Goal: Task Accomplishment & Management: Manage account settings

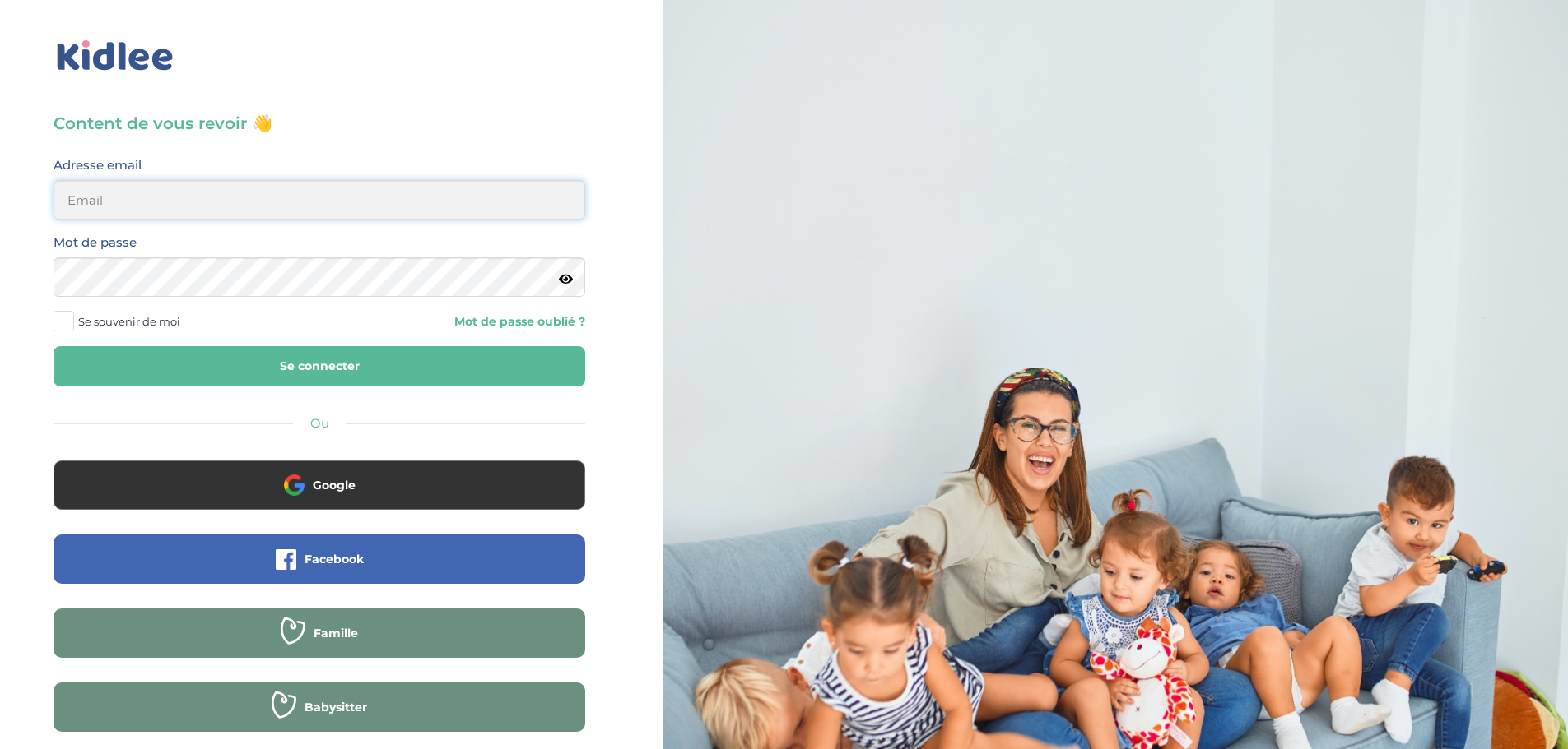
drag, startPoint x: 207, startPoint y: 207, endPoint x: 207, endPoint y: 218, distance: 11.0
click at [207, 207] on input "email" at bounding box center [319, 199] width 531 height 40
type input "alexbaria@yahoo.com"
click at [308, 359] on button "Se connecter" at bounding box center [319, 367] width 531 height 41
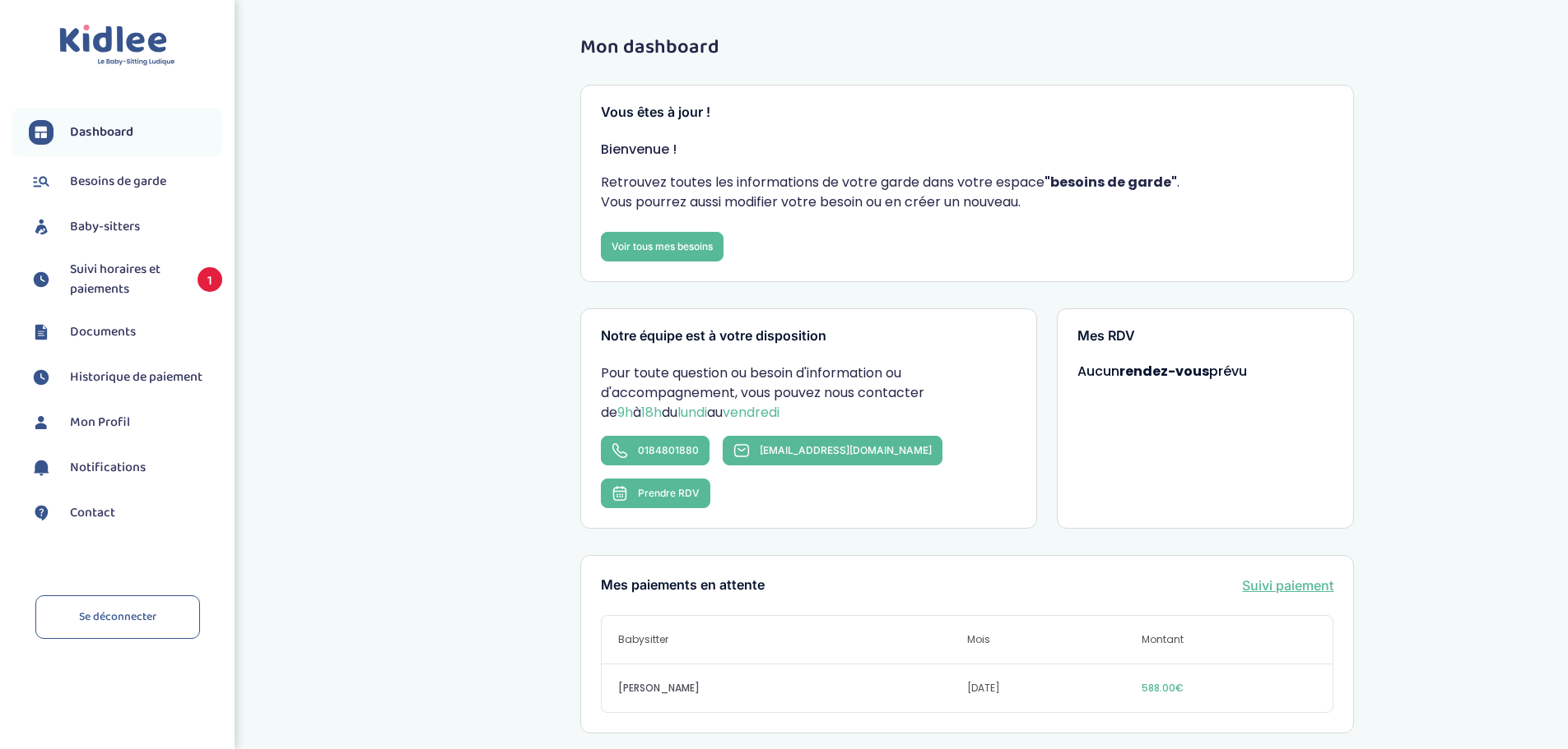
click at [102, 274] on span "Suivi horaires et paiements" at bounding box center [126, 279] width 111 height 40
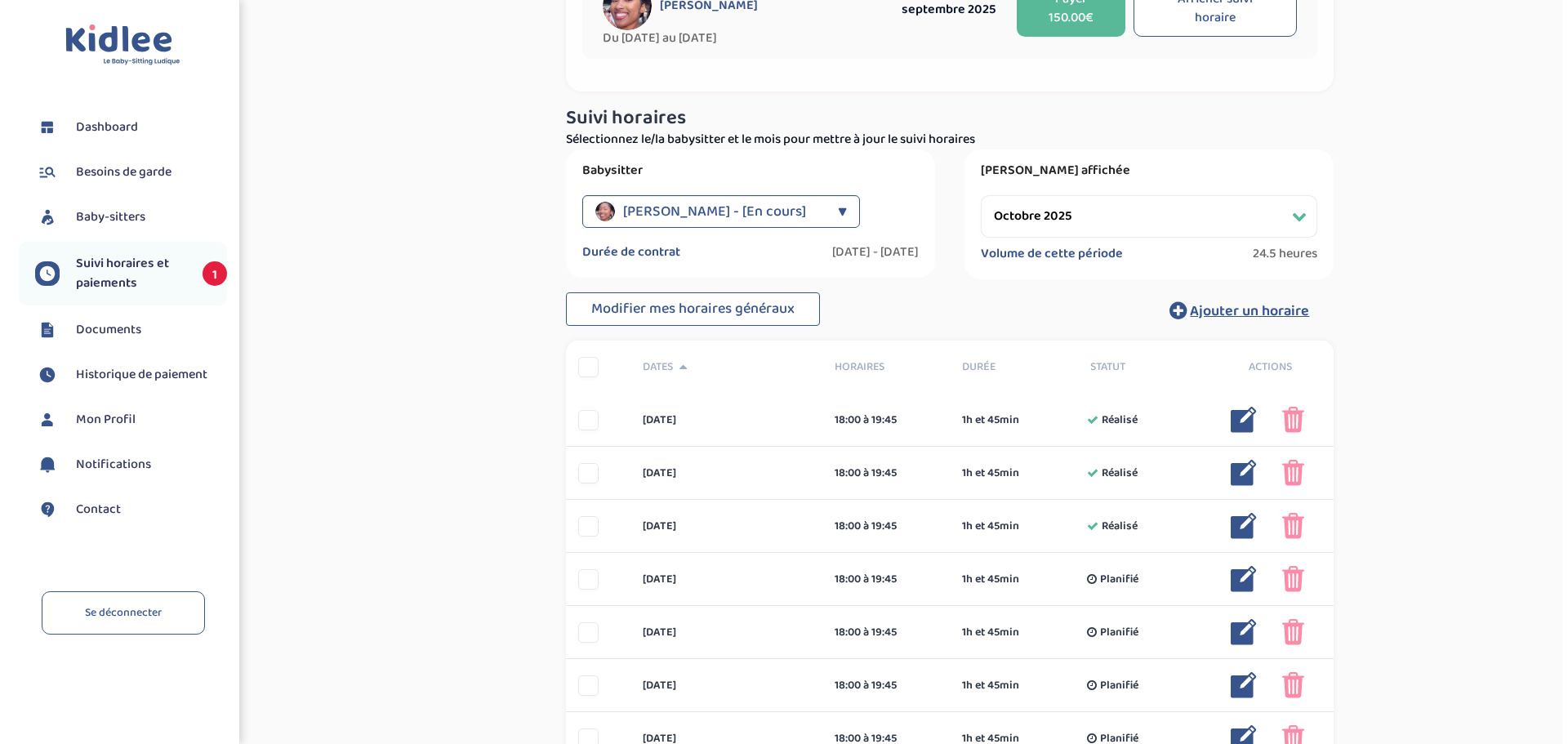
scroll to position [163, 0]
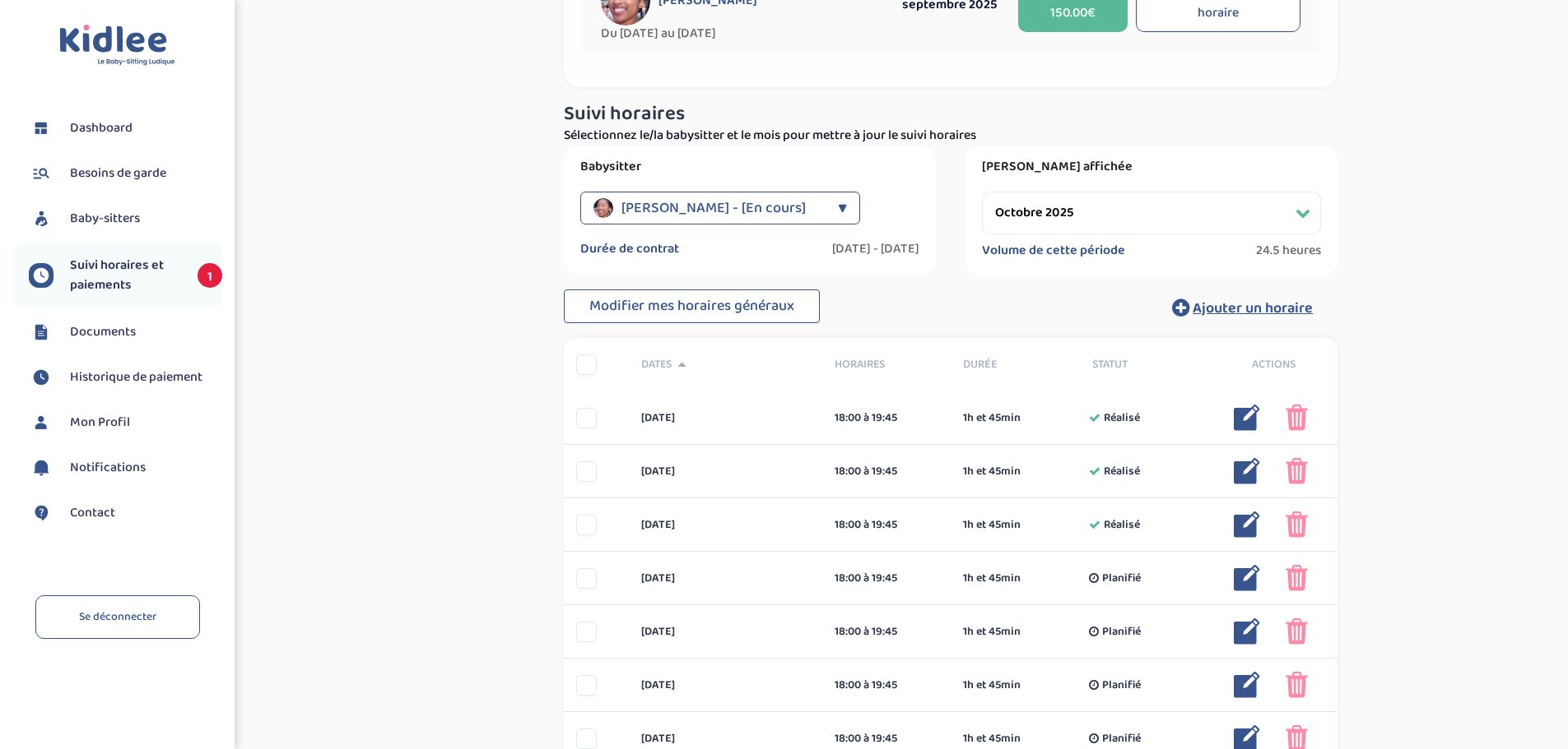
click at [840, 203] on div "▼" at bounding box center [843, 209] width 9 height 33
click at [838, 208] on div "▼" at bounding box center [843, 209] width 9 height 33
click at [1124, 216] on select "Filtrer par mois septembre 2025 octobre 2025 novembre 2025 décembre 2025 janvie…" at bounding box center [1151, 213] width 339 height 42
click at [982, 192] on select "Filtrer par mois septembre 2025 octobre 2025 novembre 2025 décembre 2025 janvie…" at bounding box center [1151, 213] width 339 height 42
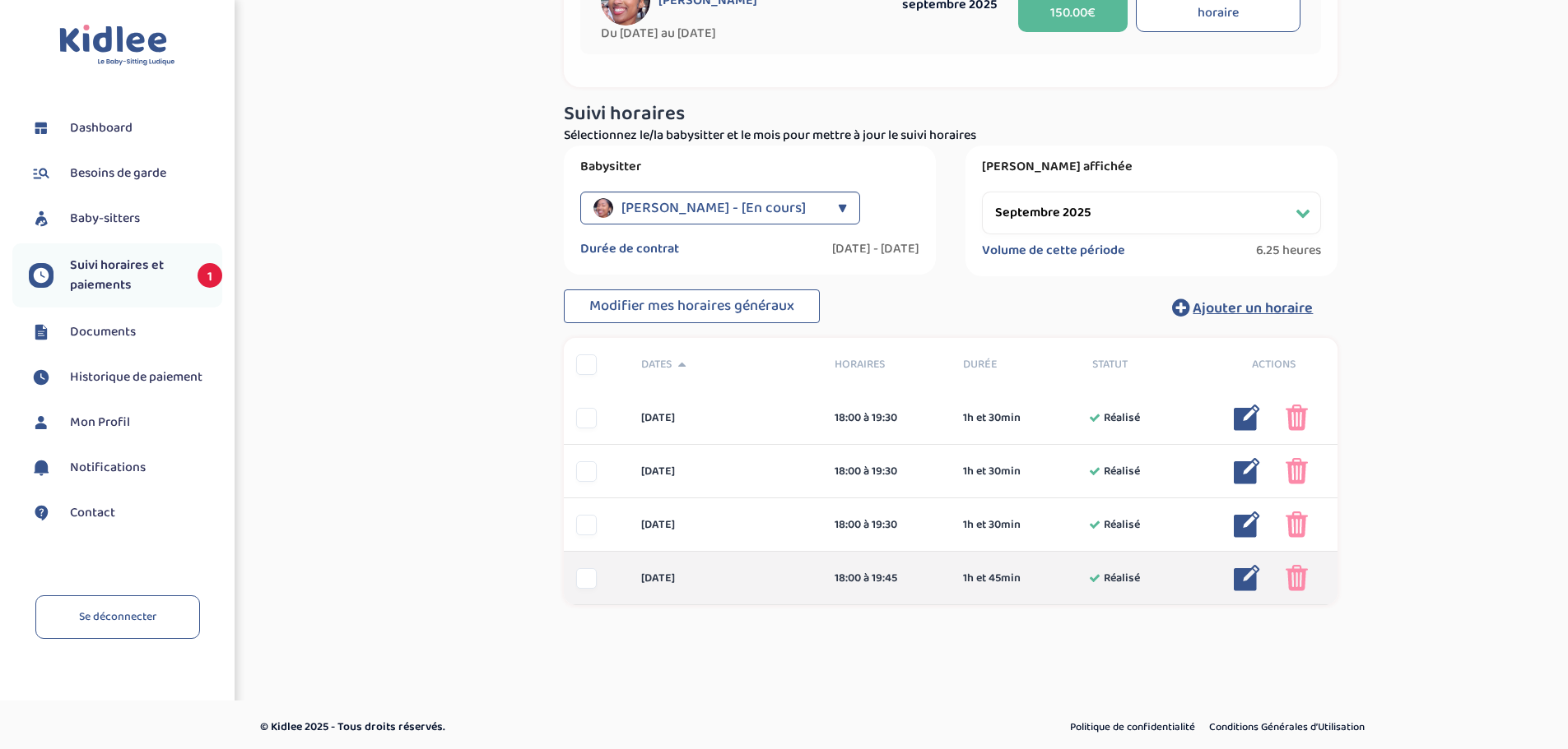
click at [1244, 585] on img at bounding box center [1246, 578] width 27 height 27
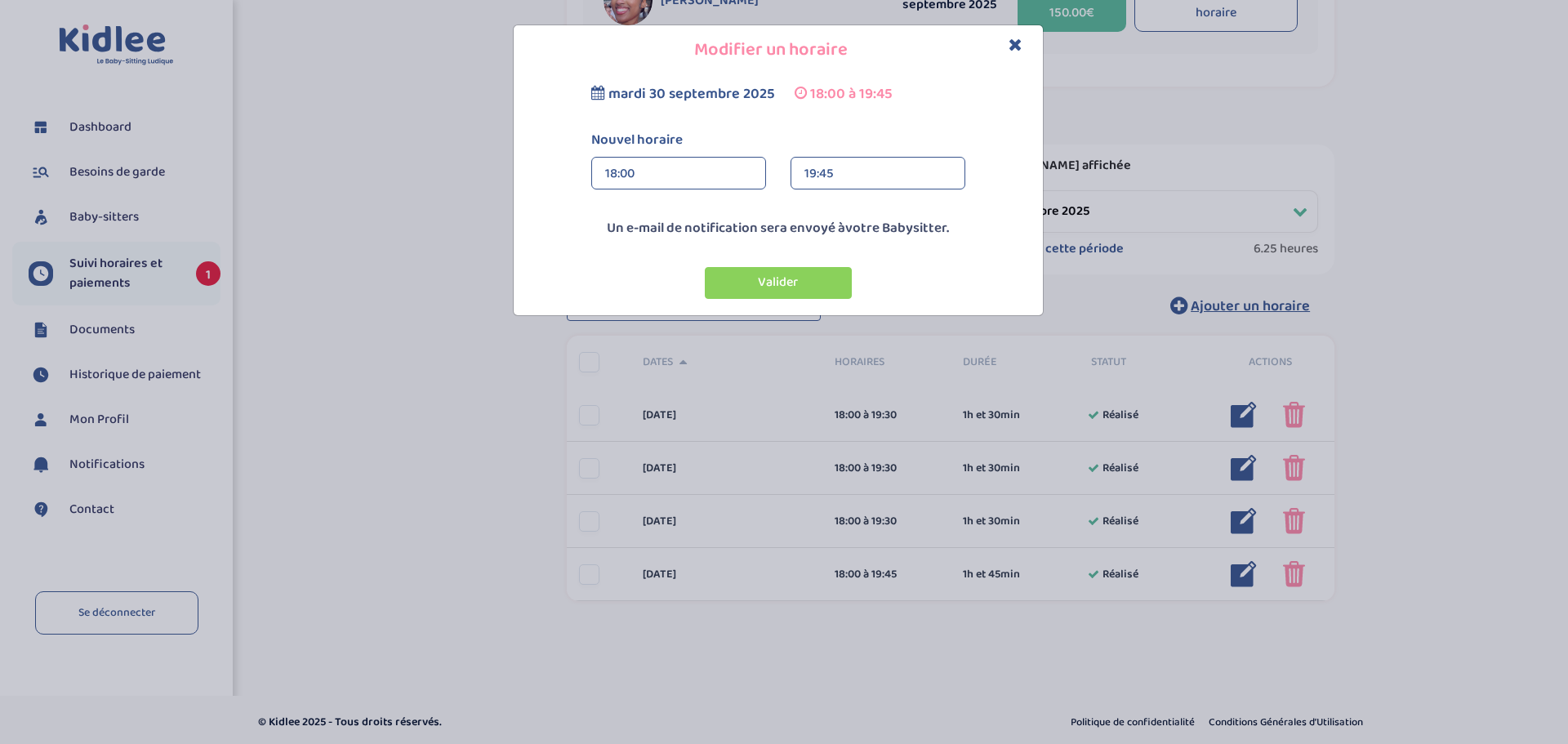
click at [864, 178] on div "19:45" at bounding box center [878, 174] width 147 height 33
click at [1016, 43] on icon "Close" at bounding box center [1015, 44] width 14 height 17
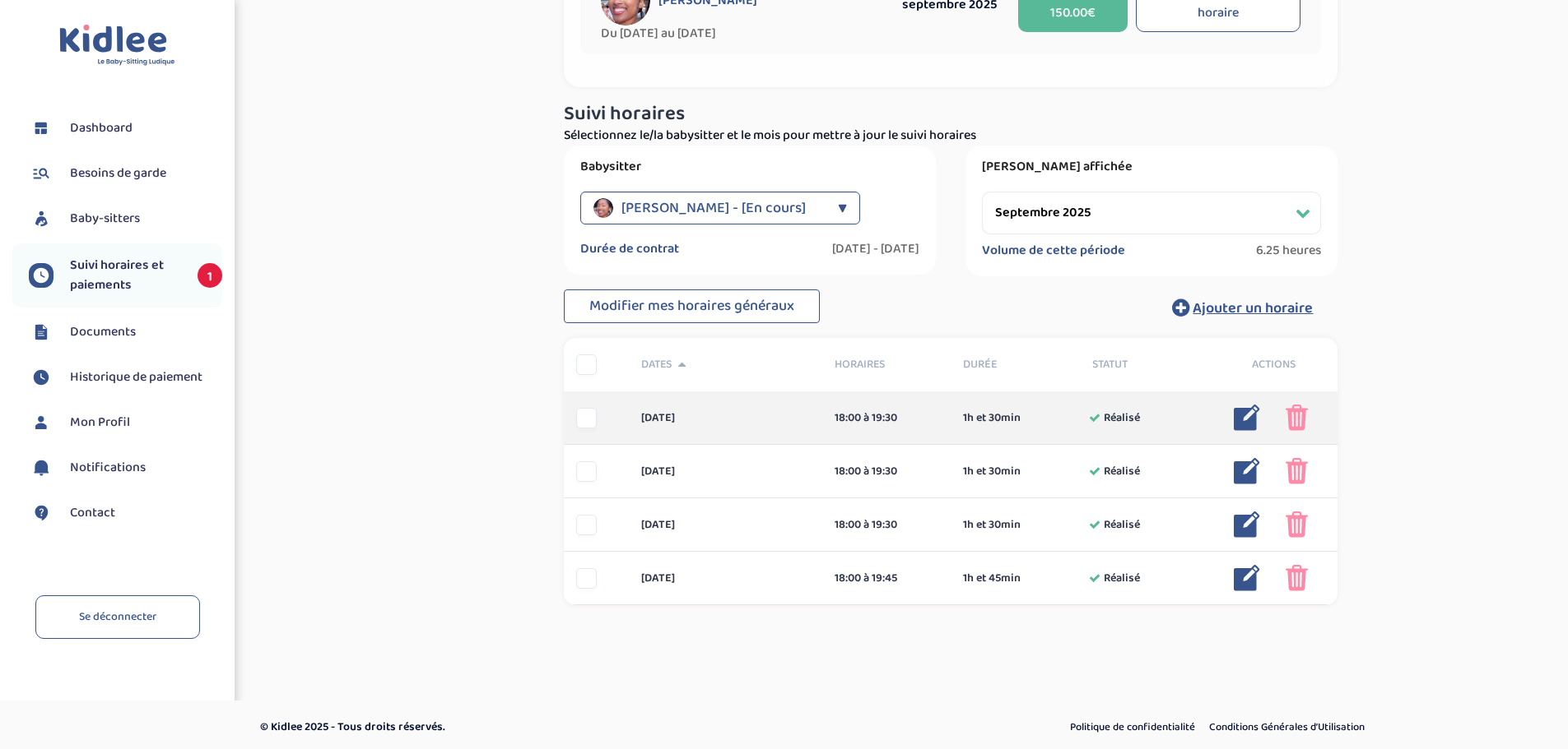
click at [1298, 412] on img at bounding box center [1296, 417] width 22 height 27
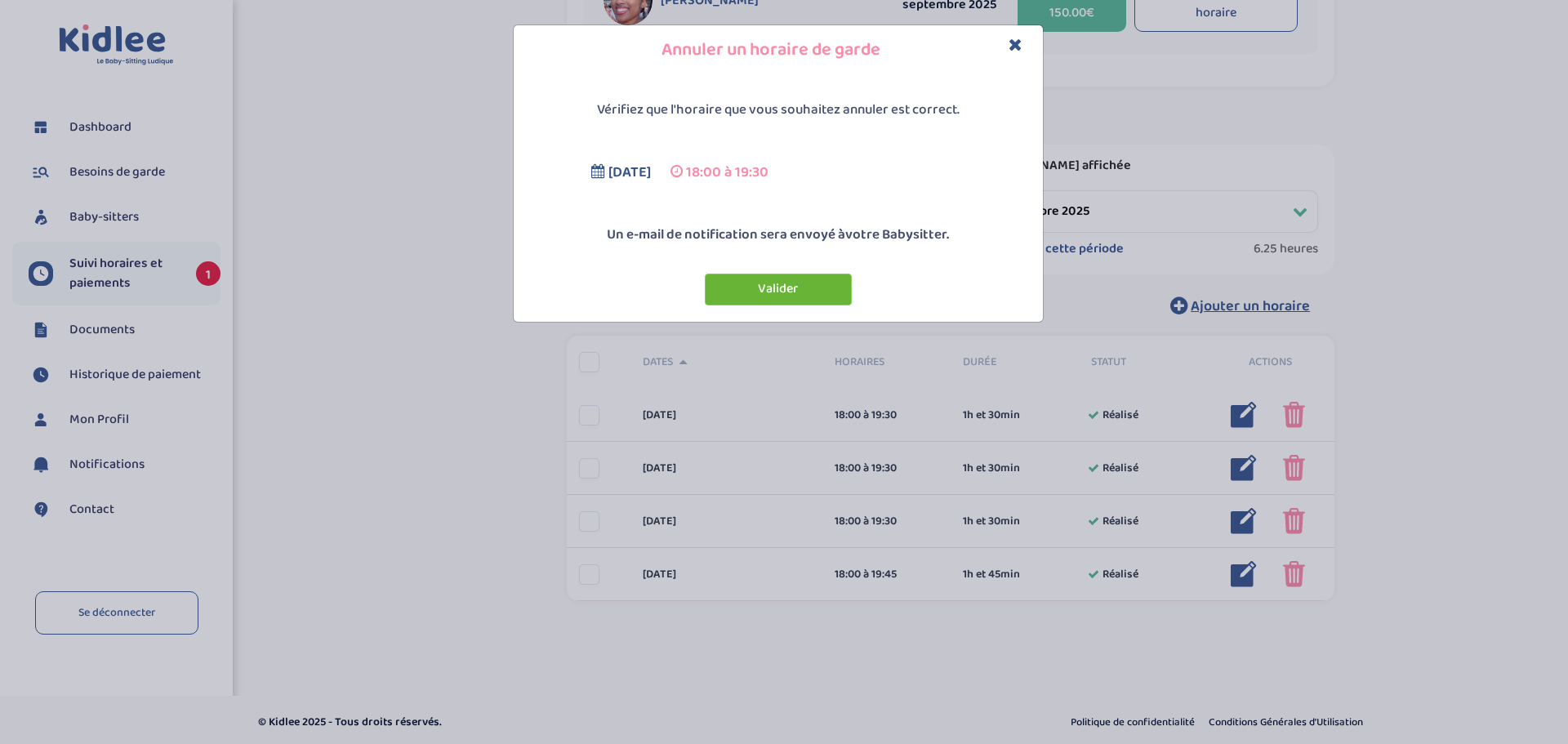
click at [771, 295] on button "Valider" at bounding box center [778, 289] width 147 height 32
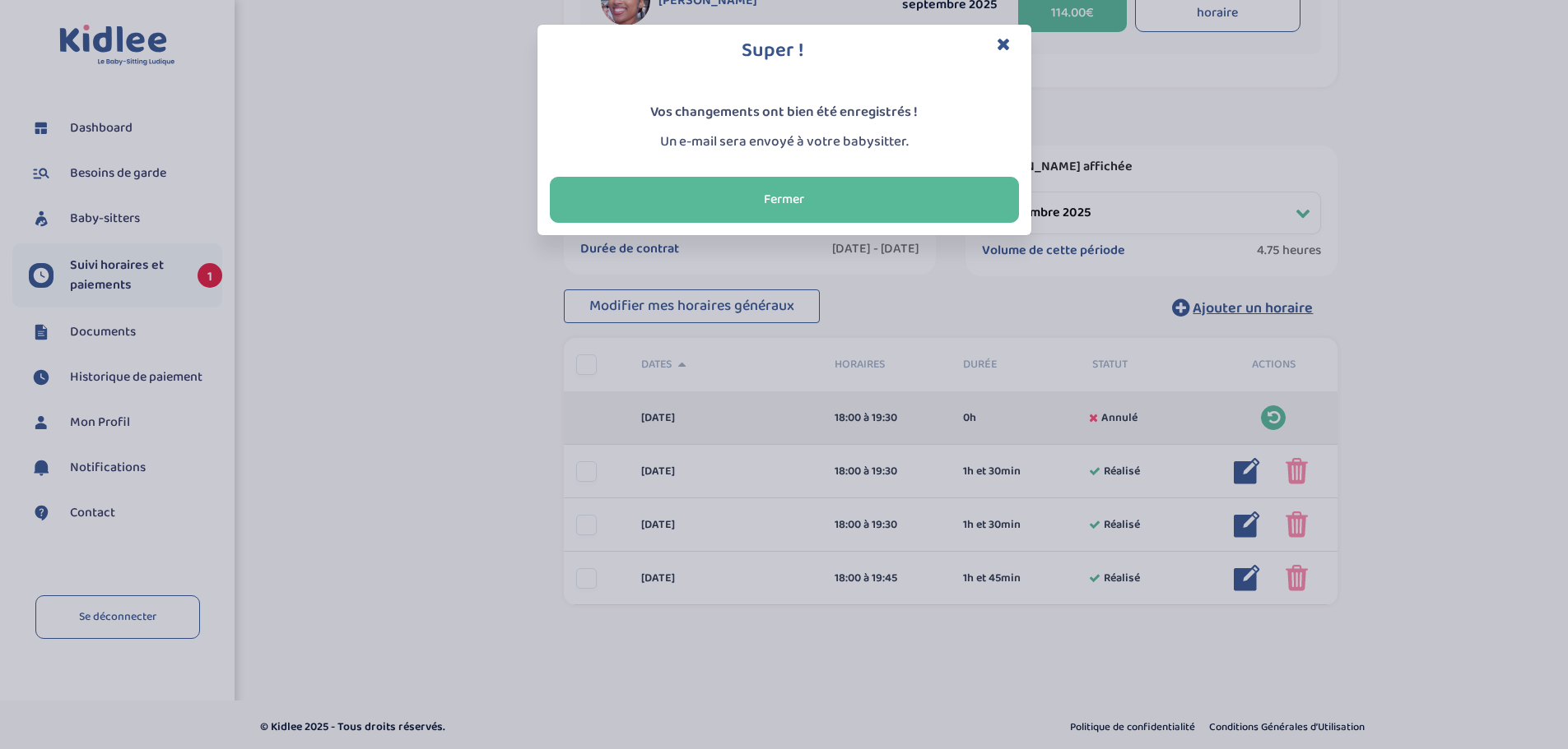
click at [1299, 472] on div "Super ! Vos changements ont bien été enregistrés ! Un e-mail sera envoyé à votr…" at bounding box center [784, 374] width 1568 height 749
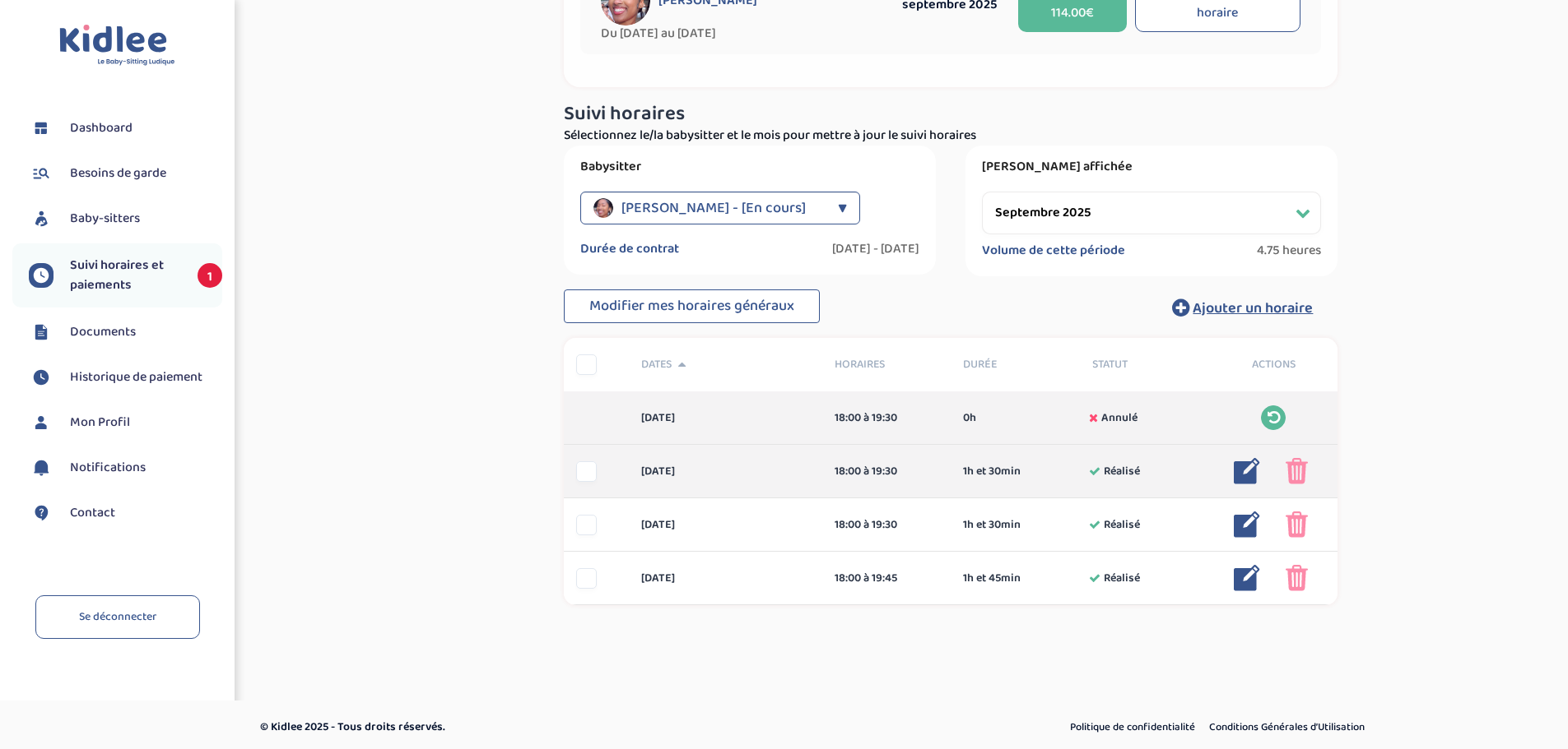
click at [1299, 476] on img at bounding box center [1296, 471] width 22 height 27
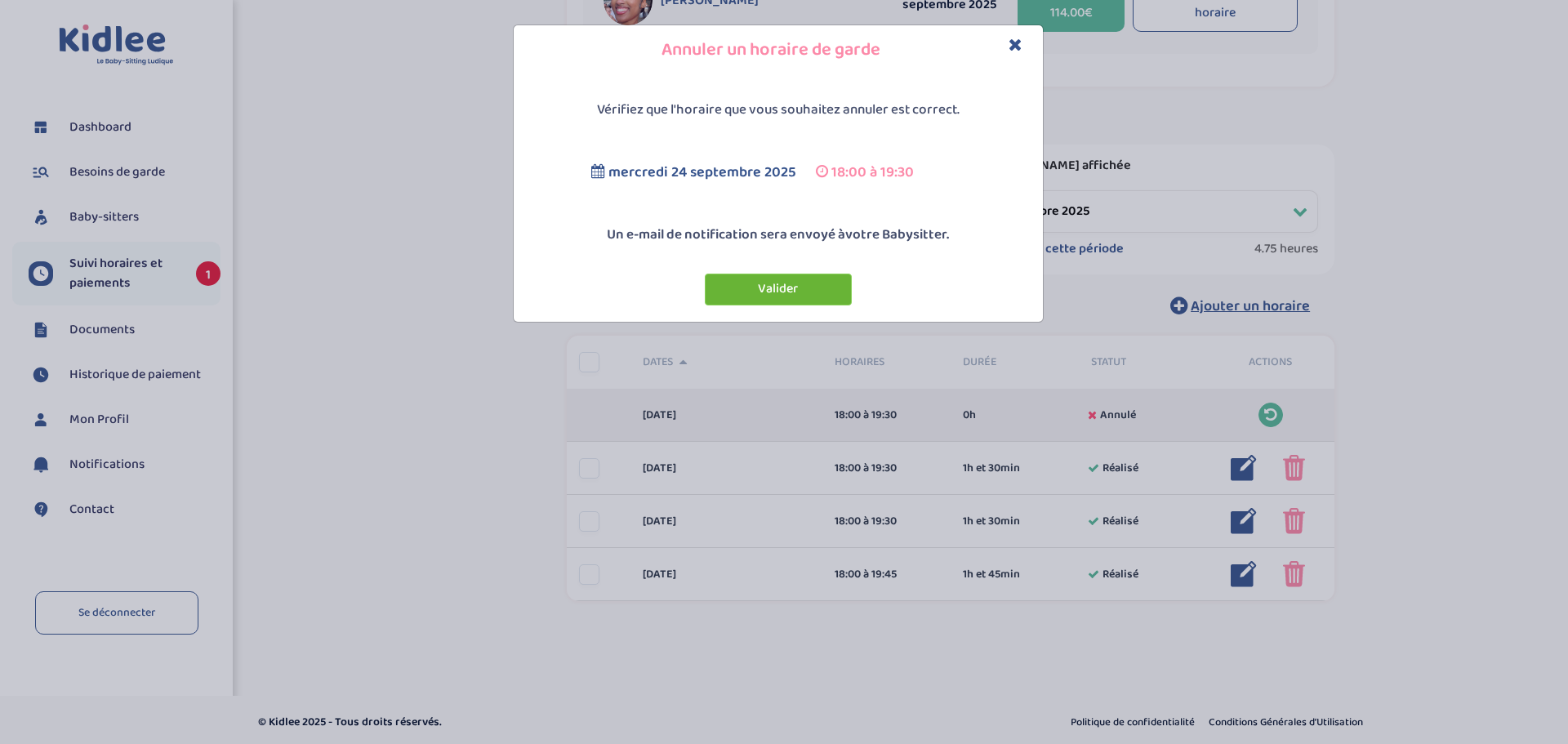
click at [758, 290] on button "Valider" at bounding box center [778, 289] width 147 height 32
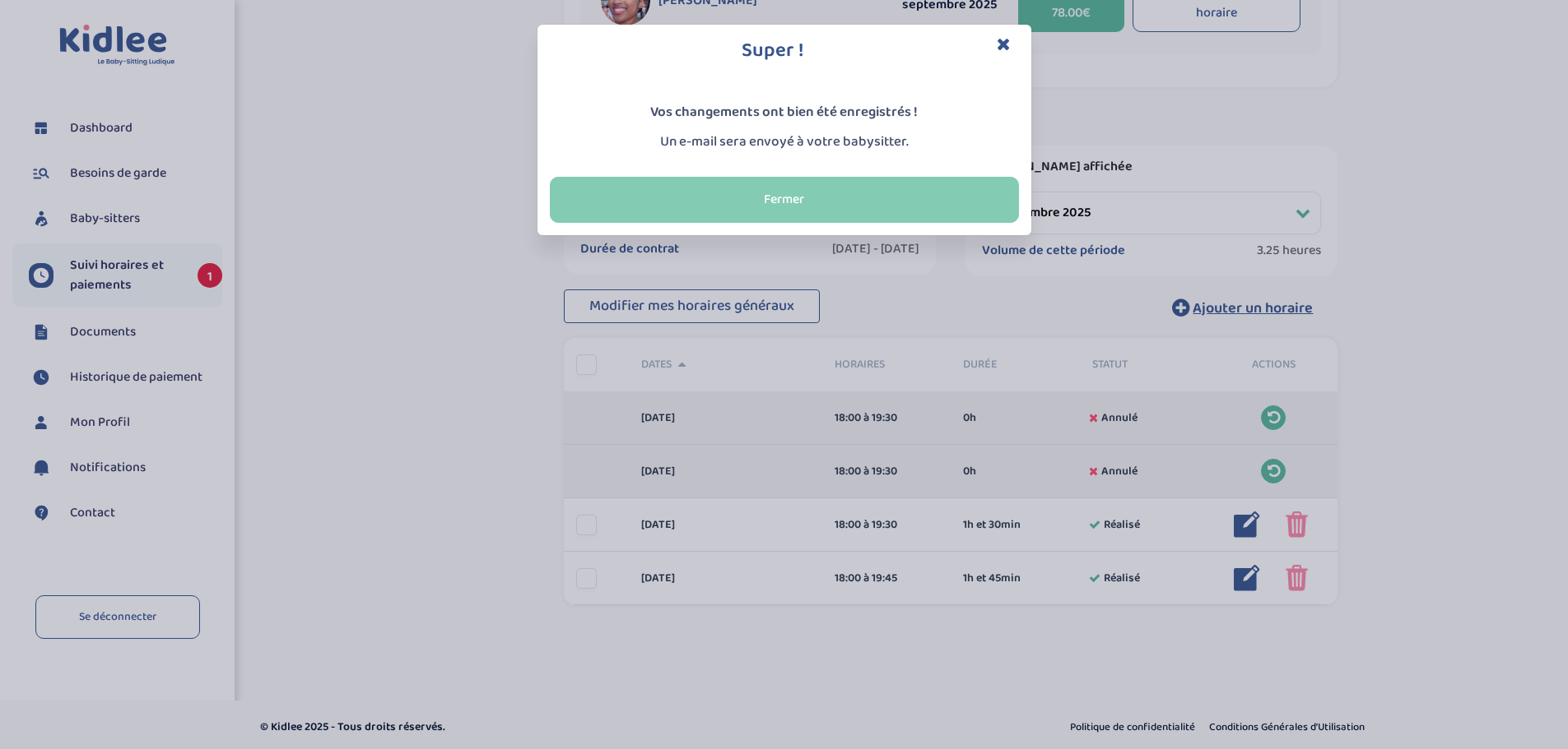
click at [808, 198] on button "Fermer" at bounding box center [784, 200] width 469 height 46
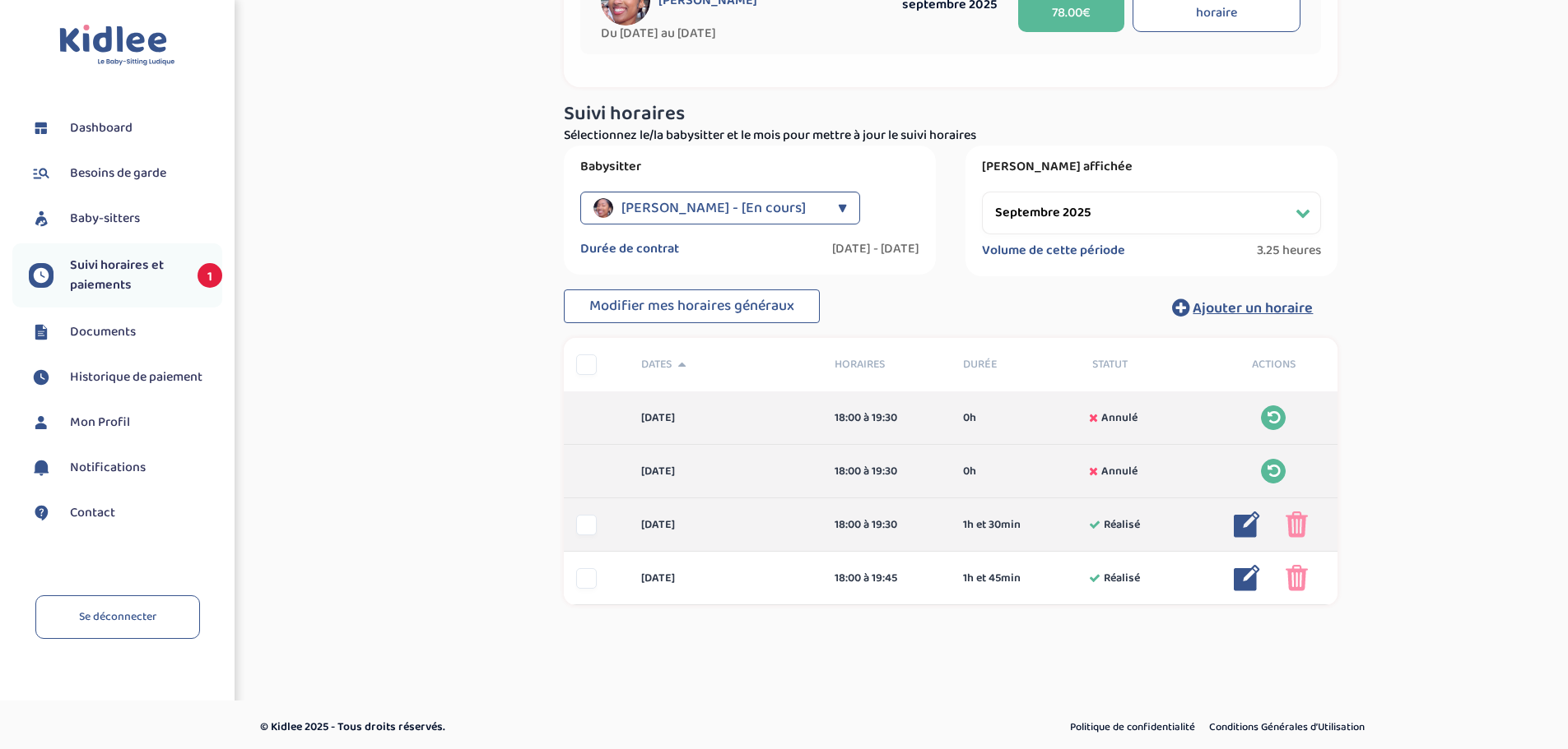
click at [1291, 530] on img at bounding box center [1296, 525] width 22 height 27
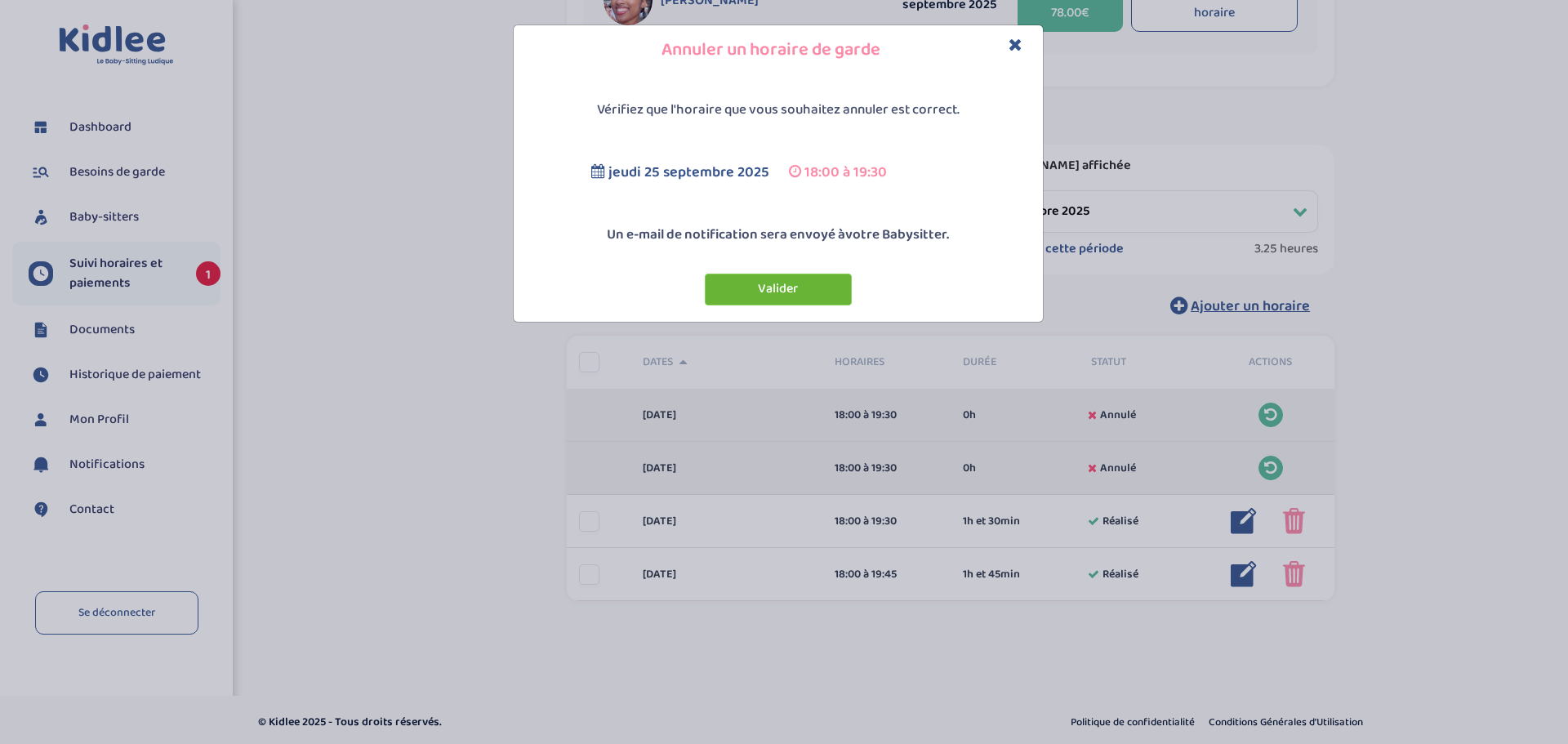
click at [778, 292] on button "Valider" at bounding box center [778, 289] width 147 height 32
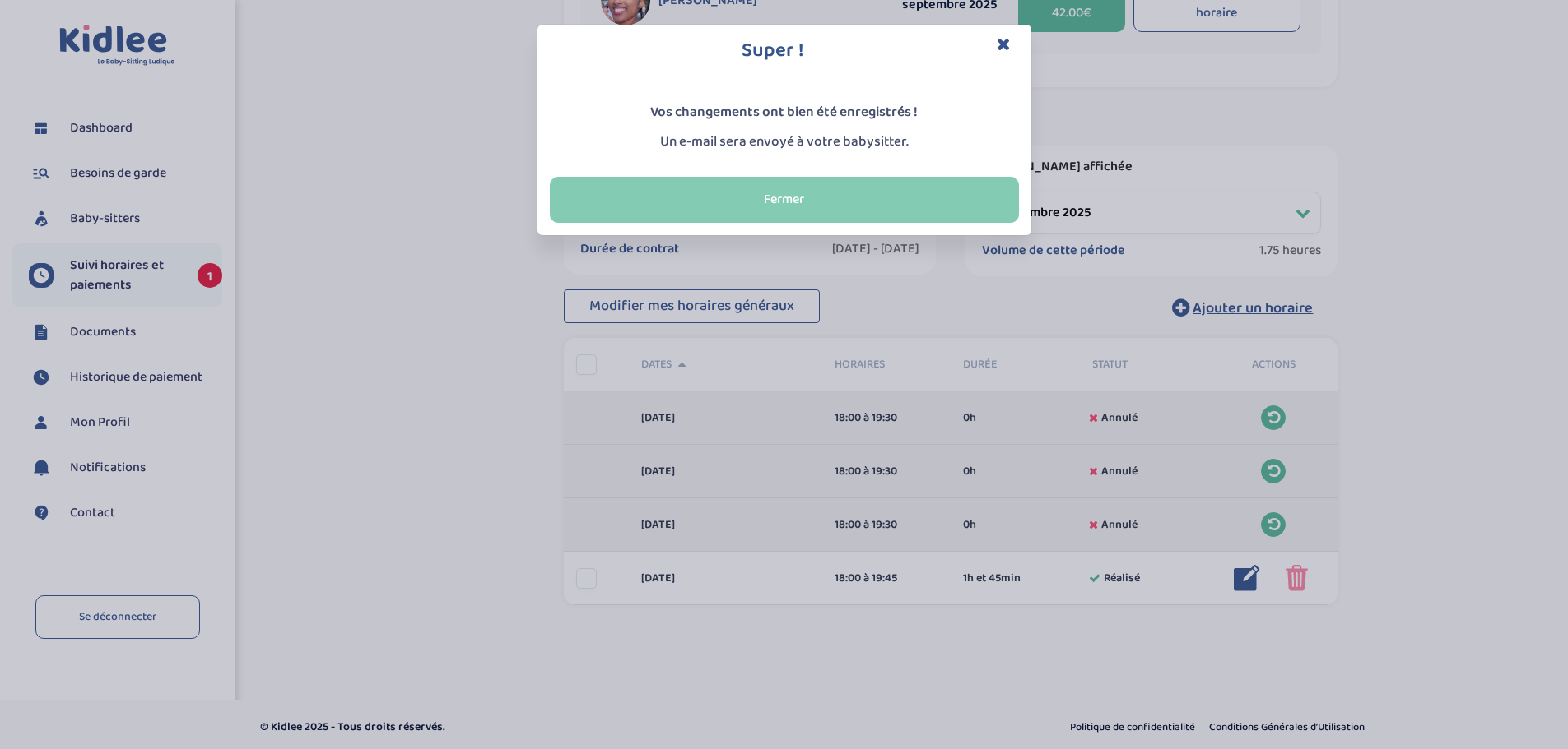
click at [815, 195] on button "Fermer" at bounding box center [784, 200] width 469 height 46
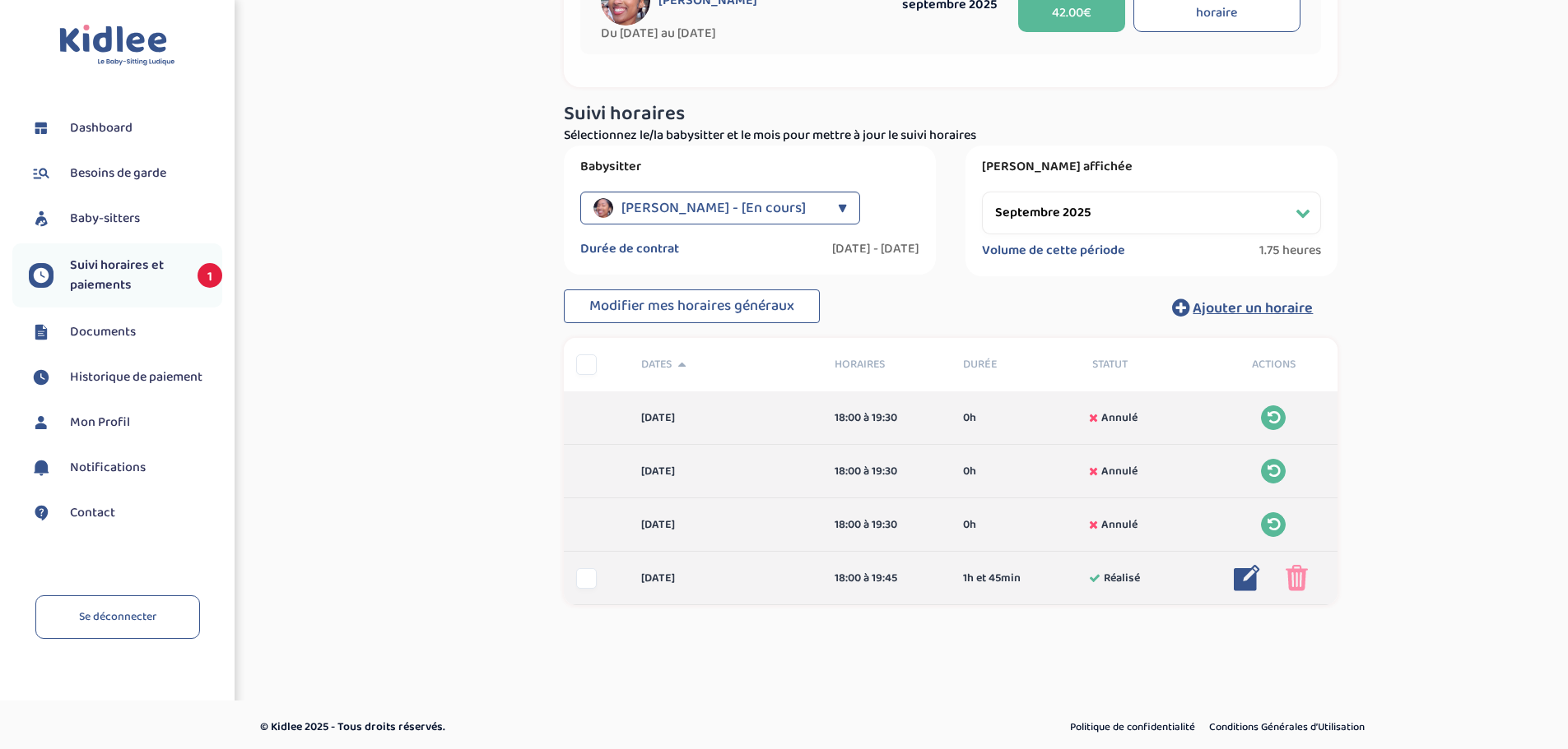
click at [1298, 584] on img at bounding box center [1296, 578] width 22 height 27
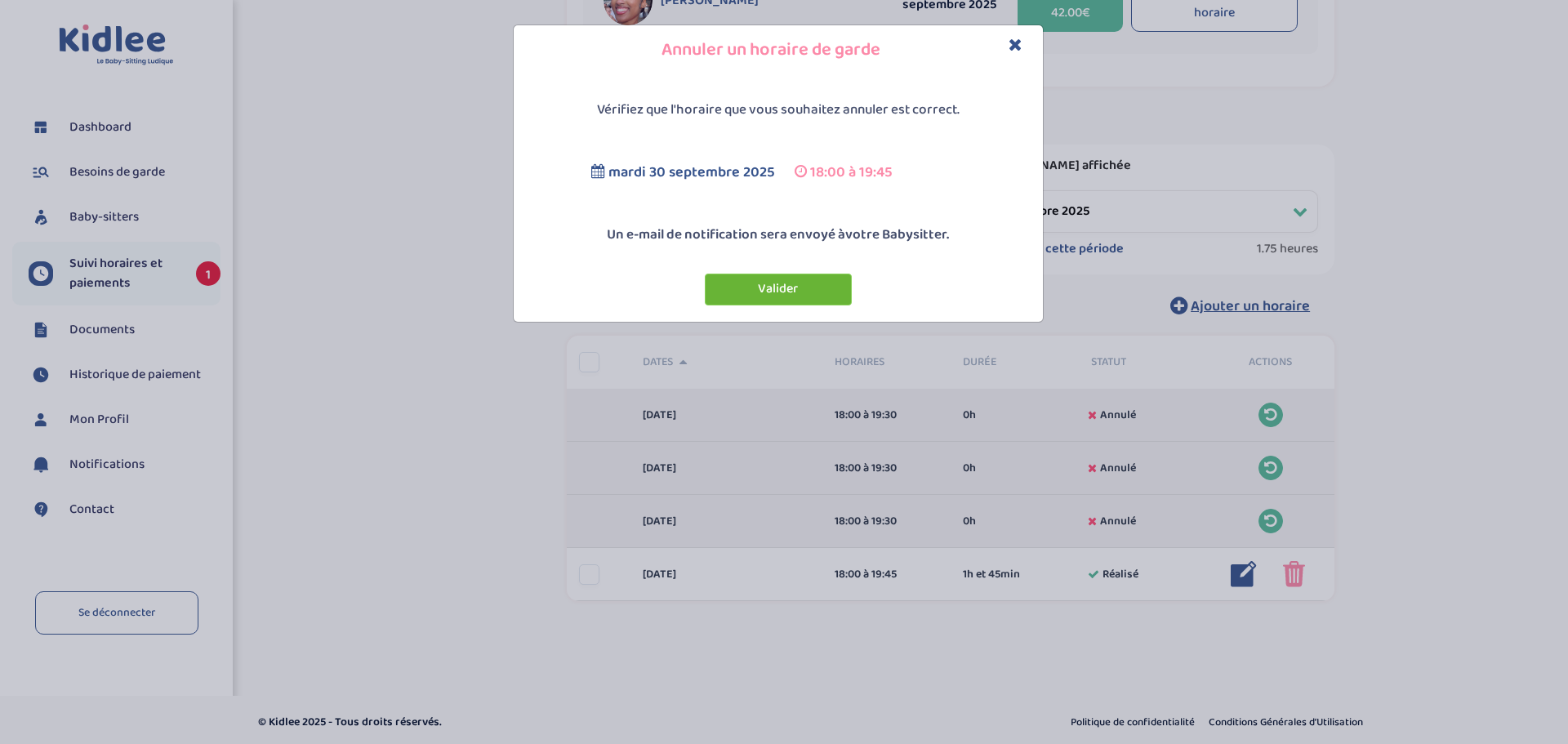
click at [773, 281] on button "Valider" at bounding box center [778, 289] width 147 height 32
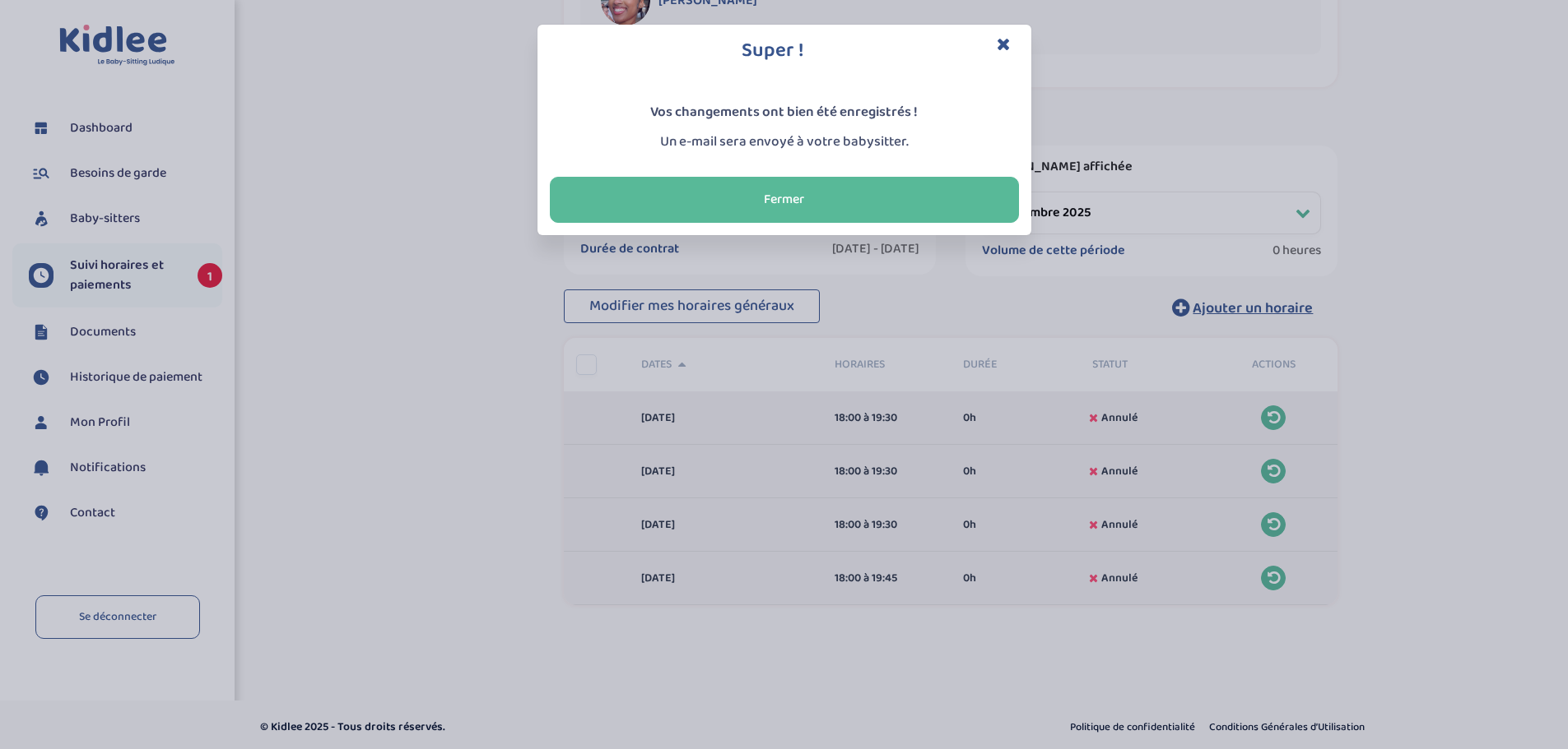
drag, startPoint x: 841, startPoint y: 198, endPoint x: 893, endPoint y: 195, distance: 52.1
click at [842, 199] on button "Fermer" at bounding box center [784, 200] width 469 height 46
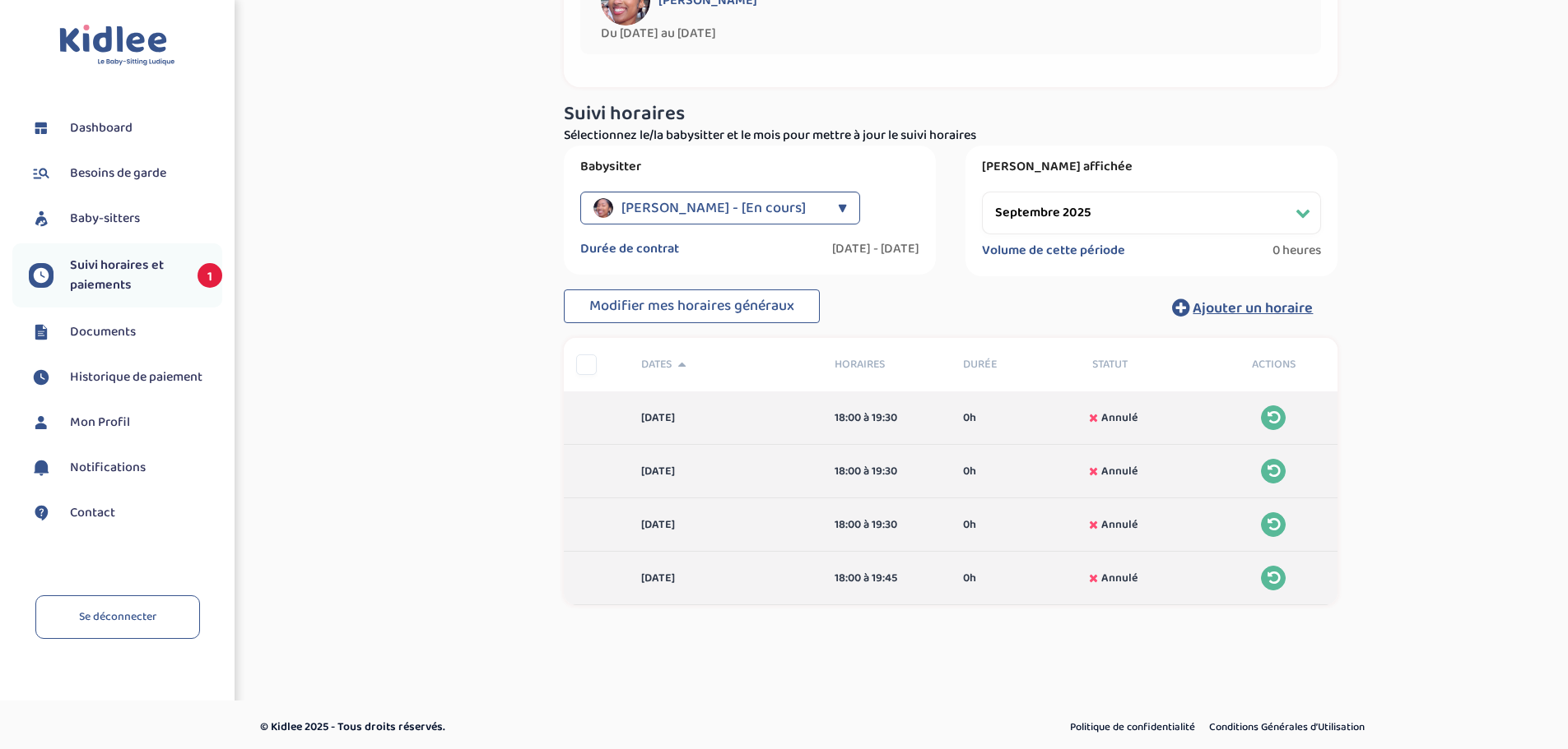
click at [1301, 210] on select "Filtrer par mois septembre 2025 octobre 2025 novembre 2025 décembre 2025 janvie…" at bounding box center [1151, 213] width 339 height 42
click at [982, 192] on select "Filtrer par mois septembre 2025 octobre 2025 novembre 2025 décembre 2025 janvie…" at bounding box center [1151, 213] width 339 height 42
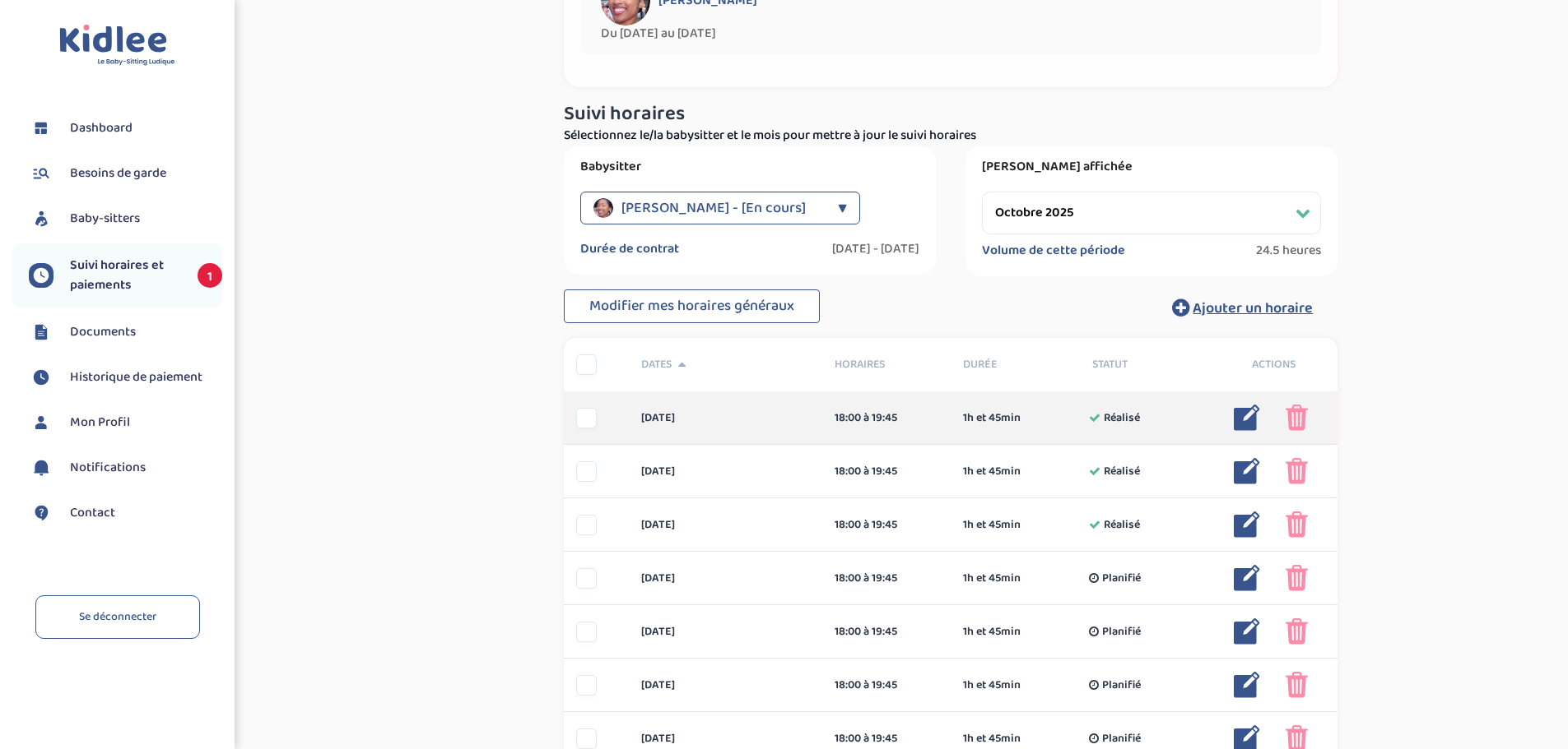
click at [1245, 417] on img at bounding box center [1246, 417] width 27 height 27
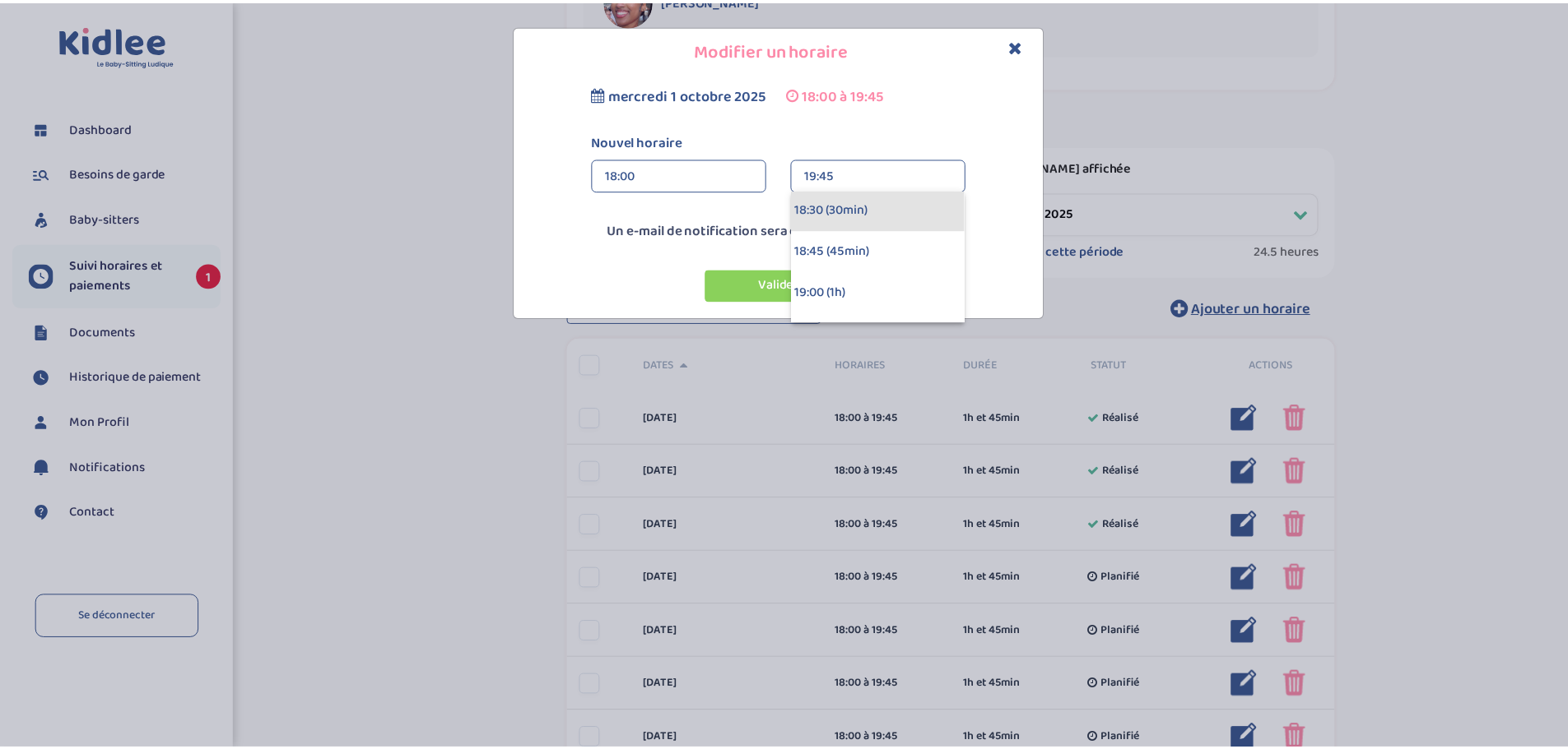
scroll to position [82, 0]
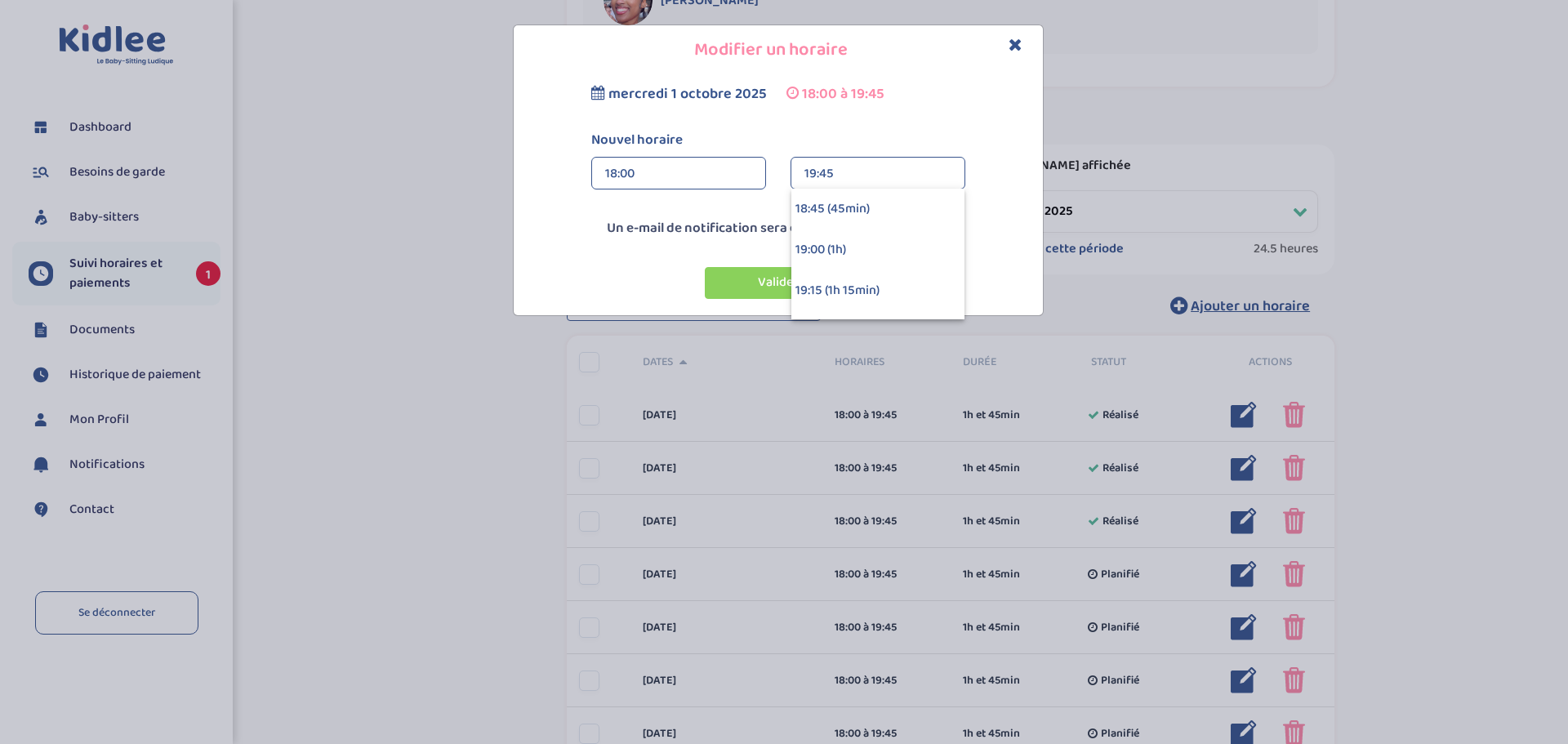
click at [1013, 39] on icon "Close" at bounding box center [1015, 44] width 14 height 17
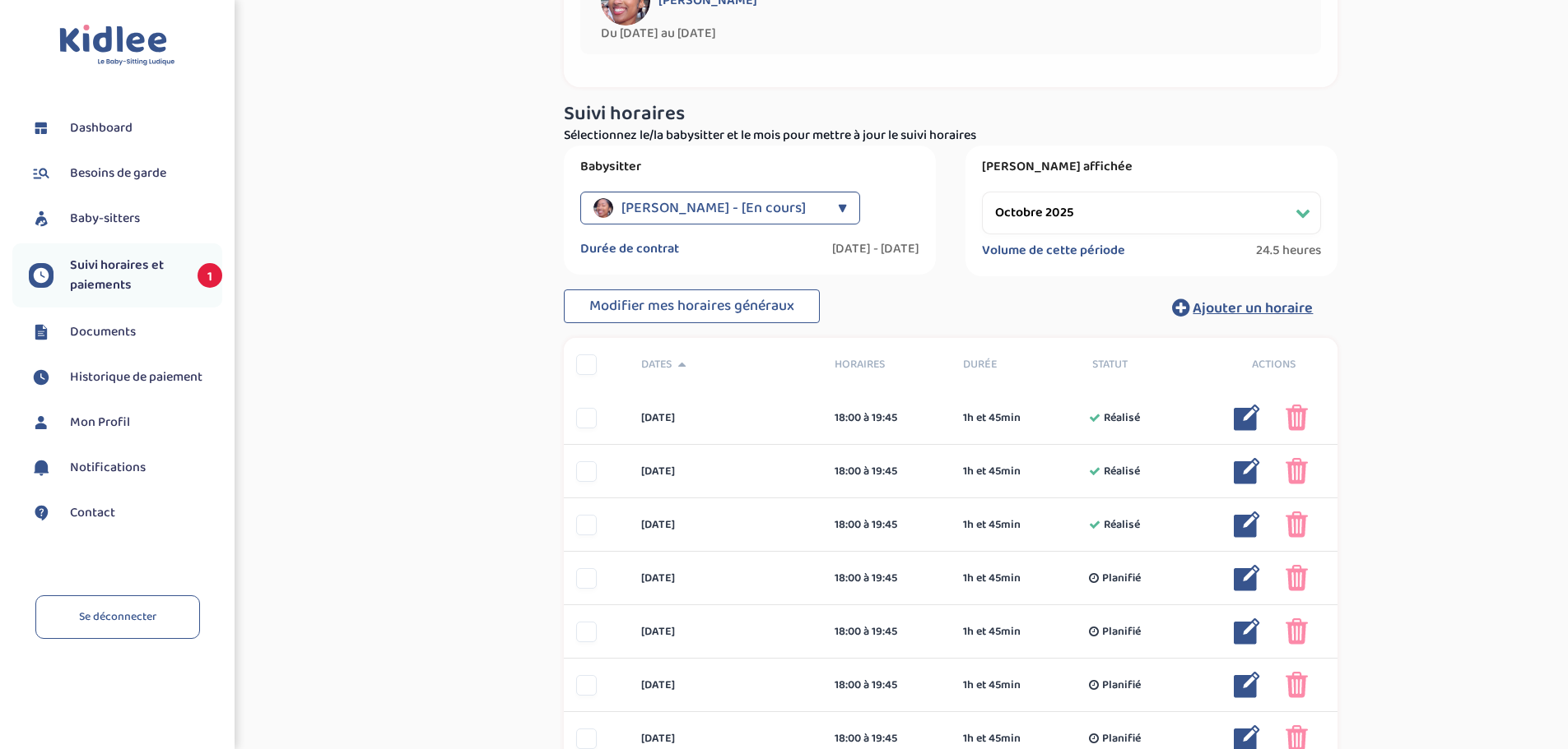
click at [1206, 222] on select "Filtrer par mois septembre 2025 octobre 2025 novembre 2025 décembre 2025 janvie…" at bounding box center [1151, 213] width 339 height 42
click at [982, 192] on select "Filtrer par mois septembre 2025 octobre 2025 novembre 2025 décembre 2025 janvie…" at bounding box center [1151, 213] width 339 height 42
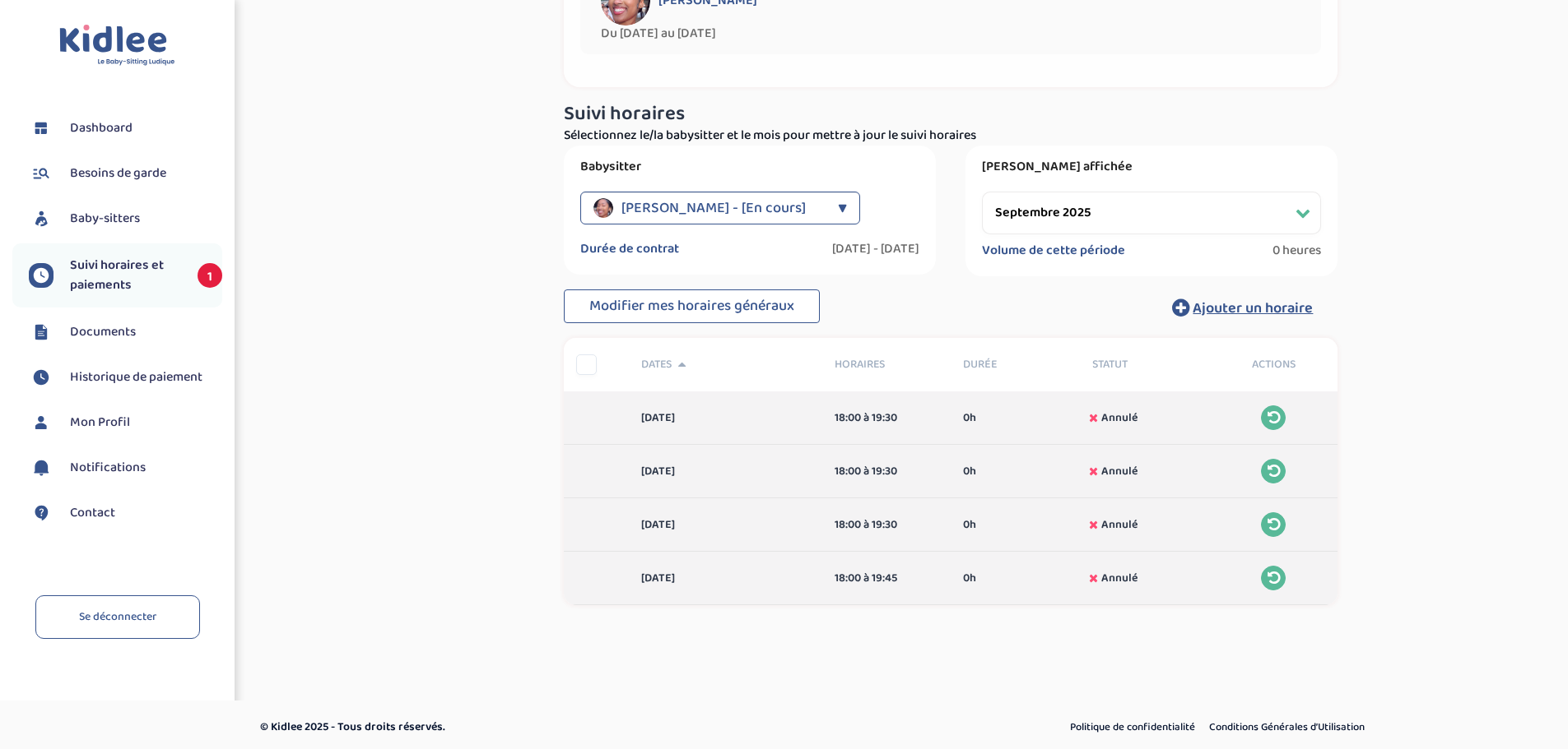
click at [1184, 211] on select "Filtrer par mois septembre 2025 octobre 2025 novembre 2025 décembre 2025 janvie…" at bounding box center [1151, 213] width 339 height 42
select select "octobre 2025"
click at [982, 192] on select "Filtrer par mois septembre 2025 octobre 2025 novembre 2025 décembre 2025 janvie…" at bounding box center [1151, 213] width 339 height 42
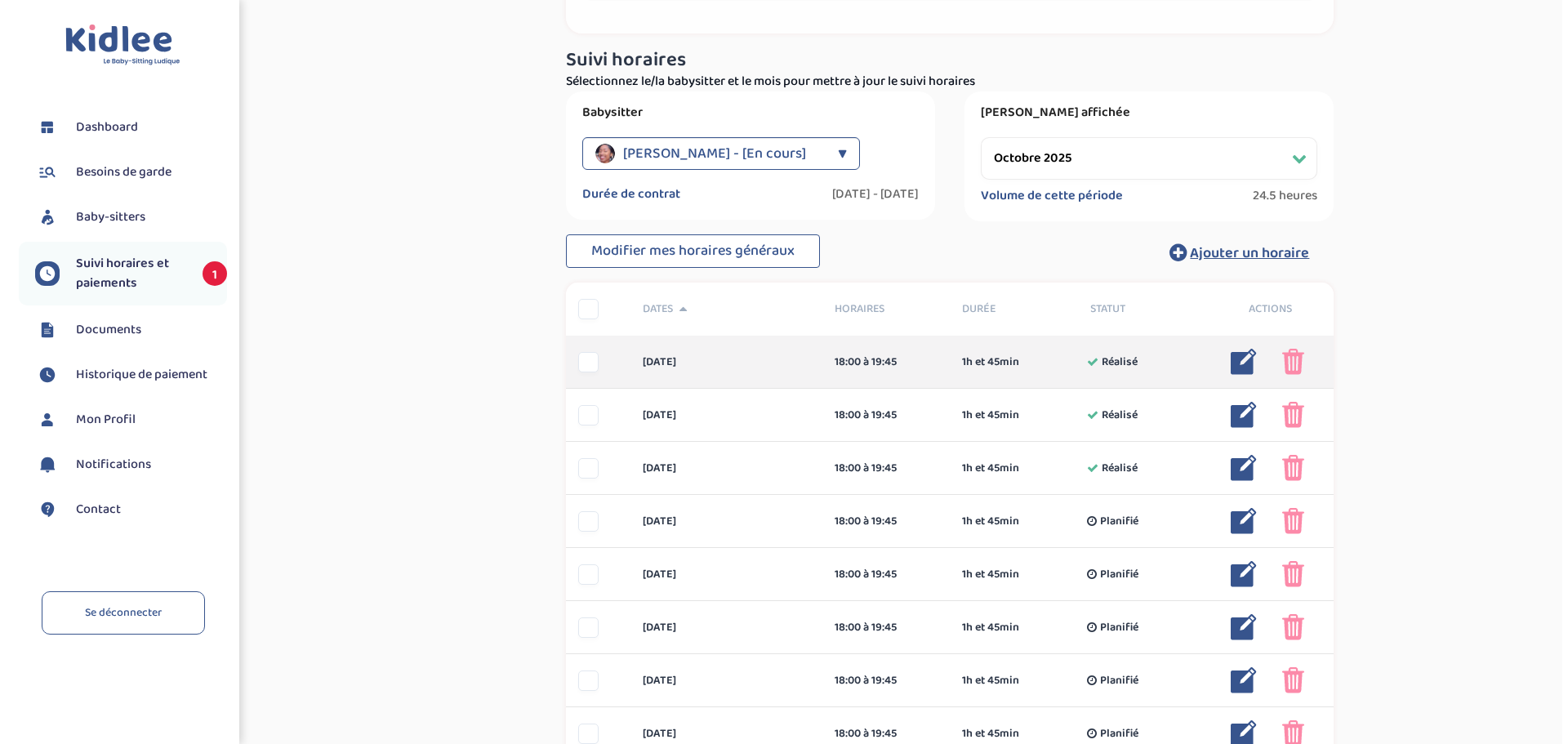
scroll to position [245, 0]
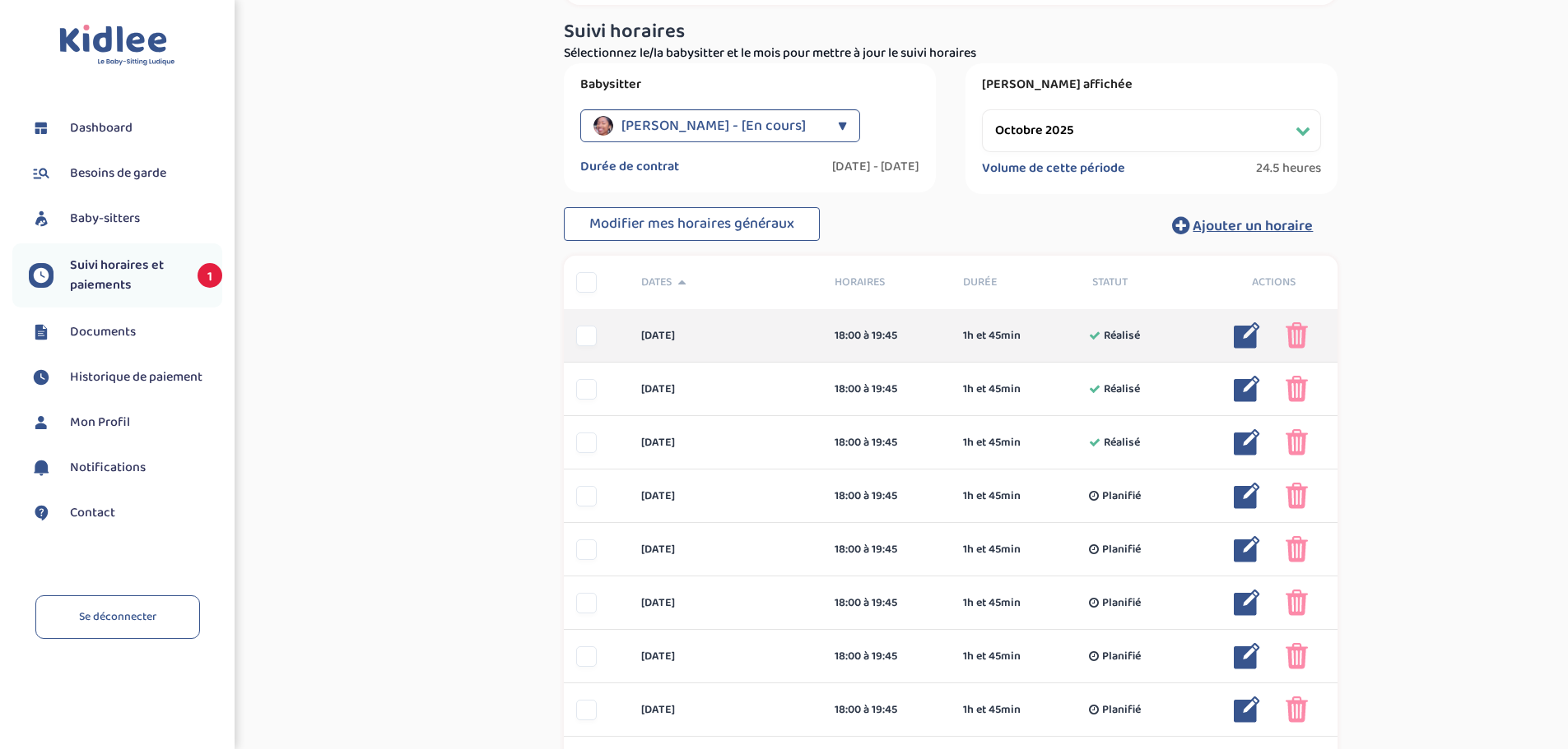
click at [1253, 343] on img at bounding box center [1246, 335] width 27 height 27
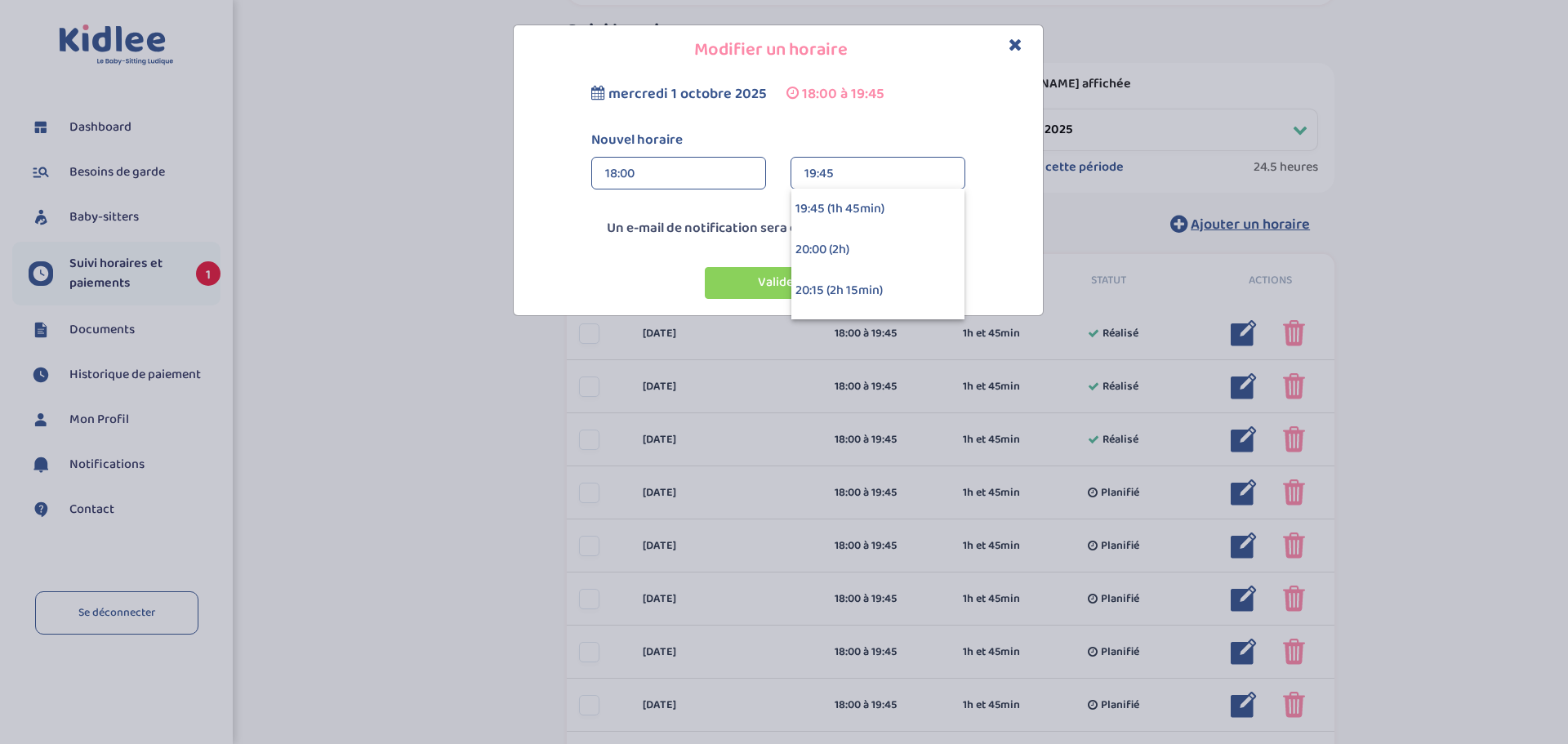
click at [705, 176] on div "18:00" at bounding box center [679, 174] width 147 height 33
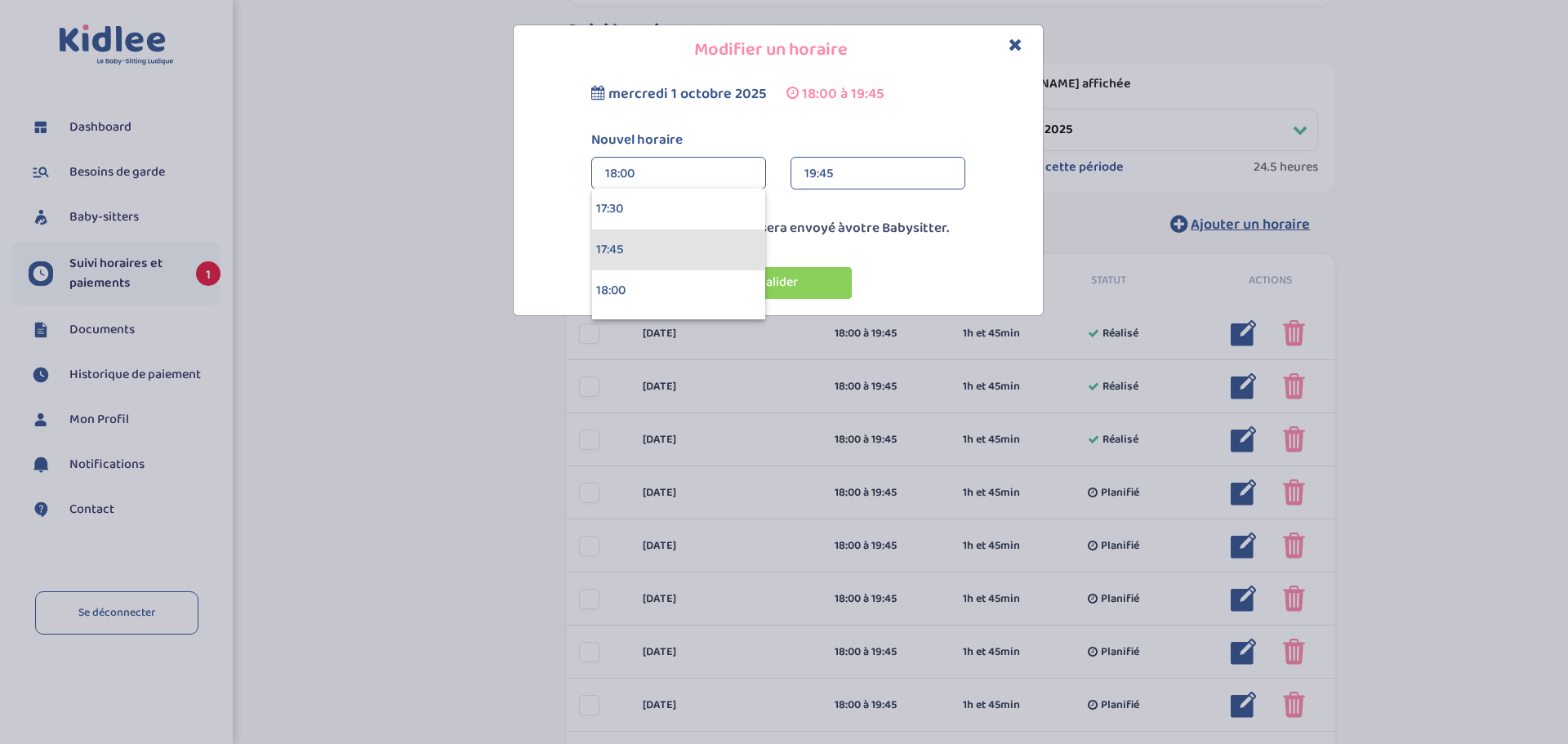
scroll to position [2779, 0]
click at [635, 223] on div "17:00" at bounding box center [679, 209] width 173 height 41
click at [865, 175] on div "19:45" at bounding box center [878, 174] width 147 height 33
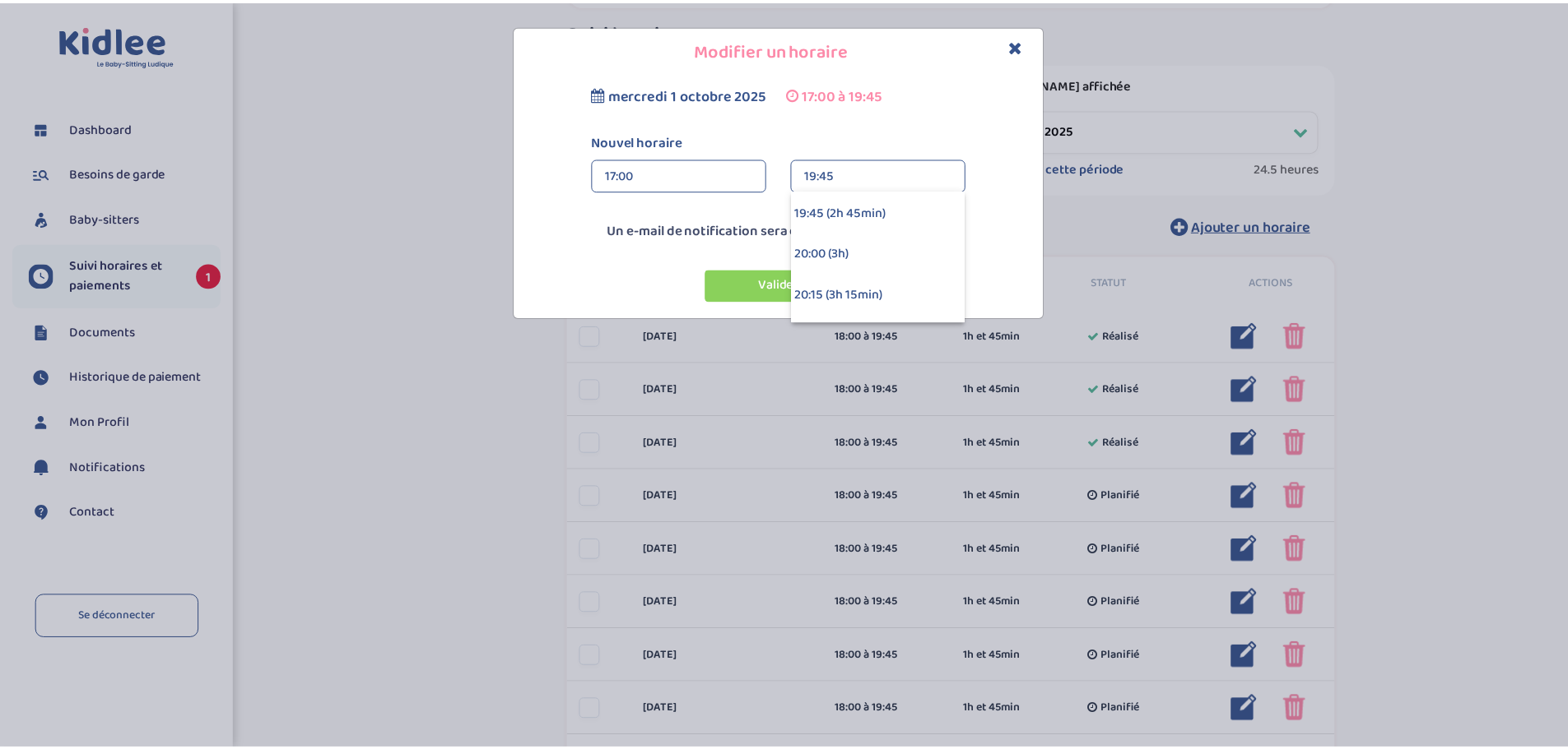
scroll to position [411, 0]
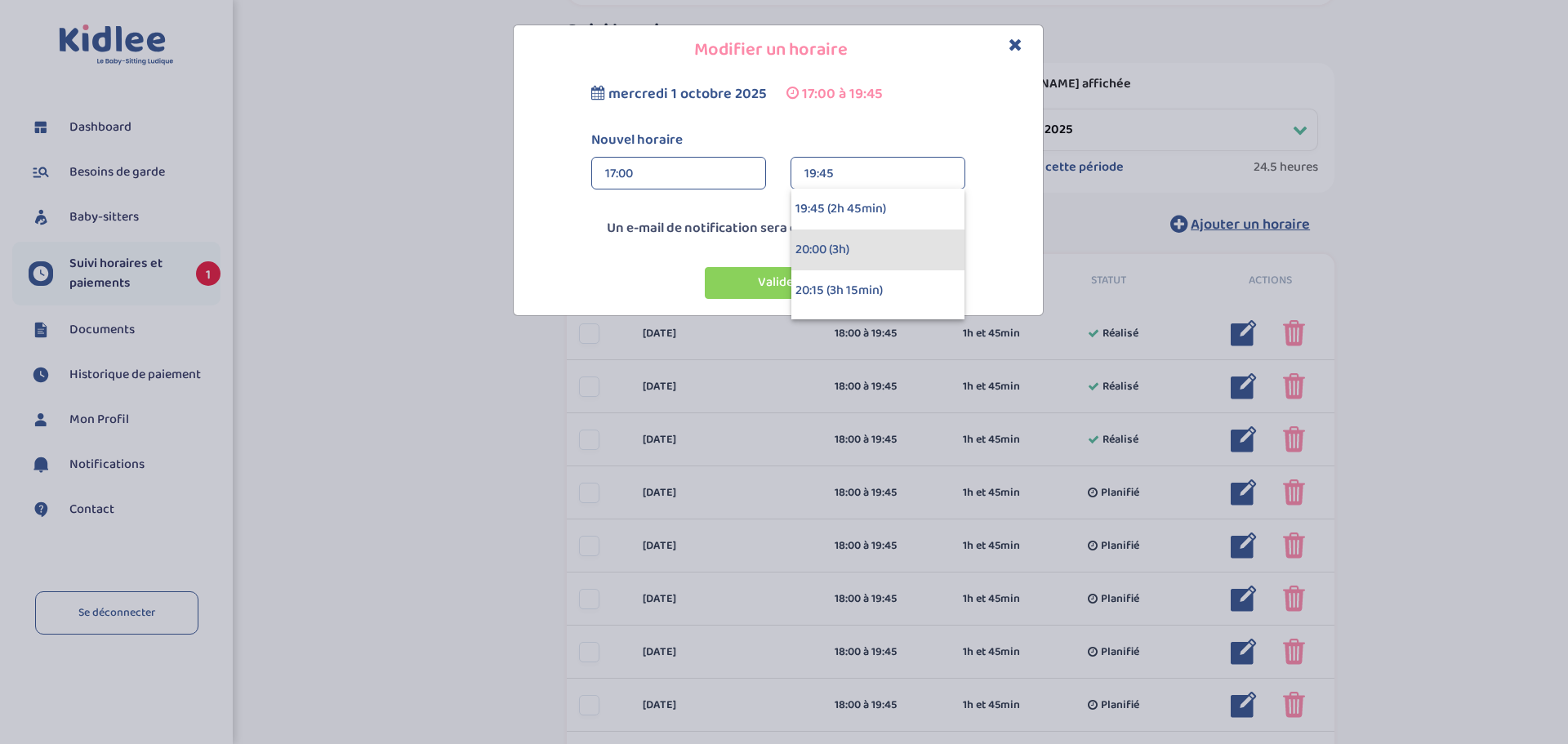
click at [864, 258] on div "20:00 (3h)" at bounding box center [878, 250] width 173 height 41
click at [769, 283] on button "Valider" at bounding box center [778, 283] width 147 height 32
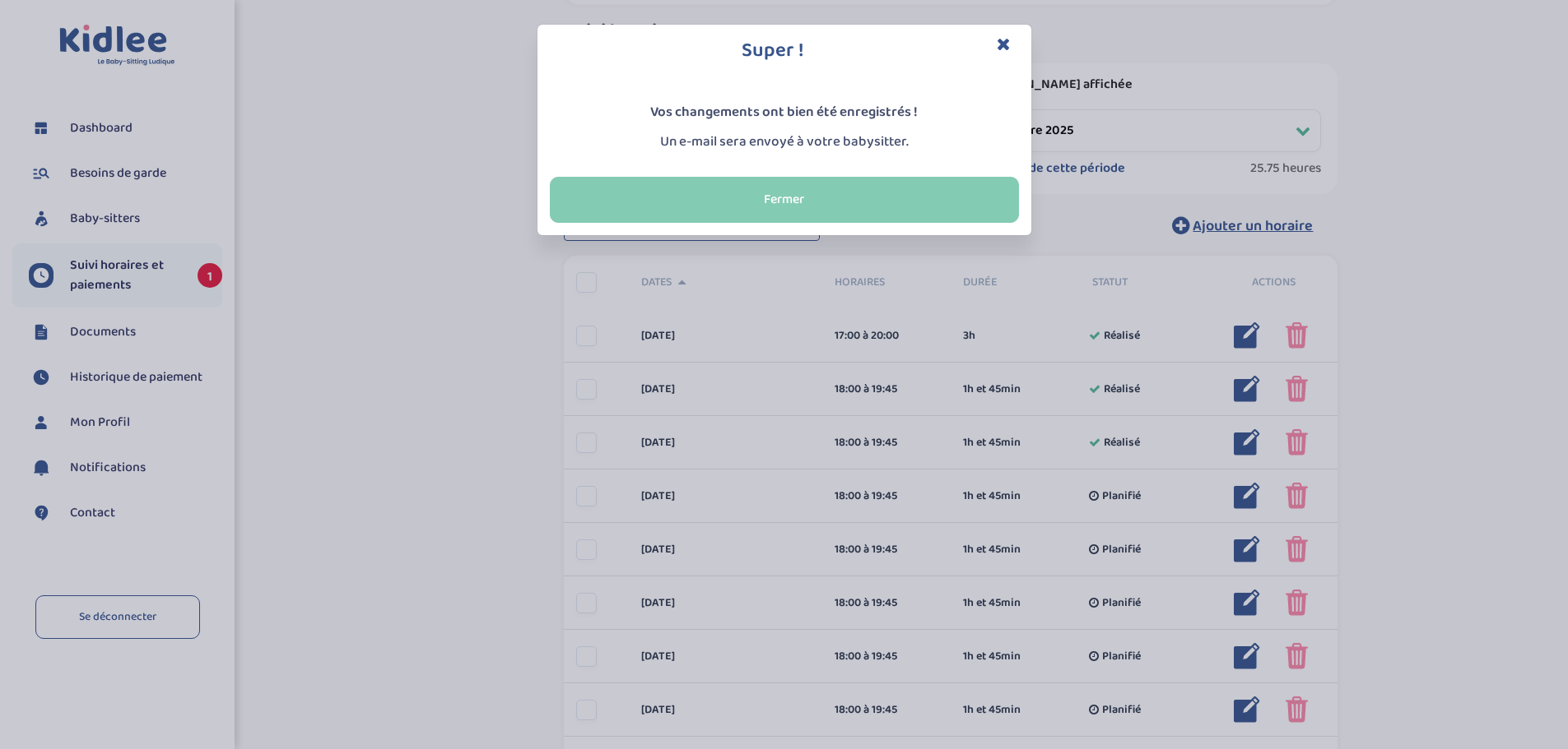
click at [867, 199] on button "Fermer" at bounding box center [784, 200] width 469 height 46
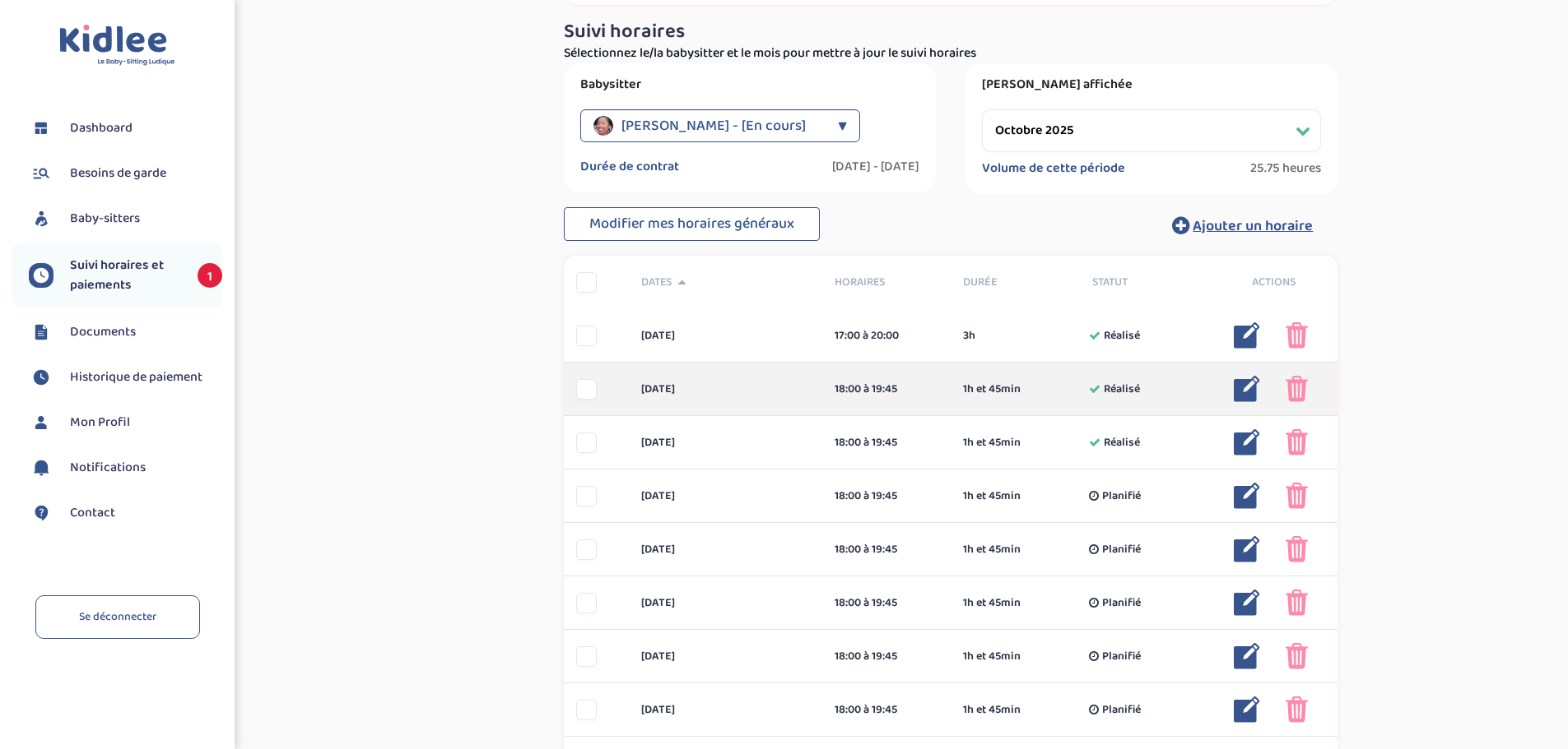
click at [1242, 394] on img at bounding box center [1246, 389] width 27 height 27
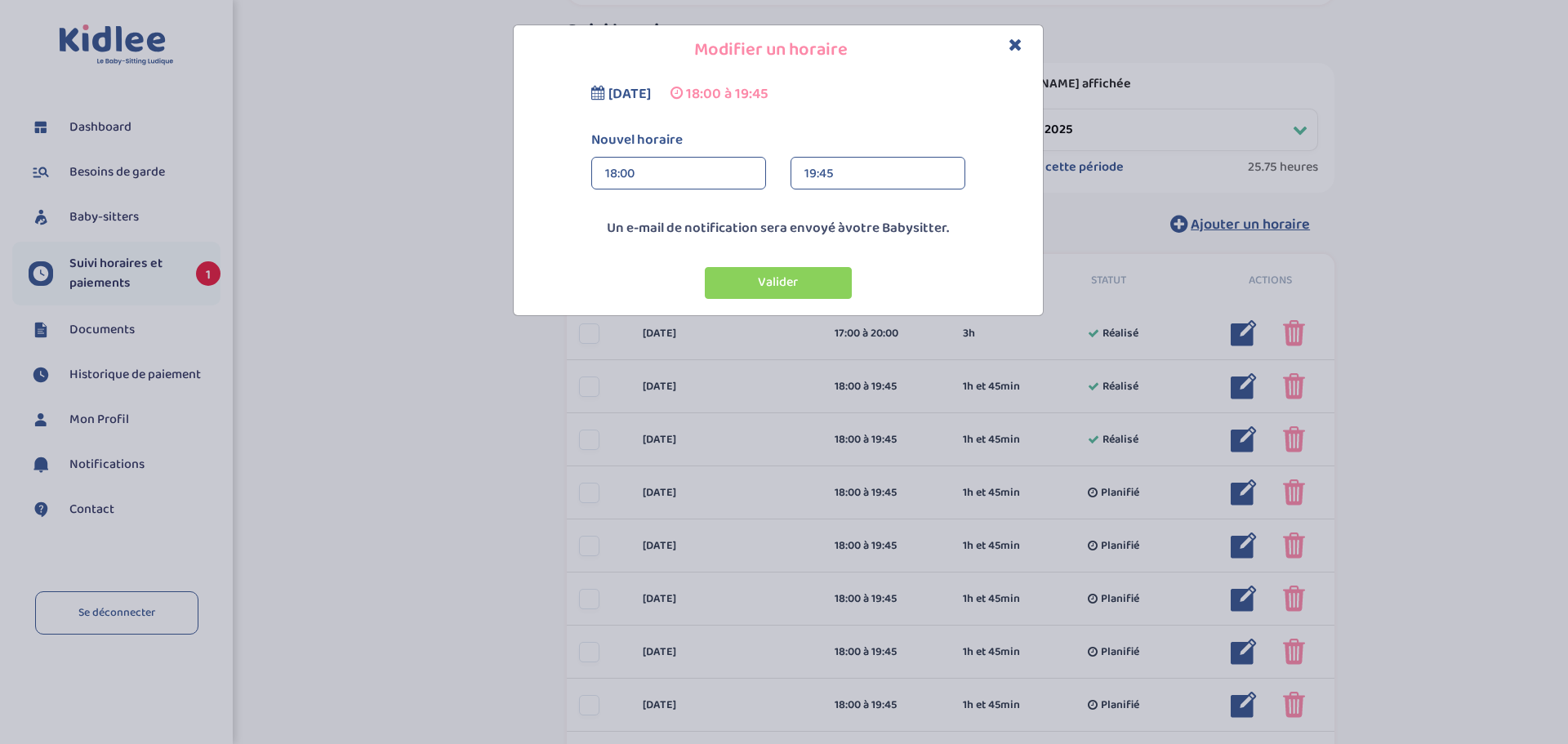
click at [645, 169] on div "18:00" at bounding box center [679, 174] width 147 height 33
click at [644, 198] on div "17:00" at bounding box center [679, 209] width 173 height 41
click at [889, 176] on div "19:45" at bounding box center [878, 174] width 147 height 33
click at [850, 254] on div "20:00 (3h)" at bounding box center [878, 250] width 173 height 41
click at [808, 278] on button "Valider" at bounding box center [778, 283] width 147 height 32
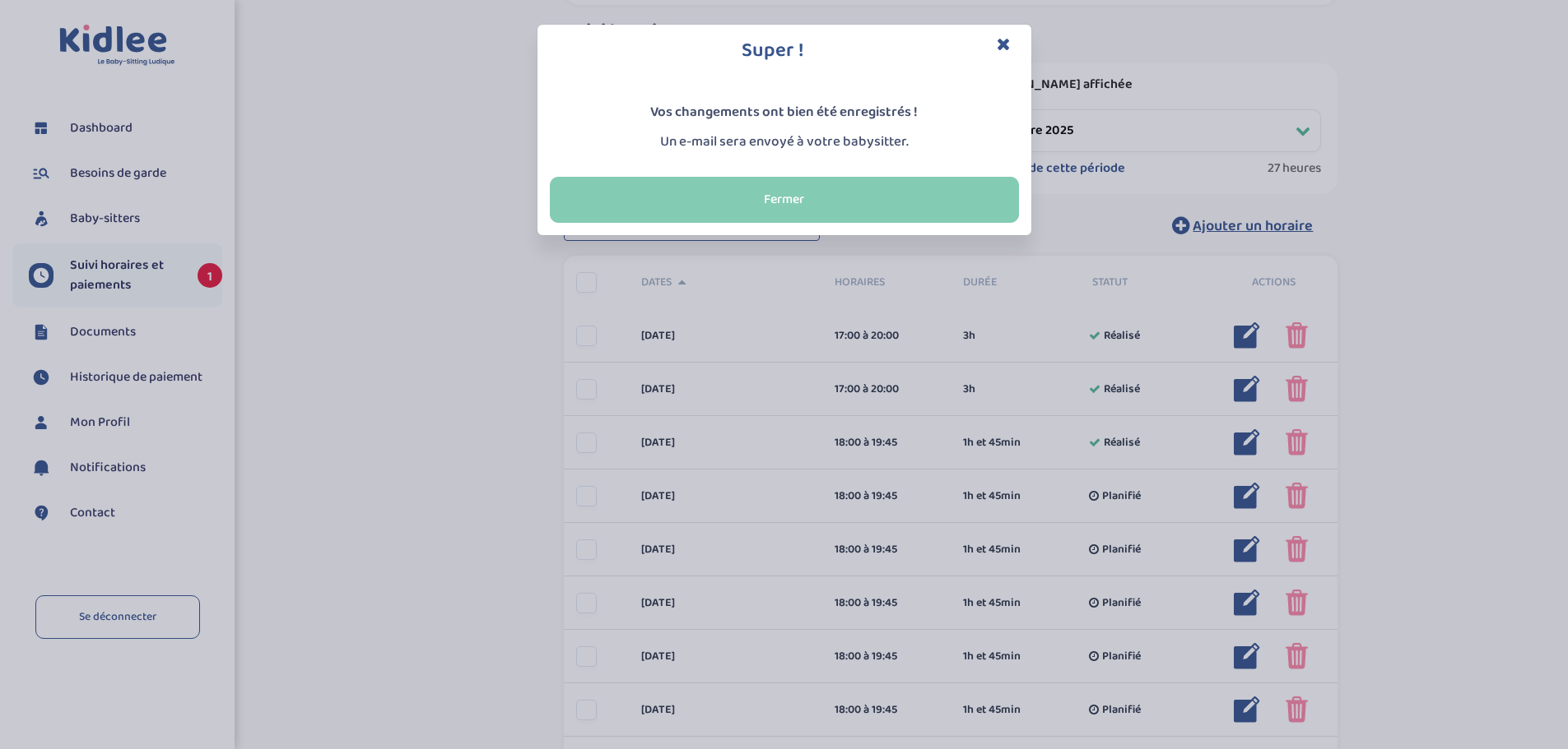
click at [797, 199] on button "Fermer" at bounding box center [784, 200] width 469 height 46
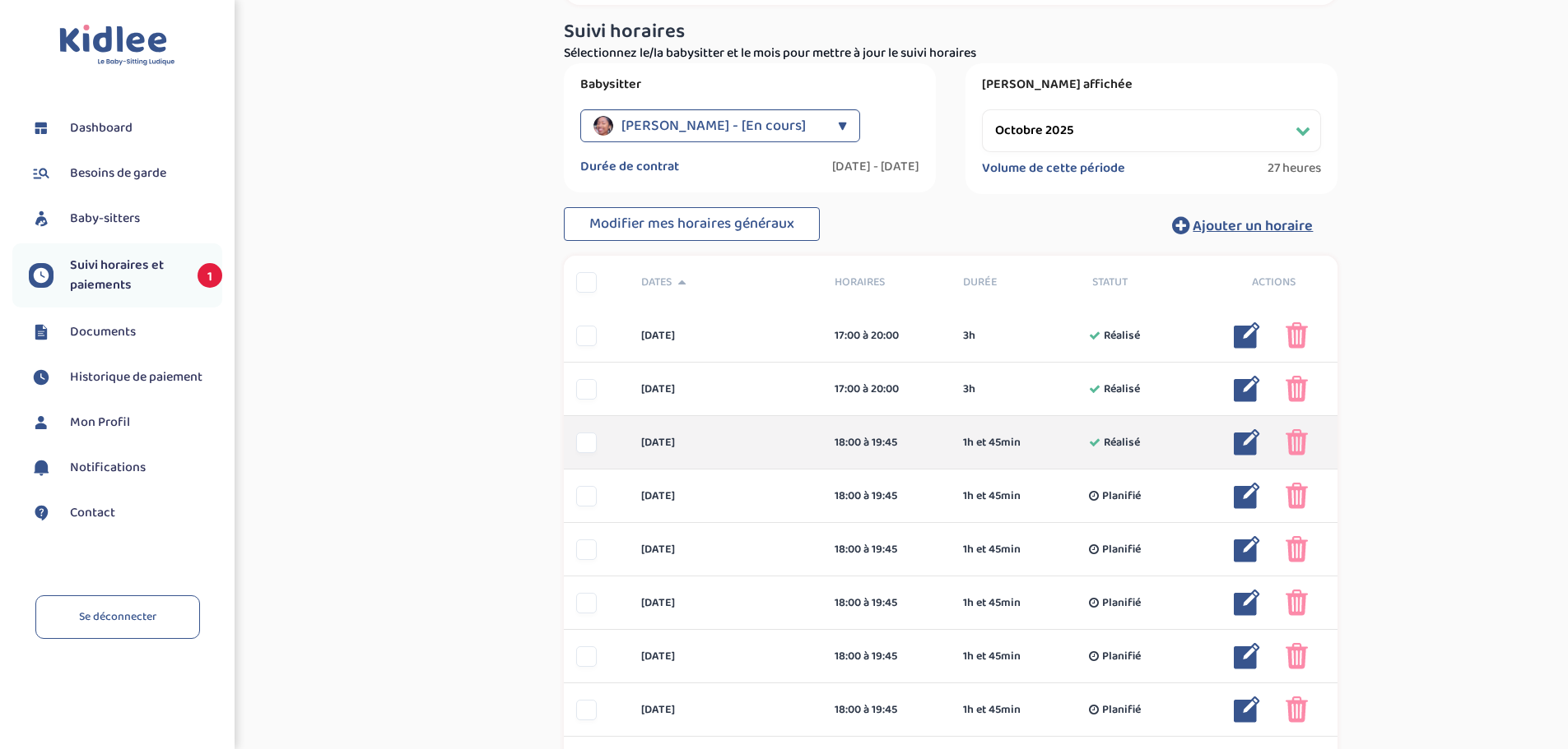
click at [1247, 441] on img at bounding box center [1246, 442] width 27 height 27
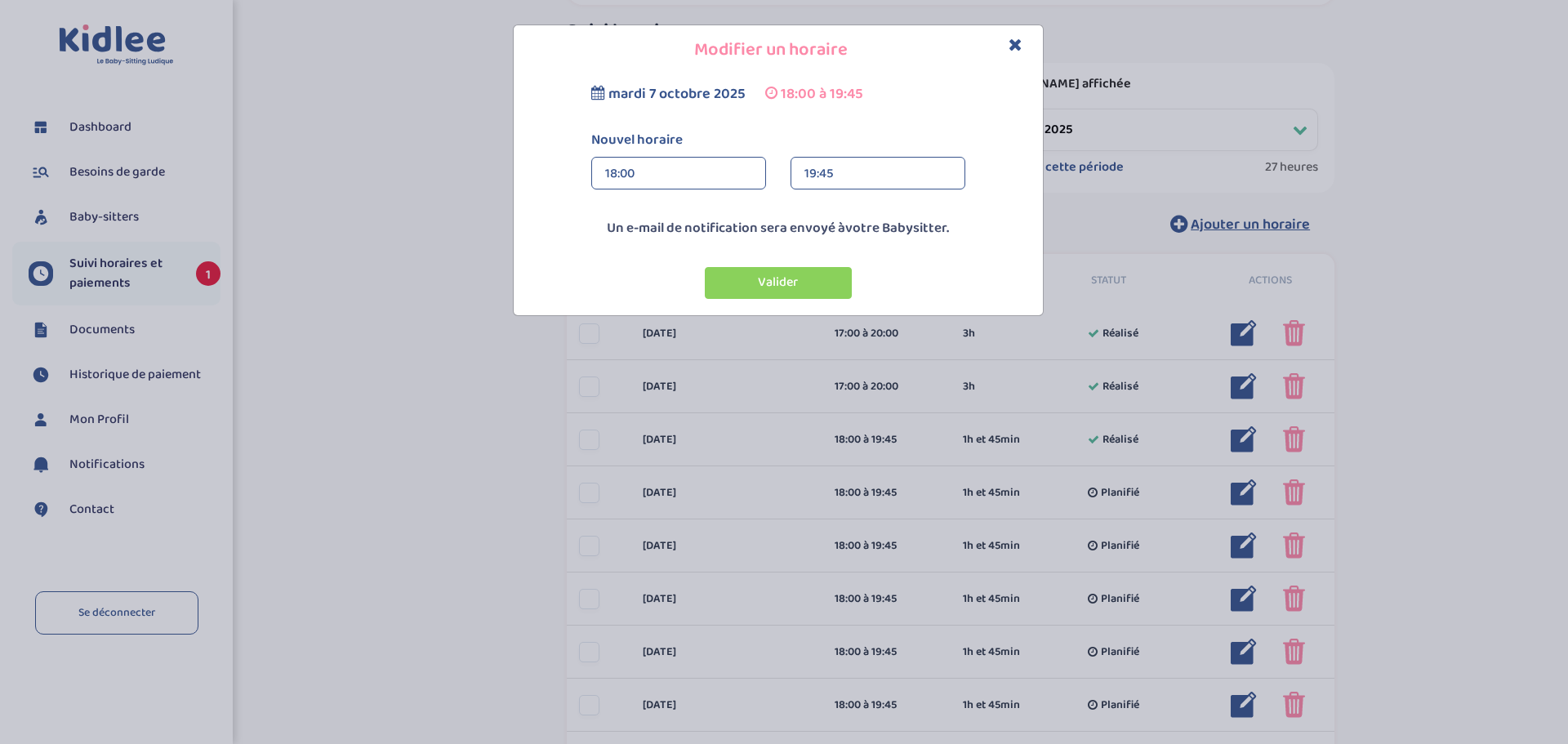
click at [721, 170] on div "18:00" at bounding box center [679, 174] width 147 height 33
click at [679, 219] on div "17:00" at bounding box center [679, 209] width 173 height 41
click at [887, 178] on div "19:45" at bounding box center [878, 174] width 147 height 33
click at [842, 241] on div "20:00 (3h)" at bounding box center [878, 250] width 173 height 41
click at [812, 283] on button "Valider" at bounding box center [778, 283] width 147 height 32
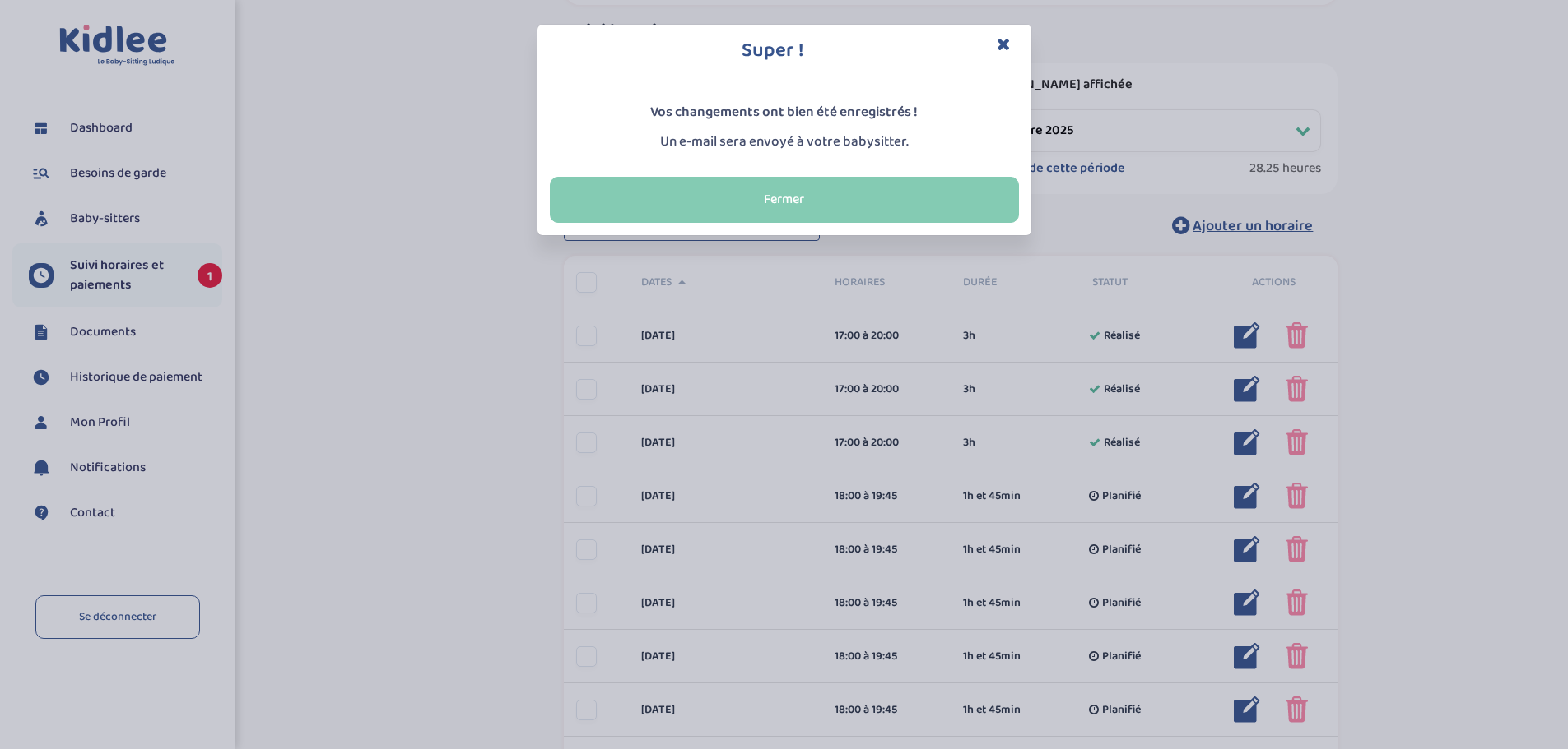
click at [784, 196] on button "Fermer" at bounding box center [784, 200] width 469 height 46
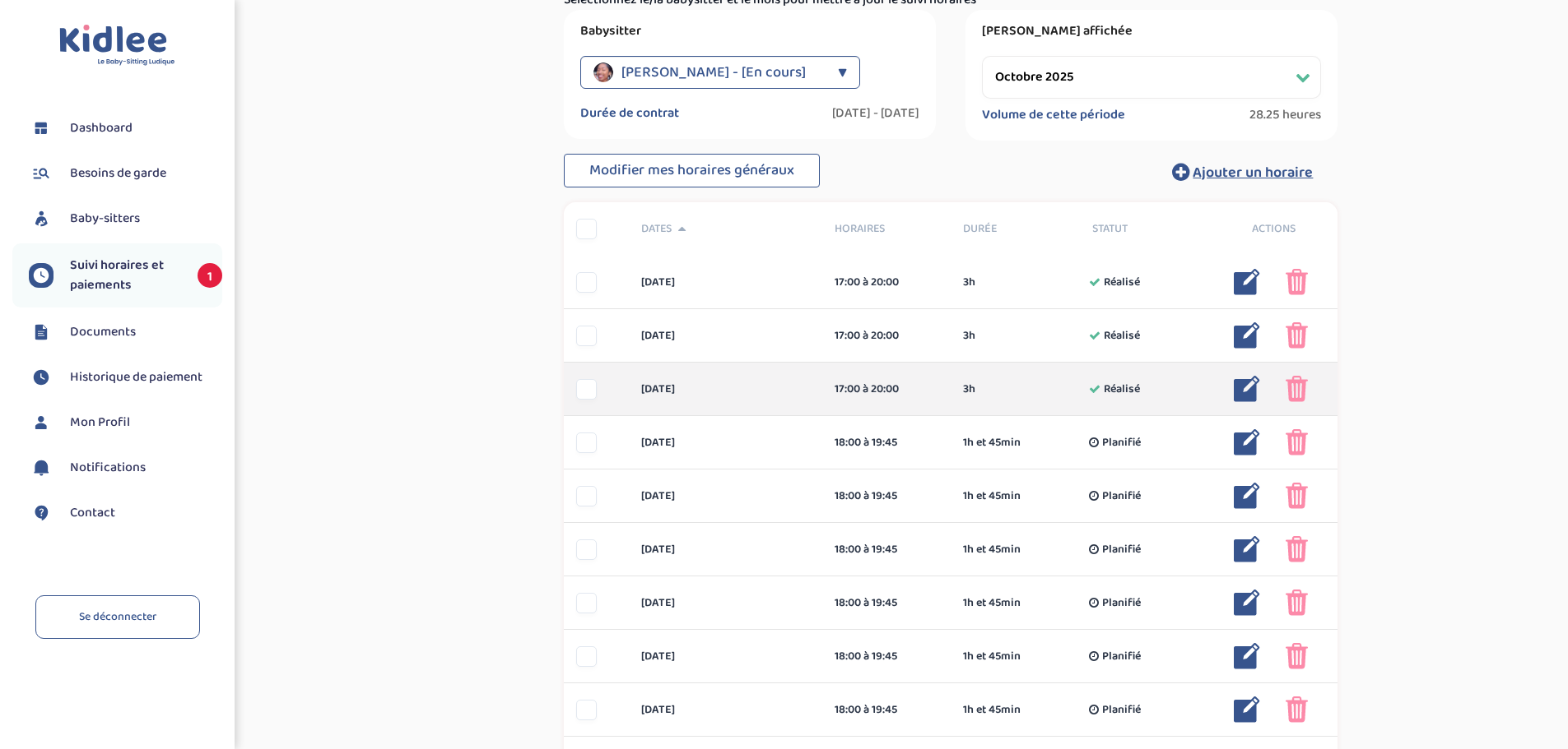
scroll to position [329, 0]
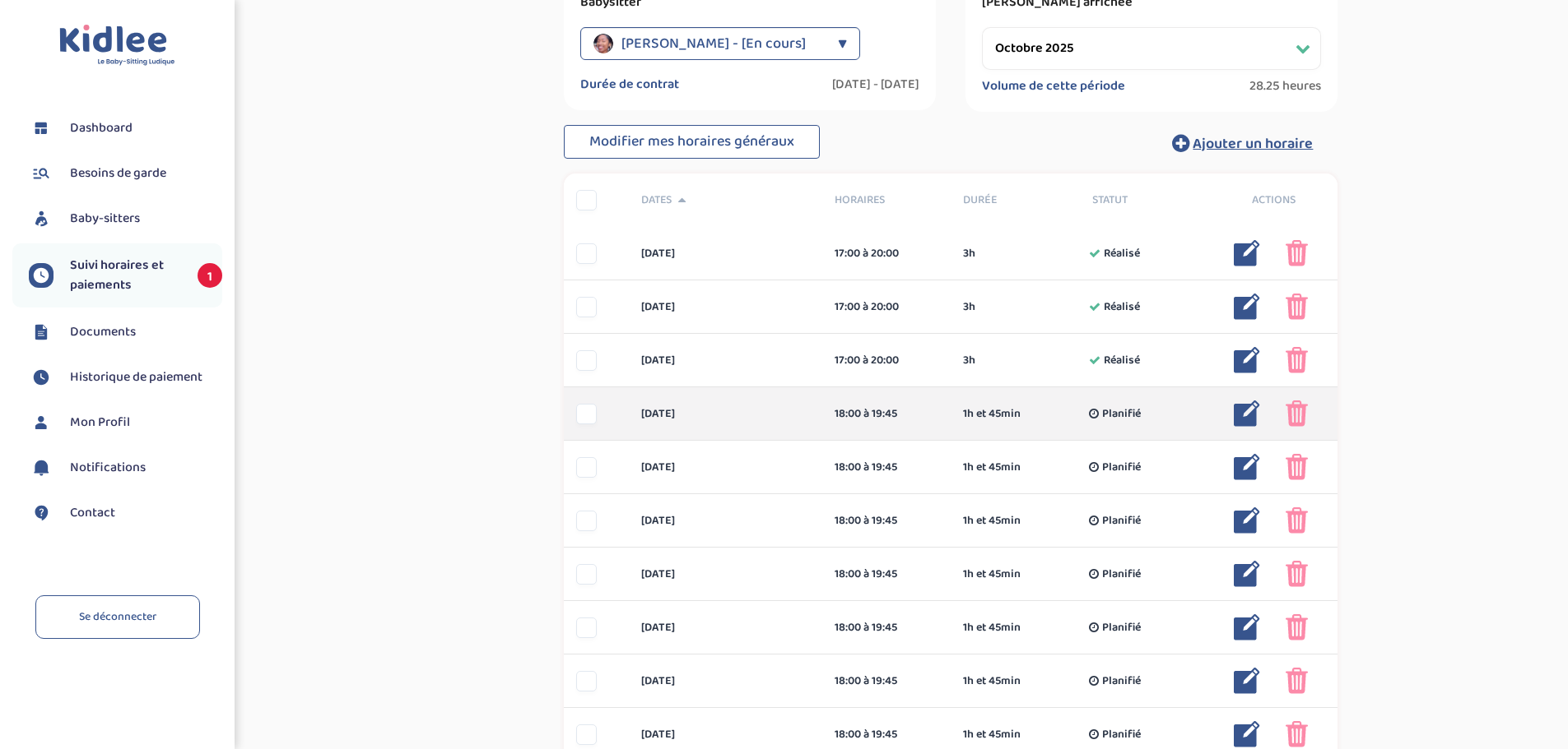
click at [1249, 416] on img at bounding box center [1246, 414] width 27 height 27
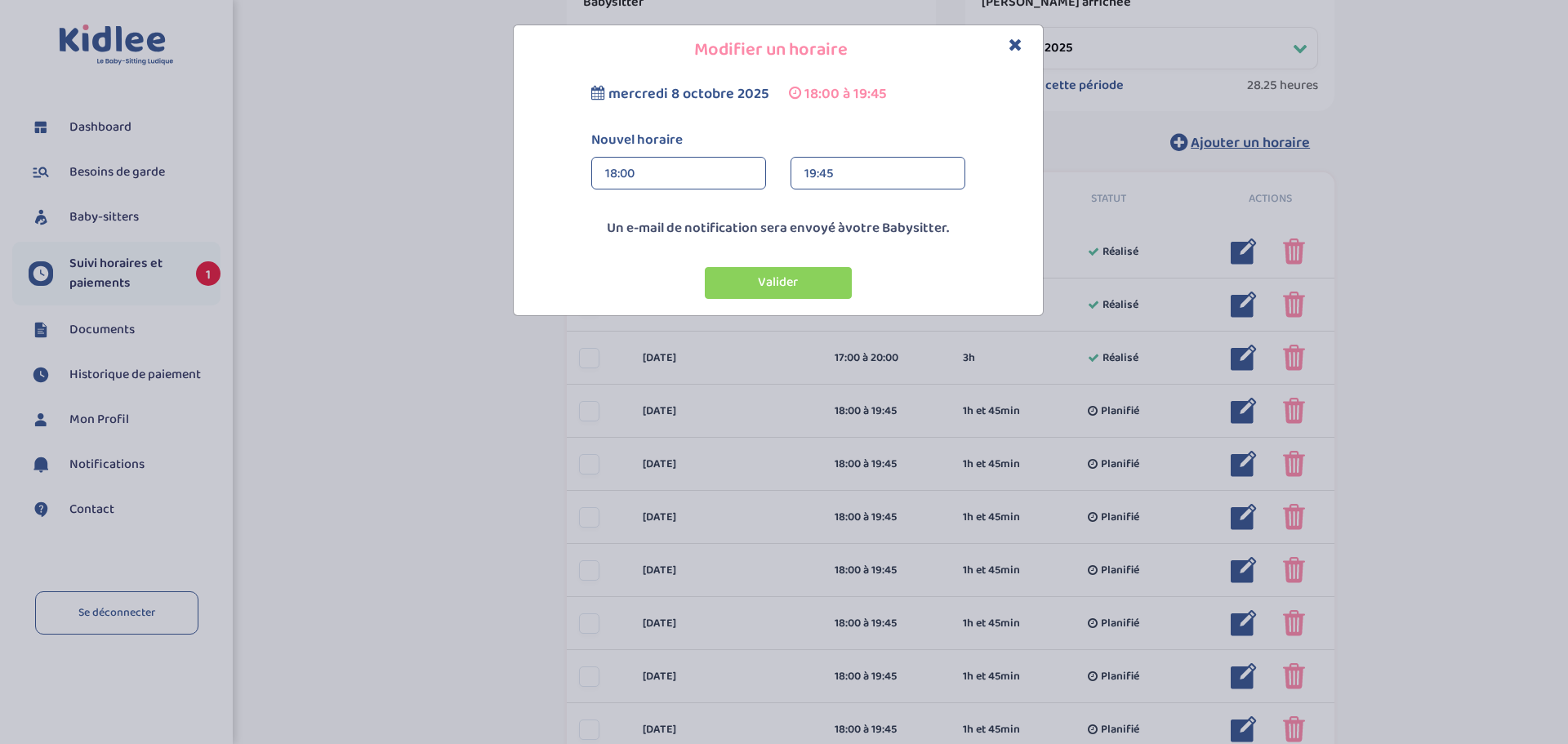
click at [677, 172] on div "18:00" at bounding box center [679, 174] width 147 height 33
click at [674, 218] on div "17:00" at bounding box center [679, 209] width 173 height 41
click at [820, 175] on div "19:45" at bounding box center [878, 174] width 147 height 33
click at [806, 243] on div "20:00 (3h)" at bounding box center [878, 250] width 173 height 41
click at [756, 280] on button "Valider" at bounding box center [778, 283] width 147 height 32
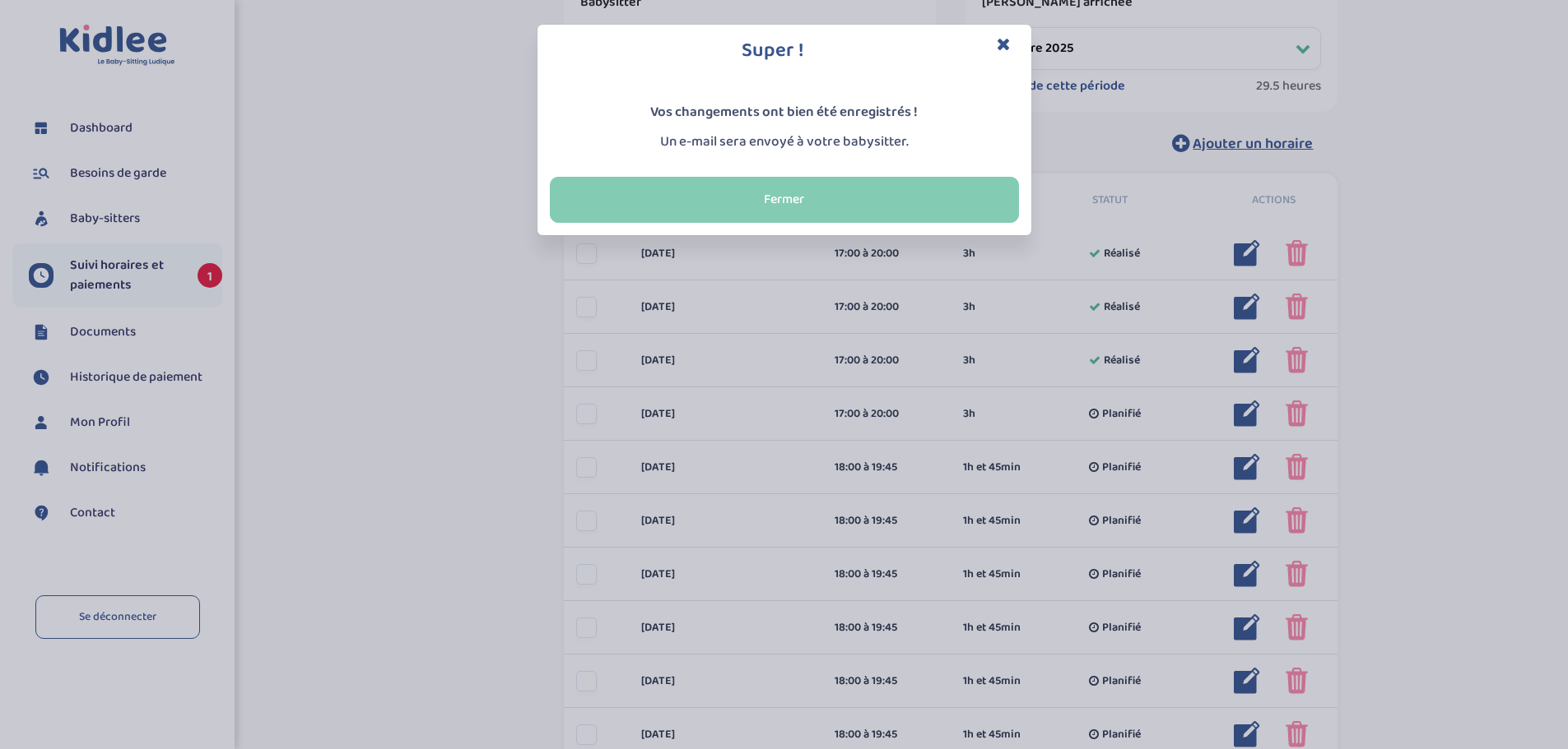
click at [860, 199] on button "Fermer" at bounding box center [784, 200] width 469 height 46
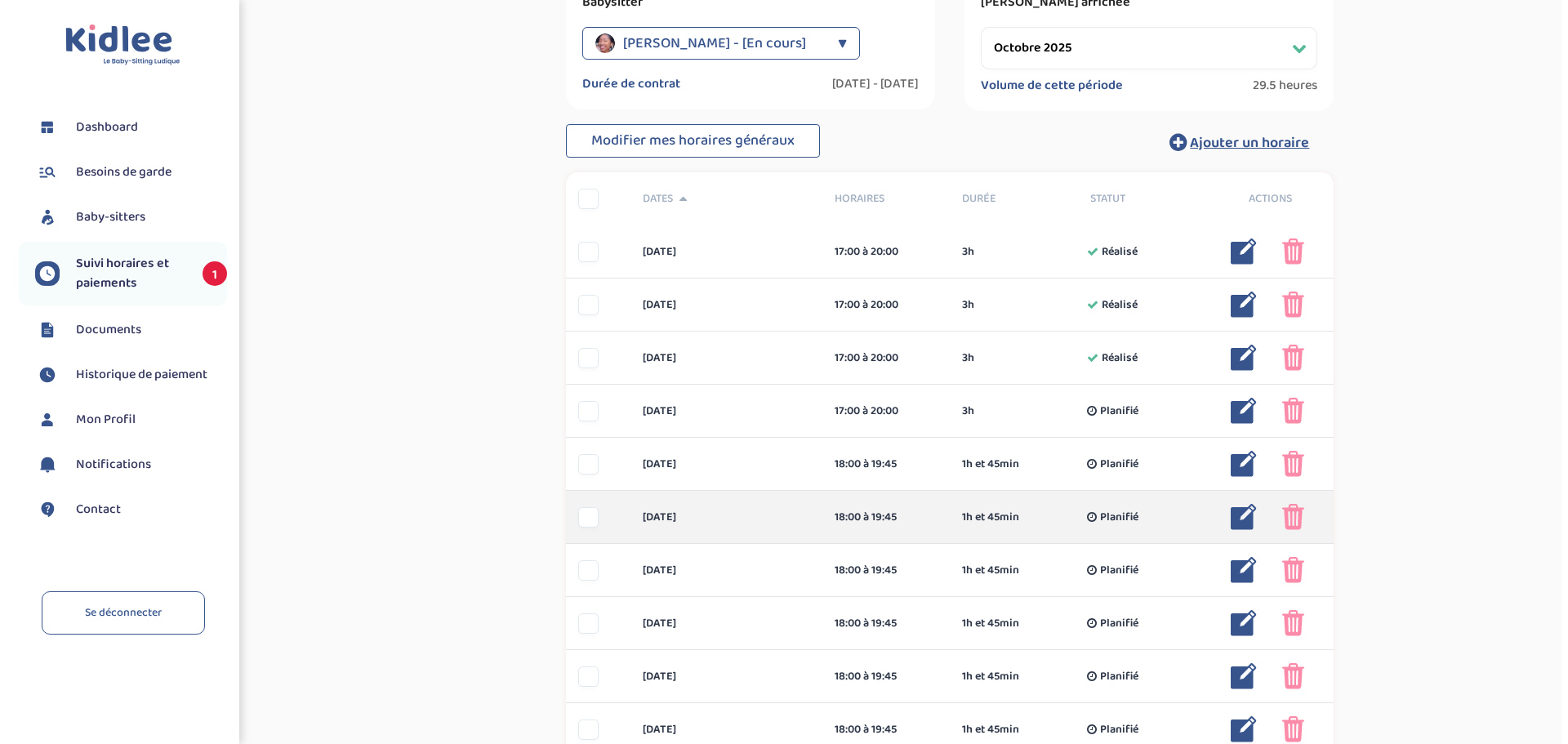
scroll to position [408, 0]
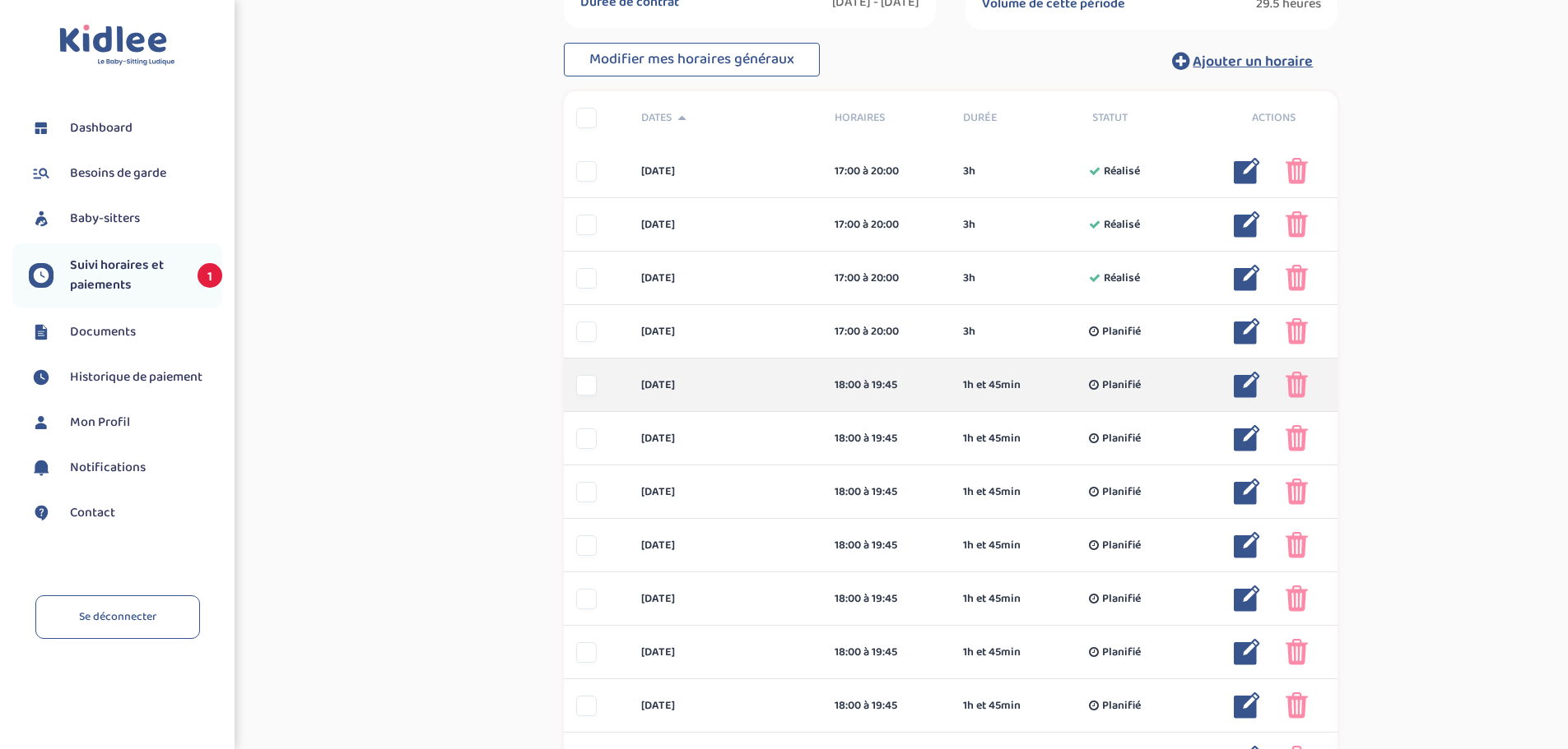
click at [1240, 386] on img at bounding box center [1246, 385] width 27 height 27
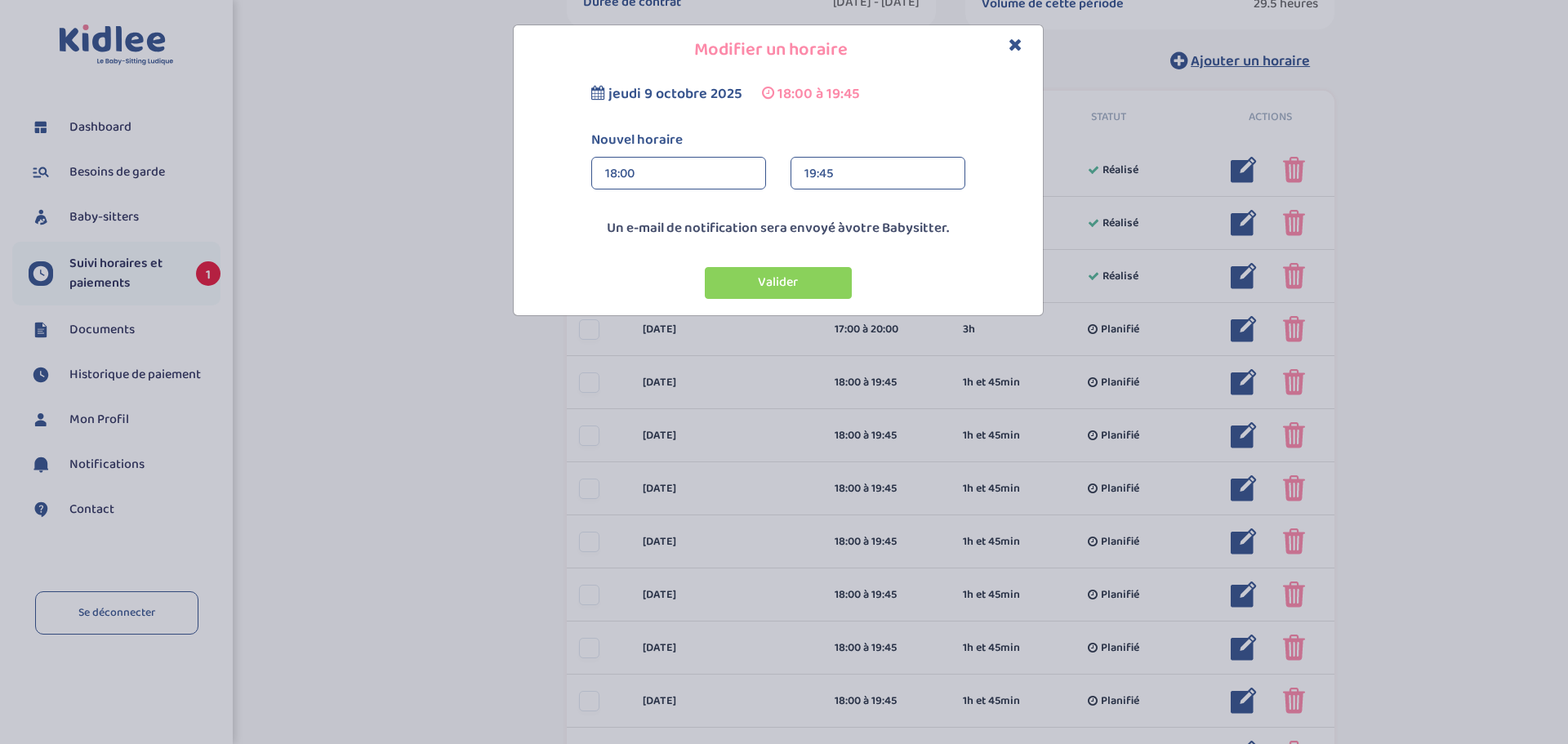
click at [822, 170] on div "19:45" at bounding box center [878, 174] width 147 height 33
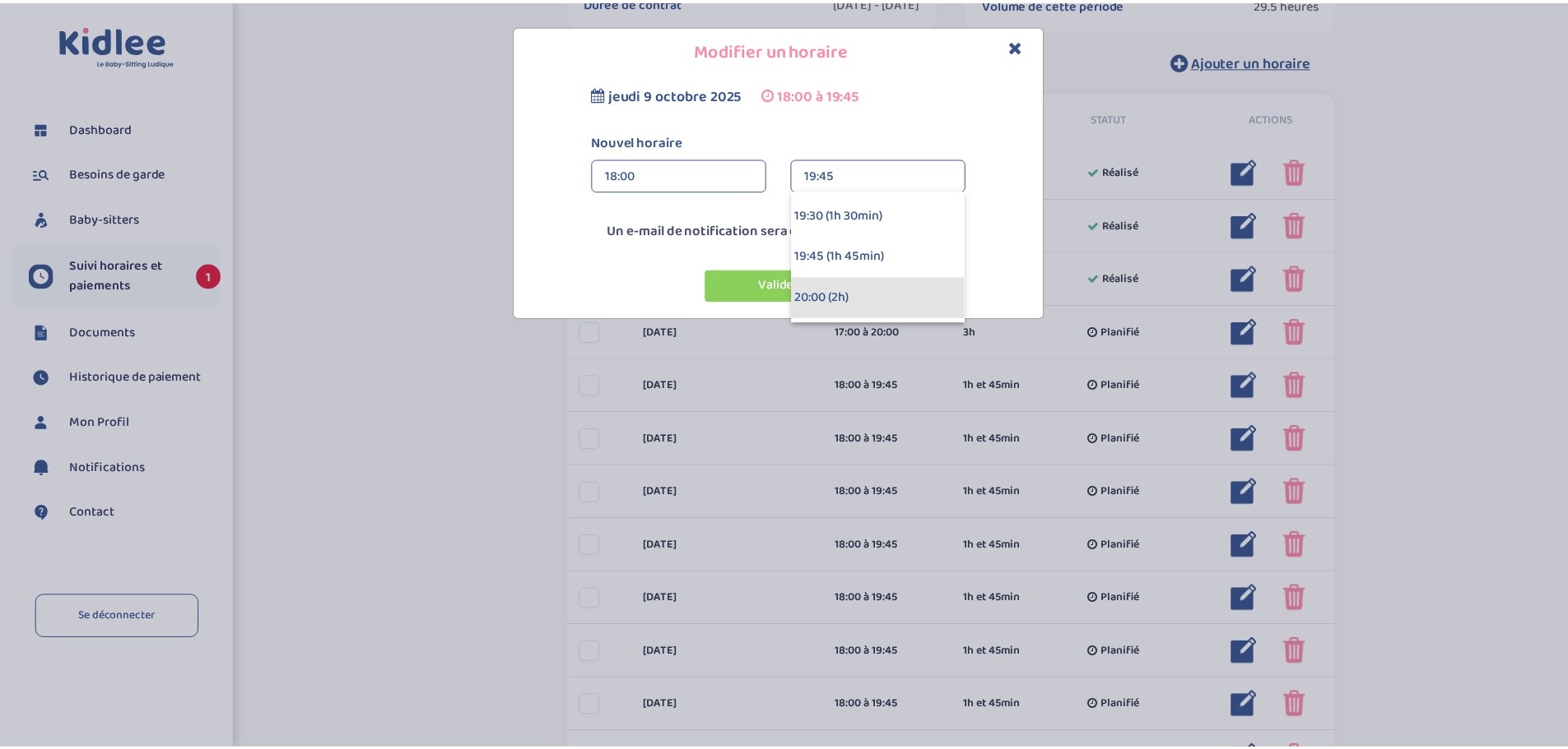
scroll to position [164, 0]
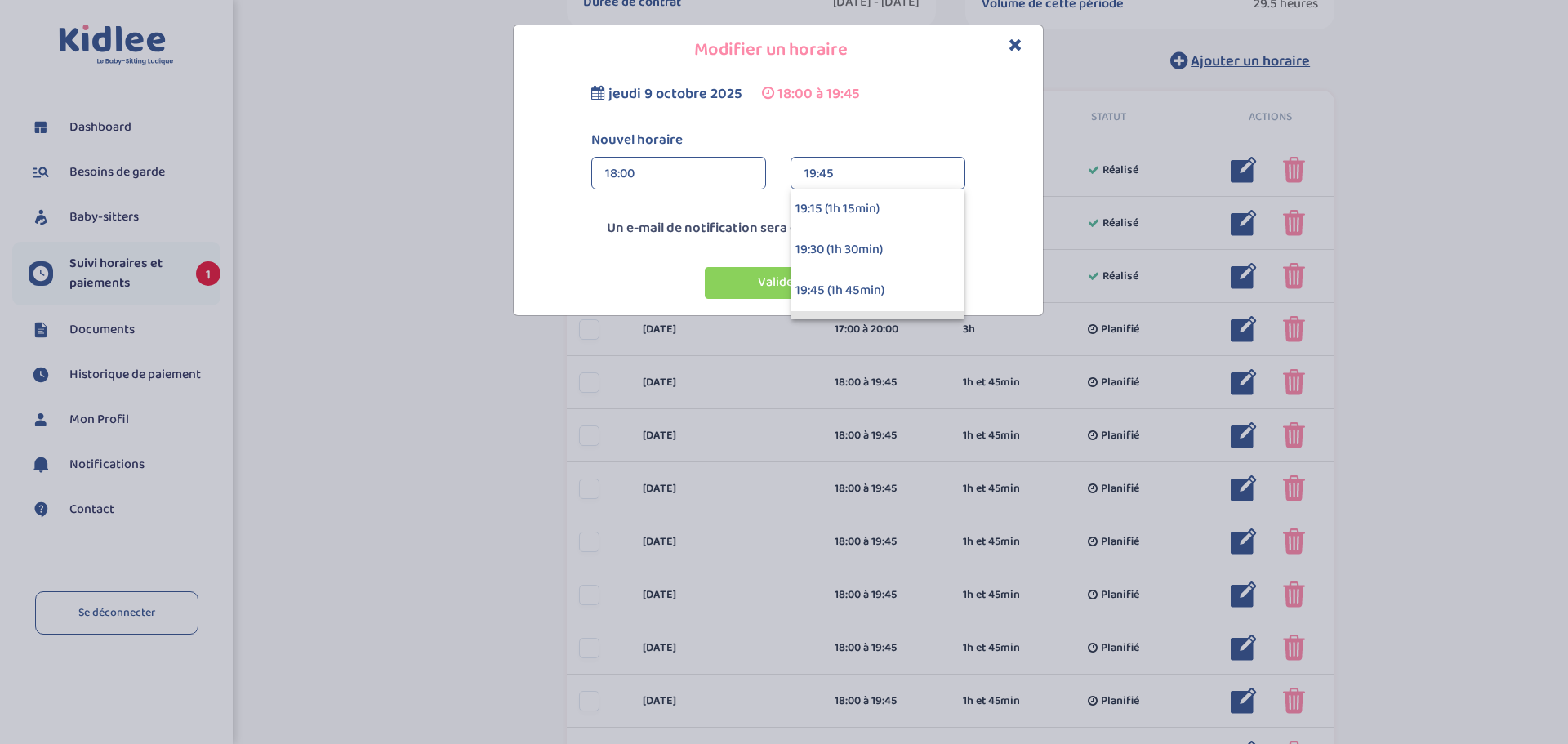
click at [814, 249] on div "19:30 (1h 30min)" at bounding box center [878, 250] width 173 height 41
click at [799, 272] on button "Valider" at bounding box center [778, 283] width 147 height 32
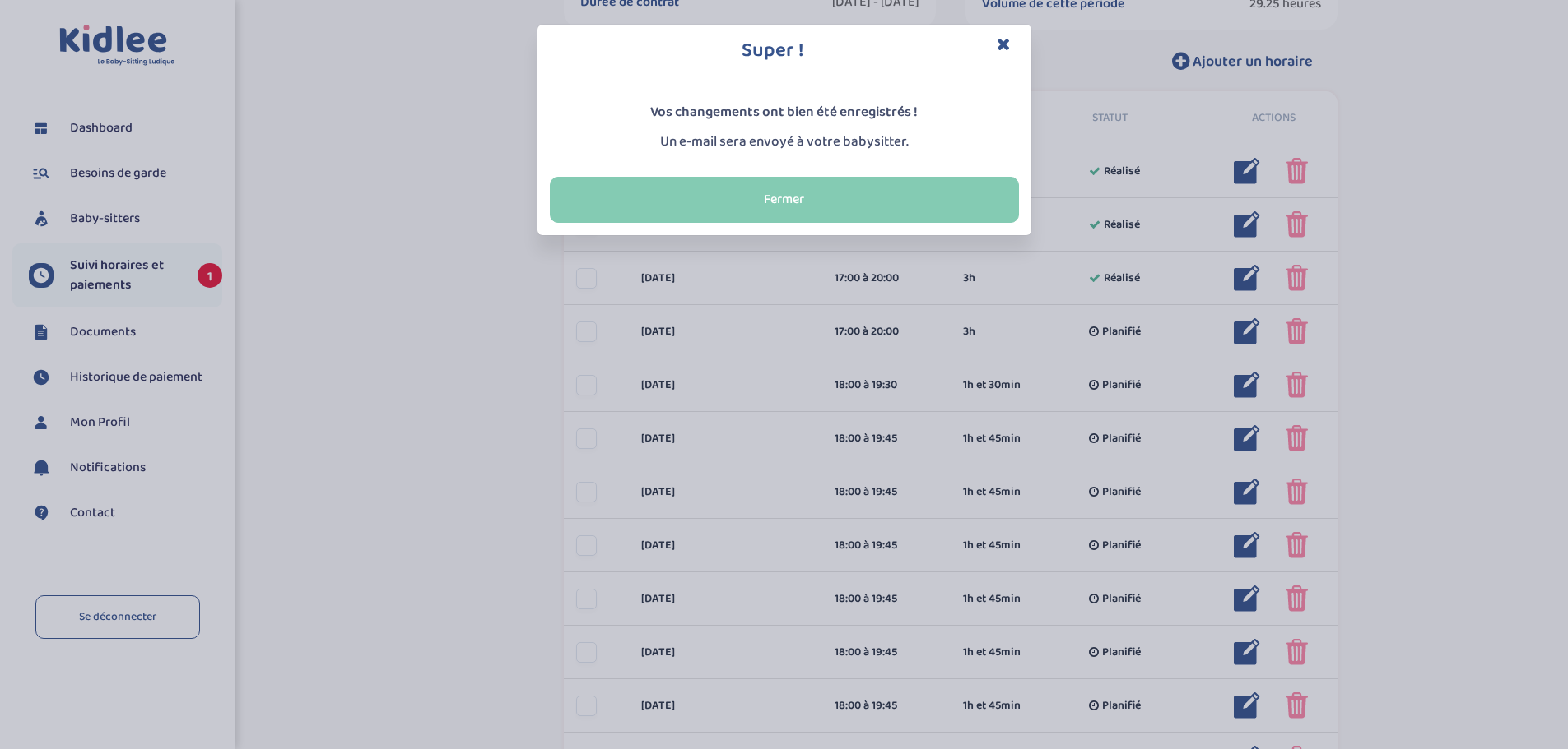
click at [887, 214] on button "Fermer" at bounding box center [784, 200] width 469 height 46
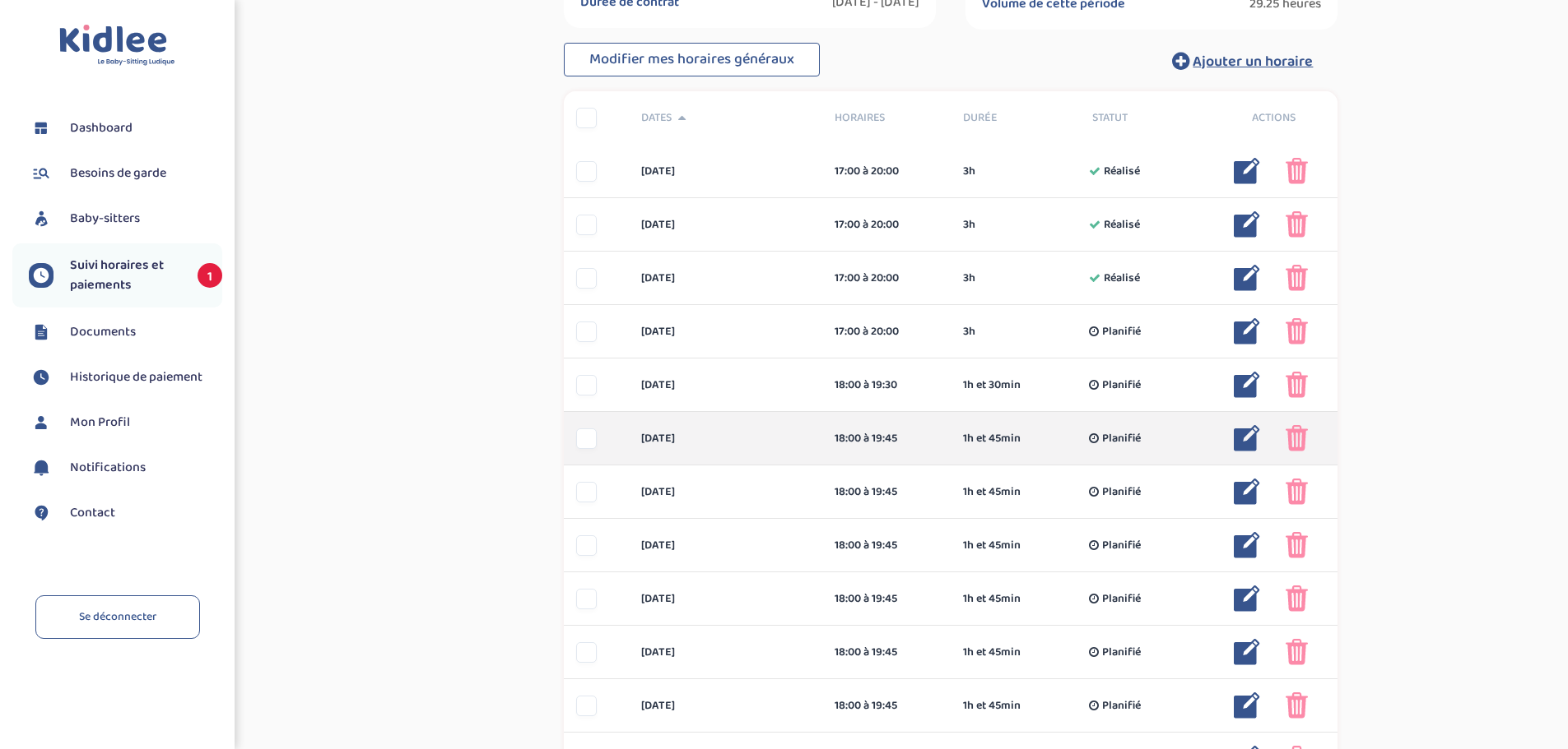
click at [1243, 447] on img at bounding box center [1246, 439] width 27 height 27
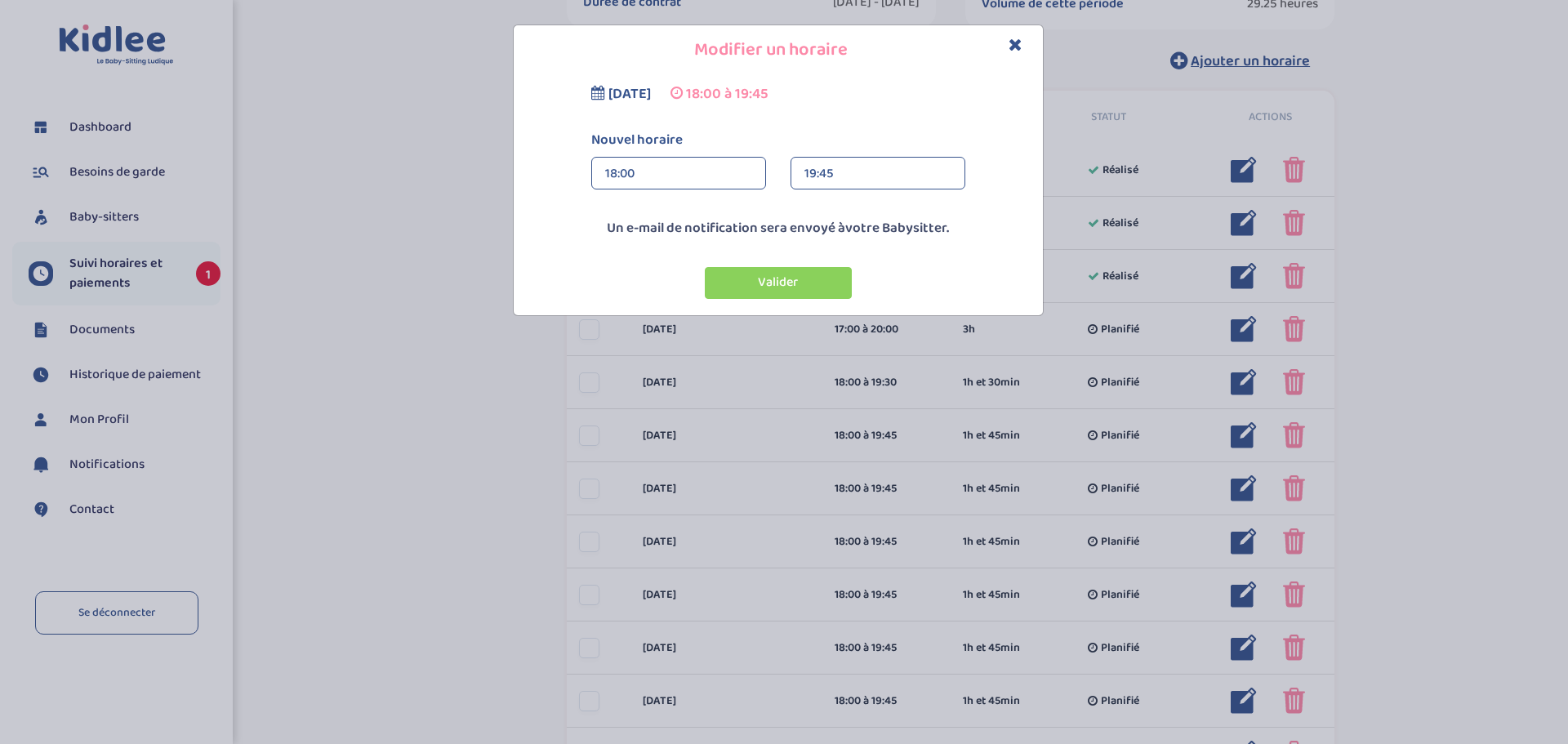
click at [881, 180] on div "19:45" at bounding box center [878, 174] width 147 height 33
click at [856, 258] on div "19:30 (1h 30min)" at bounding box center [878, 250] width 173 height 41
click at [819, 276] on button "Valider" at bounding box center [778, 283] width 147 height 32
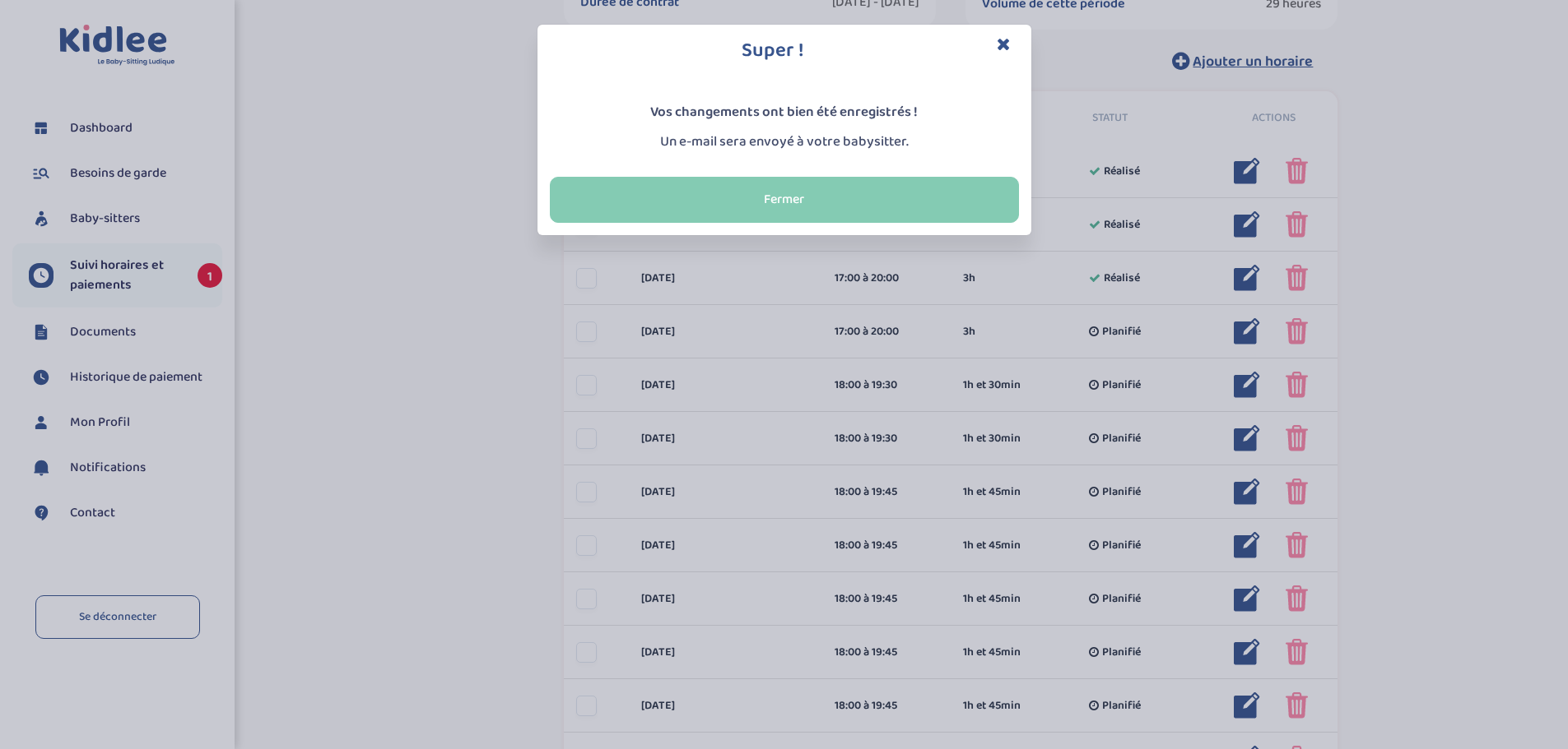
click at [776, 195] on button "Fermer" at bounding box center [784, 200] width 469 height 46
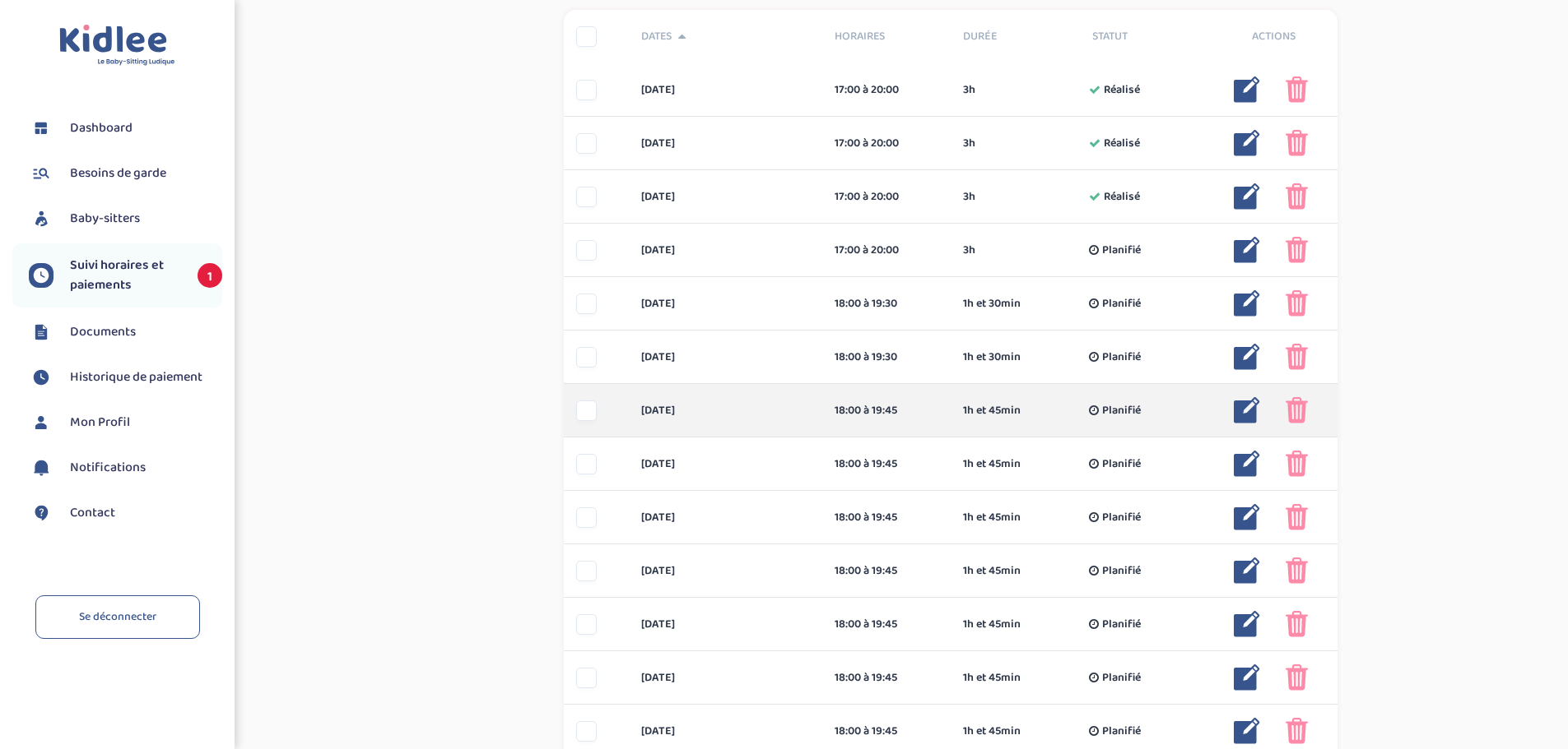
scroll to position [493, 0]
click at [1252, 408] on img at bounding box center [1246, 409] width 27 height 27
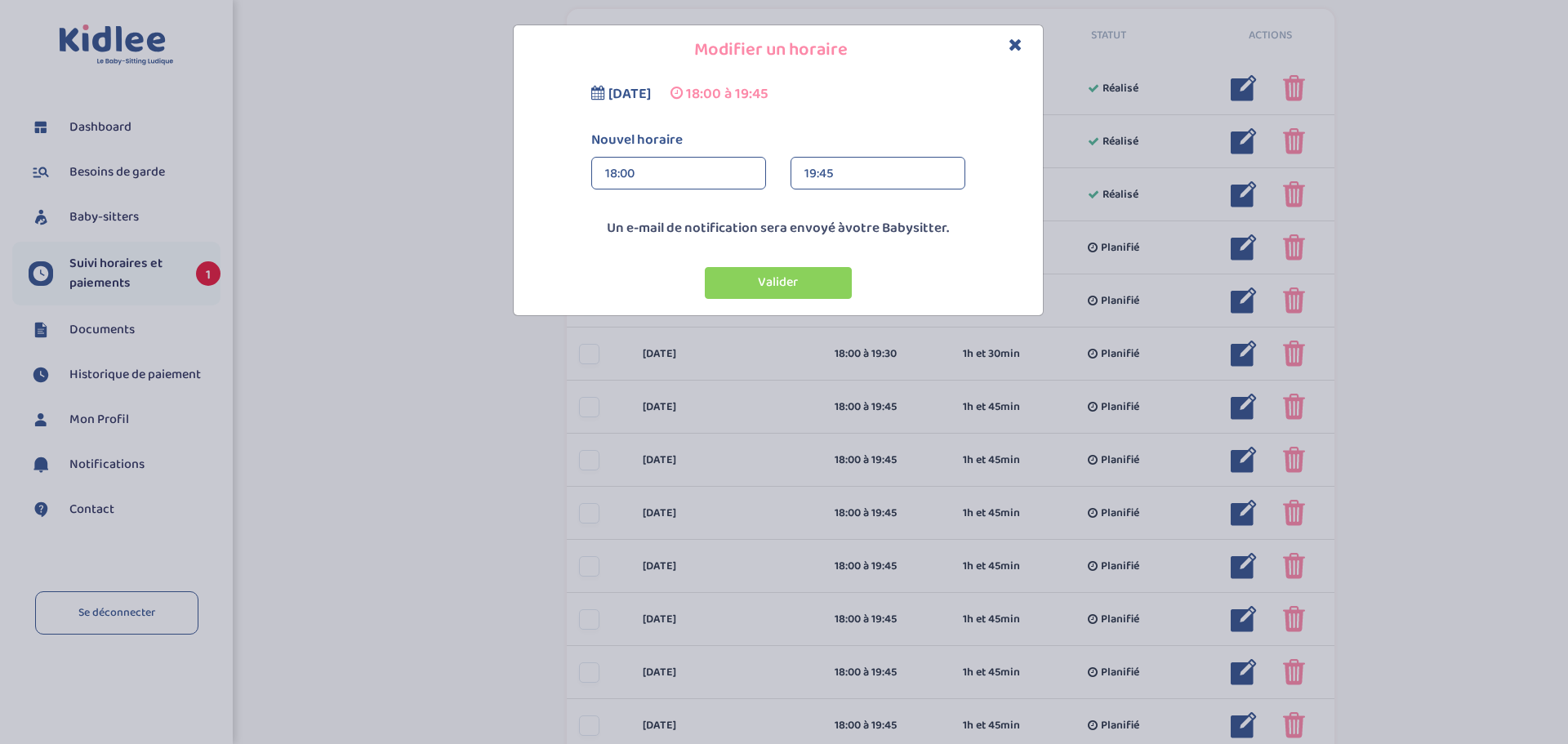
click at [883, 174] on div "19:45" at bounding box center [878, 174] width 147 height 33
click at [848, 236] on div "19:30 (1h 30min)" at bounding box center [878, 250] width 173 height 41
click at [799, 283] on button "Valider" at bounding box center [778, 283] width 147 height 32
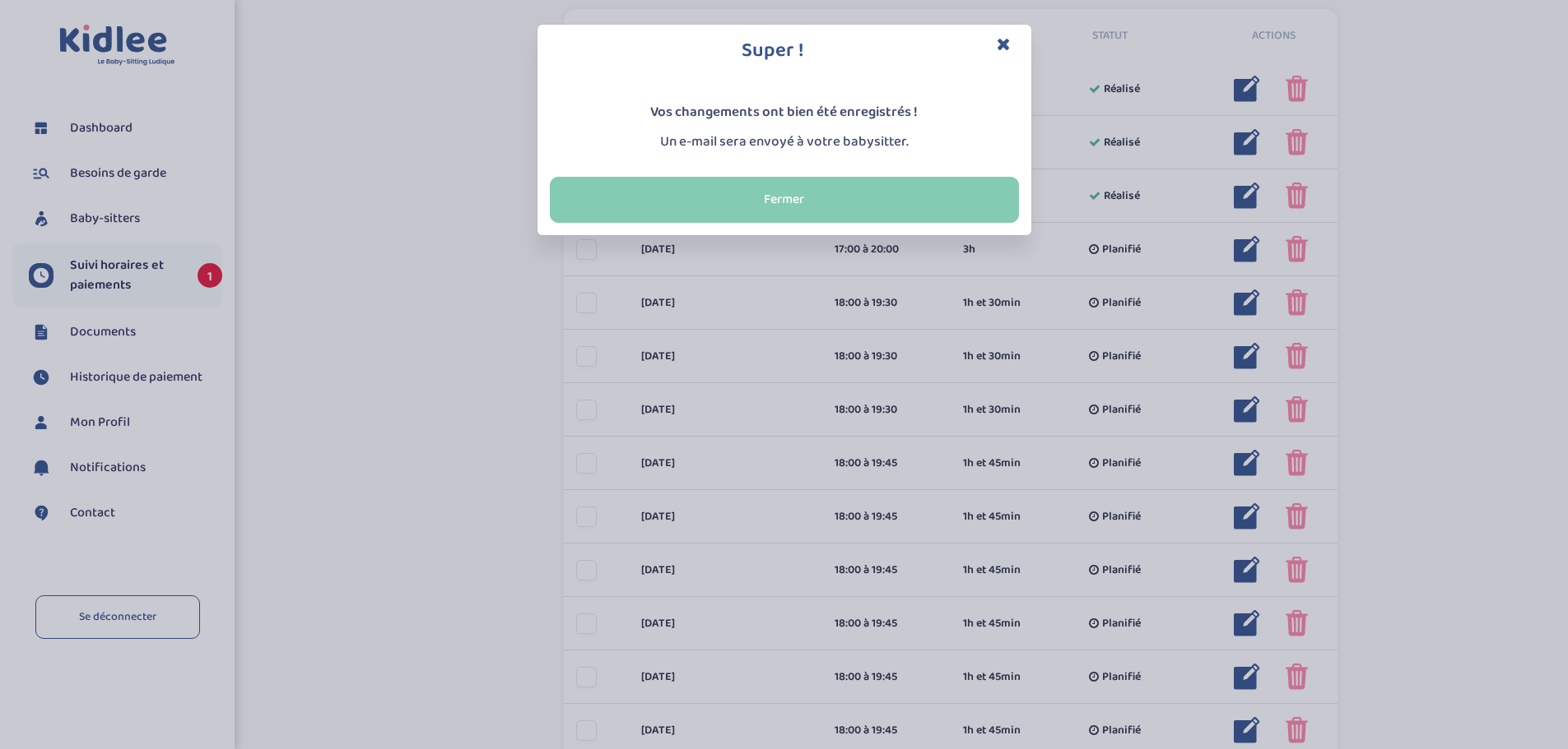
click at [844, 218] on button "Fermer" at bounding box center [784, 200] width 469 height 46
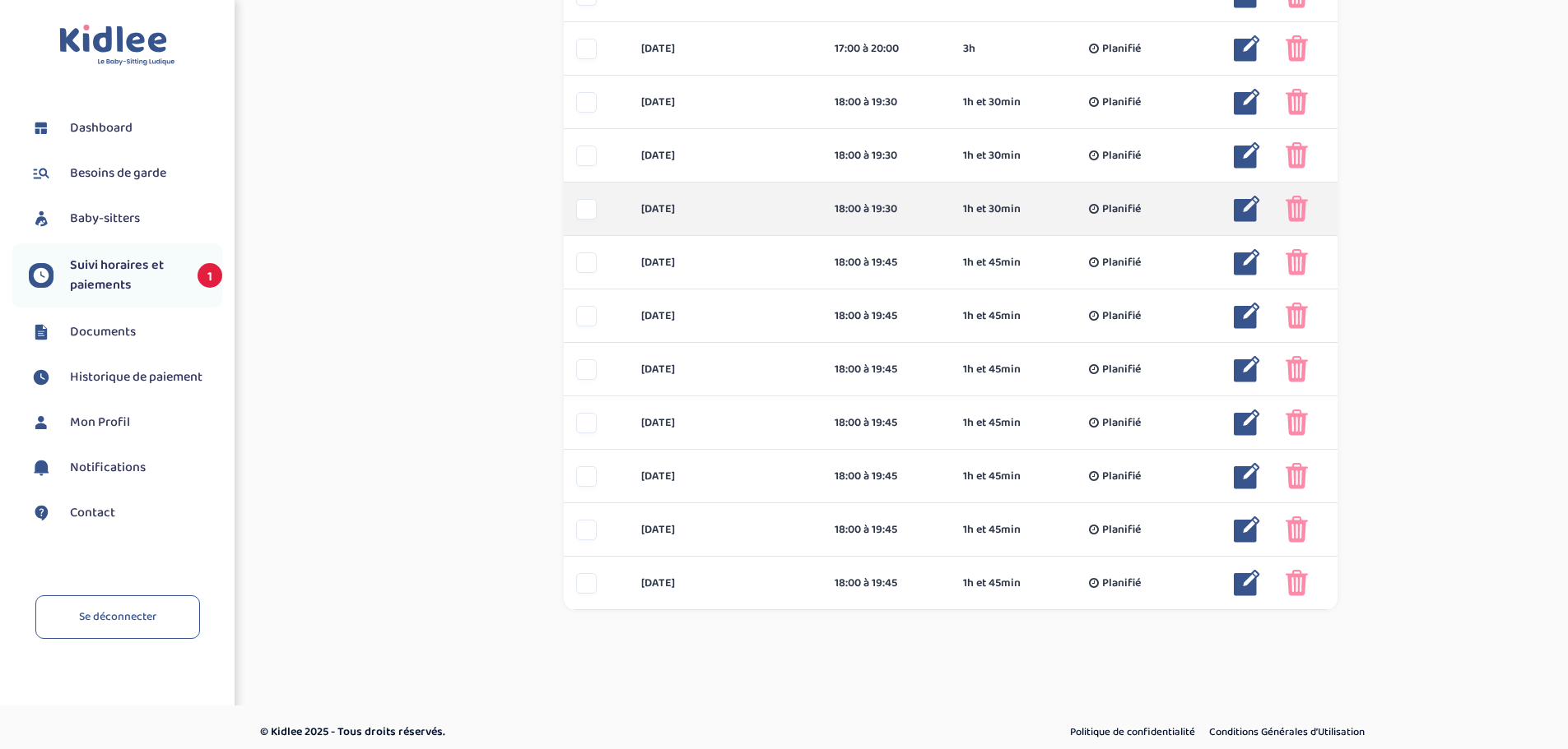
scroll to position [704, 0]
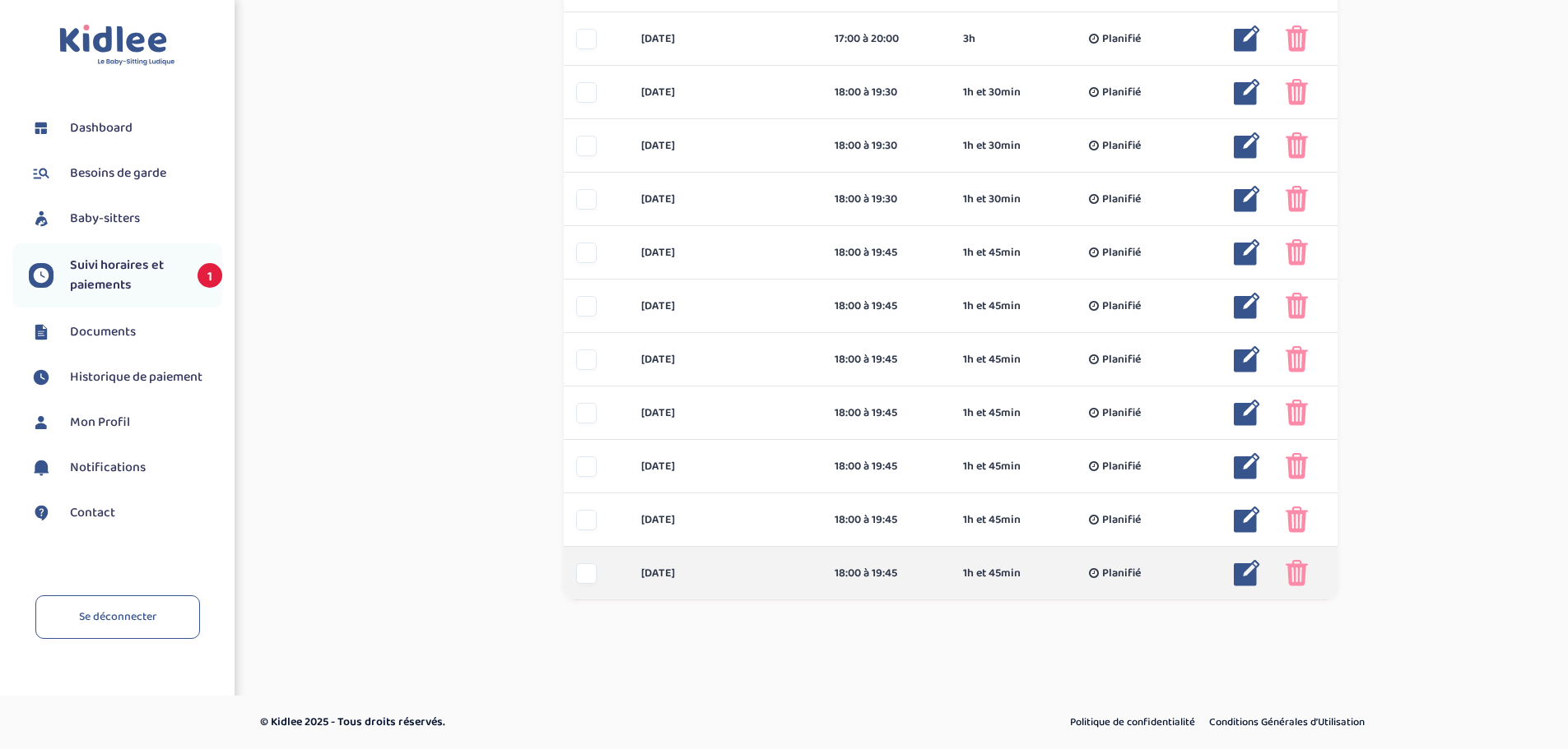
click at [1300, 570] on img at bounding box center [1296, 574] width 22 height 27
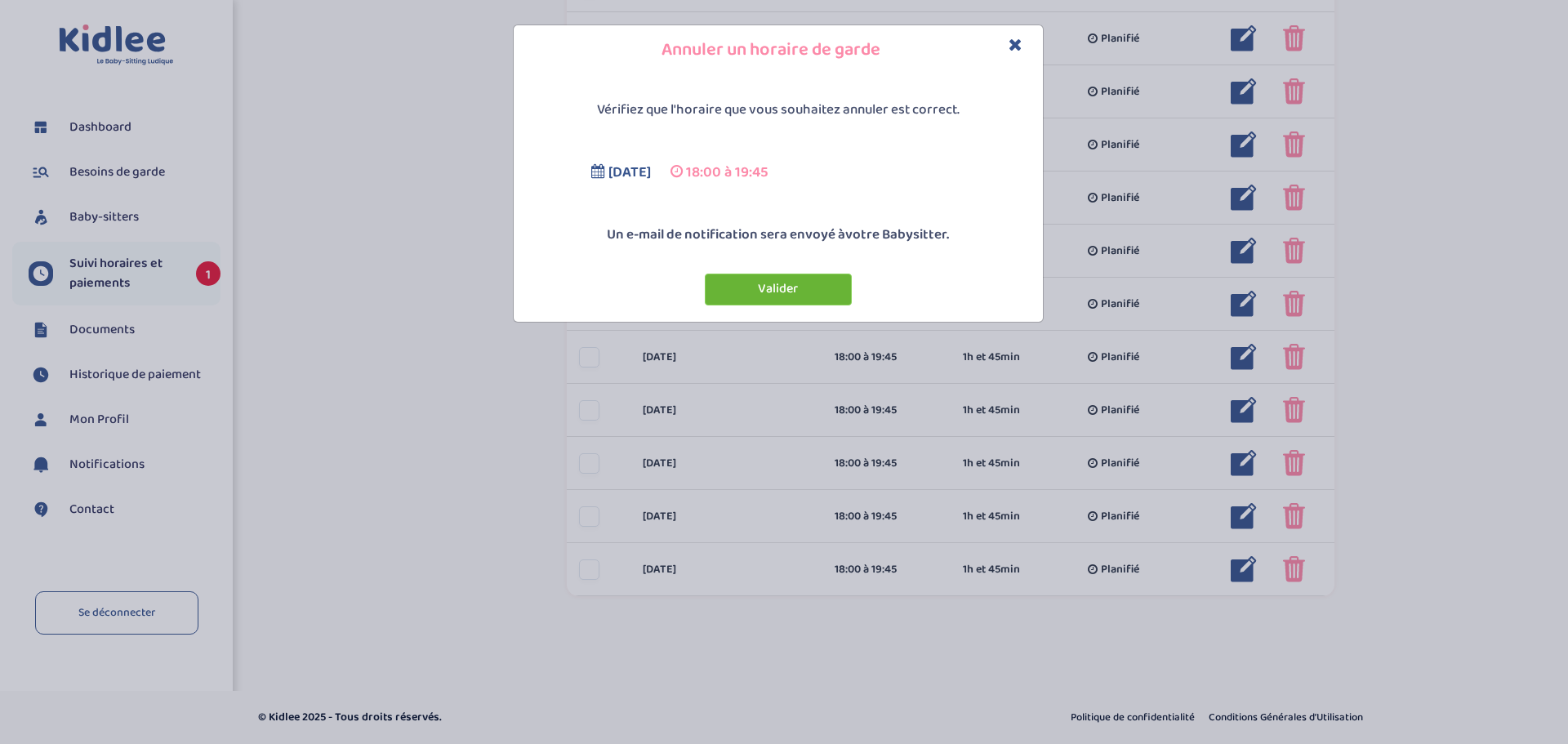
click at [737, 299] on button "Valider" at bounding box center [778, 289] width 147 height 32
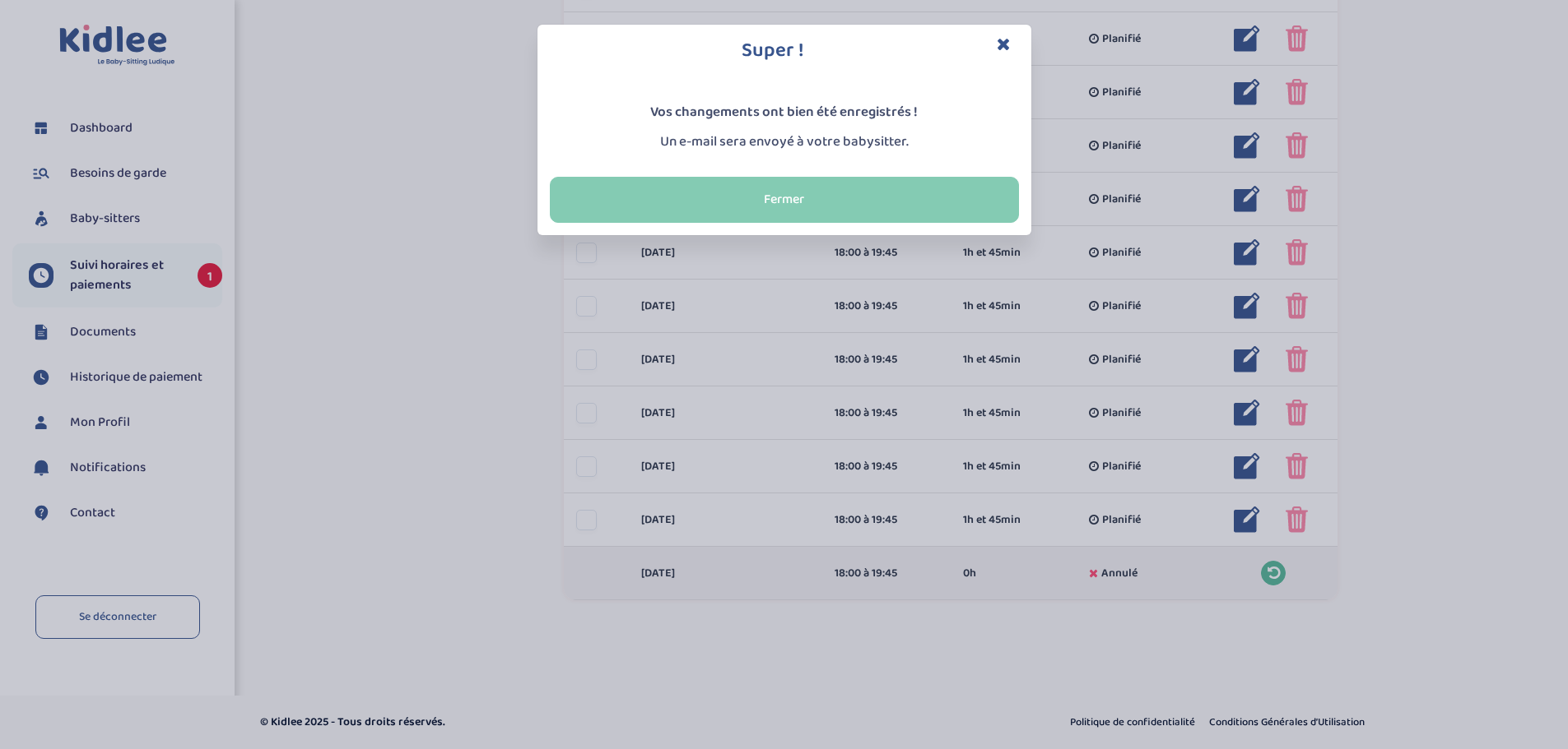
click at [825, 199] on button "Fermer" at bounding box center [784, 200] width 469 height 46
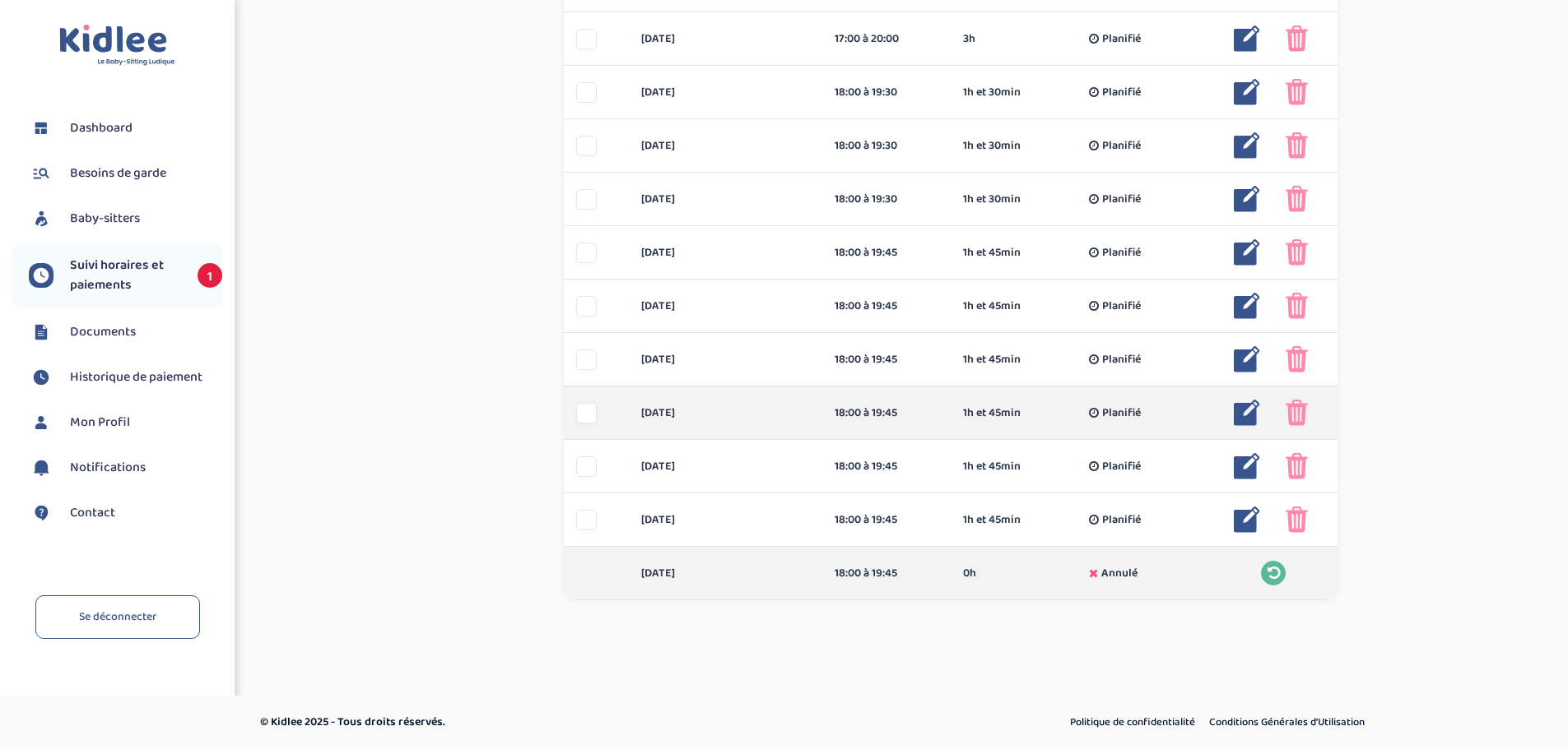
click at [1246, 417] on img at bounding box center [1246, 413] width 27 height 27
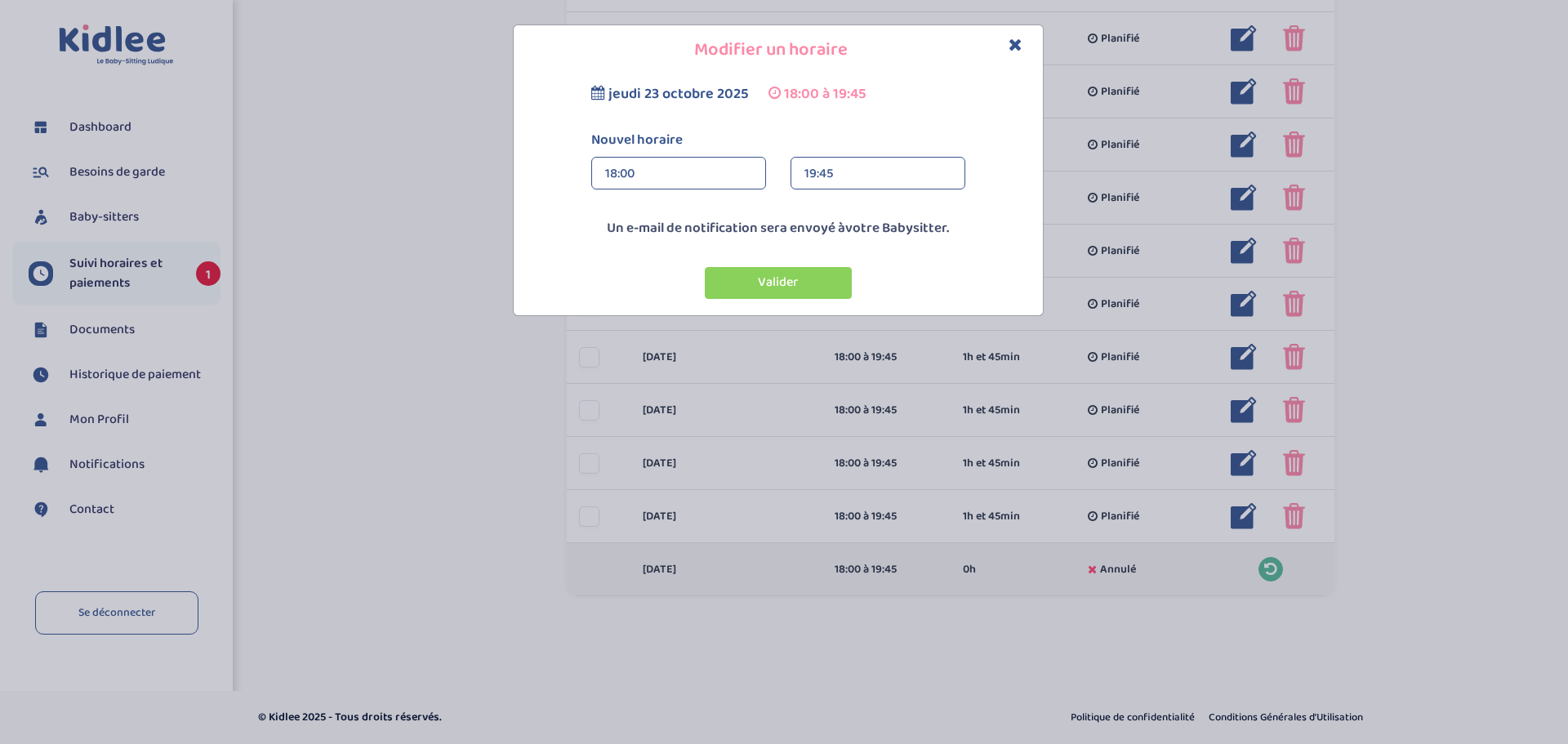
click at [916, 177] on div "19:45" at bounding box center [878, 174] width 147 height 33
click at [897, 247] on div "19:30 (1h 30min)" at bounding box center [878, 250] width 173 height 41
click at [772, 278] on button "Valider" at bounding box center [778, 283] width 147 height 32
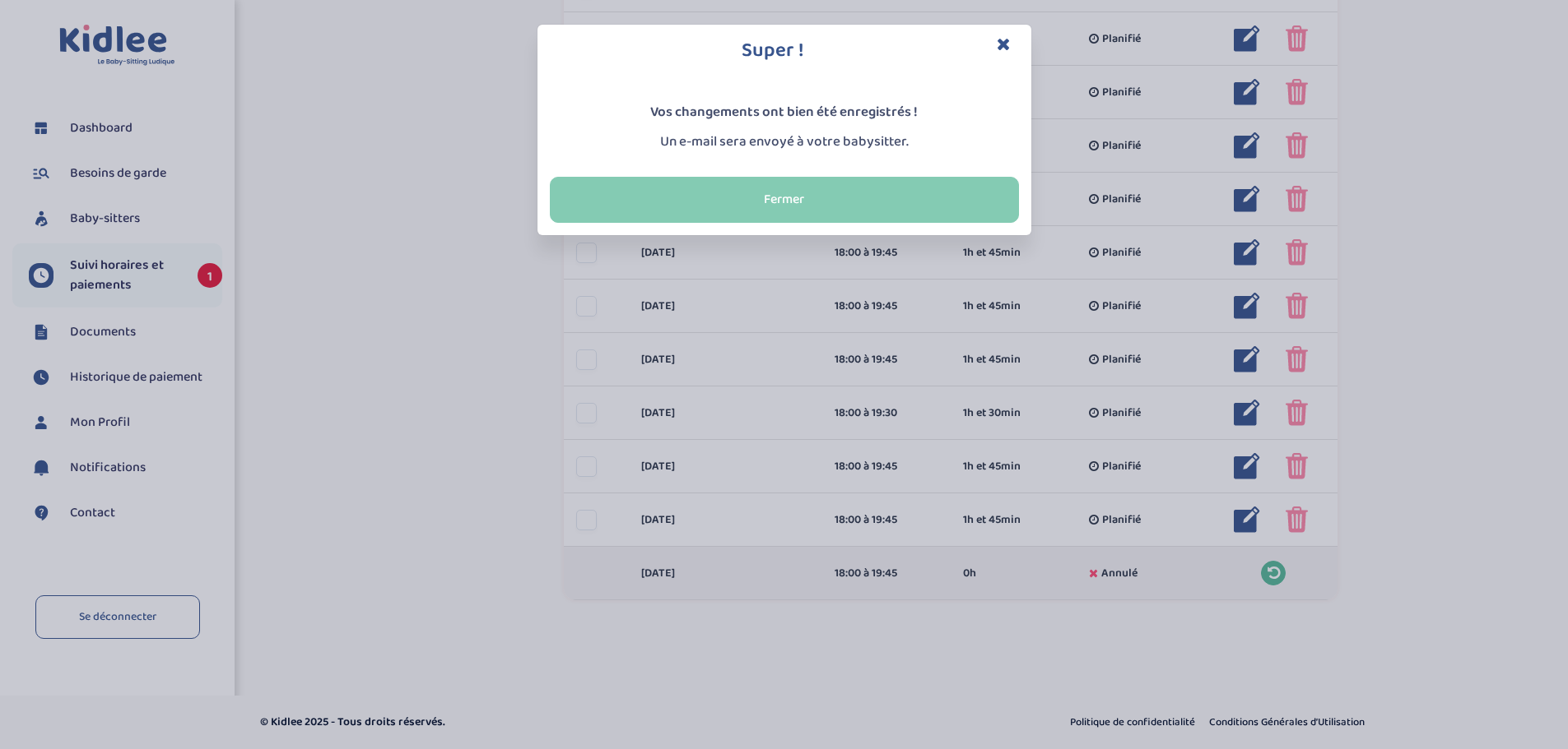
click at [776, 215] on button "Fermer" at bounding box center [784, 200] width 469 height 46
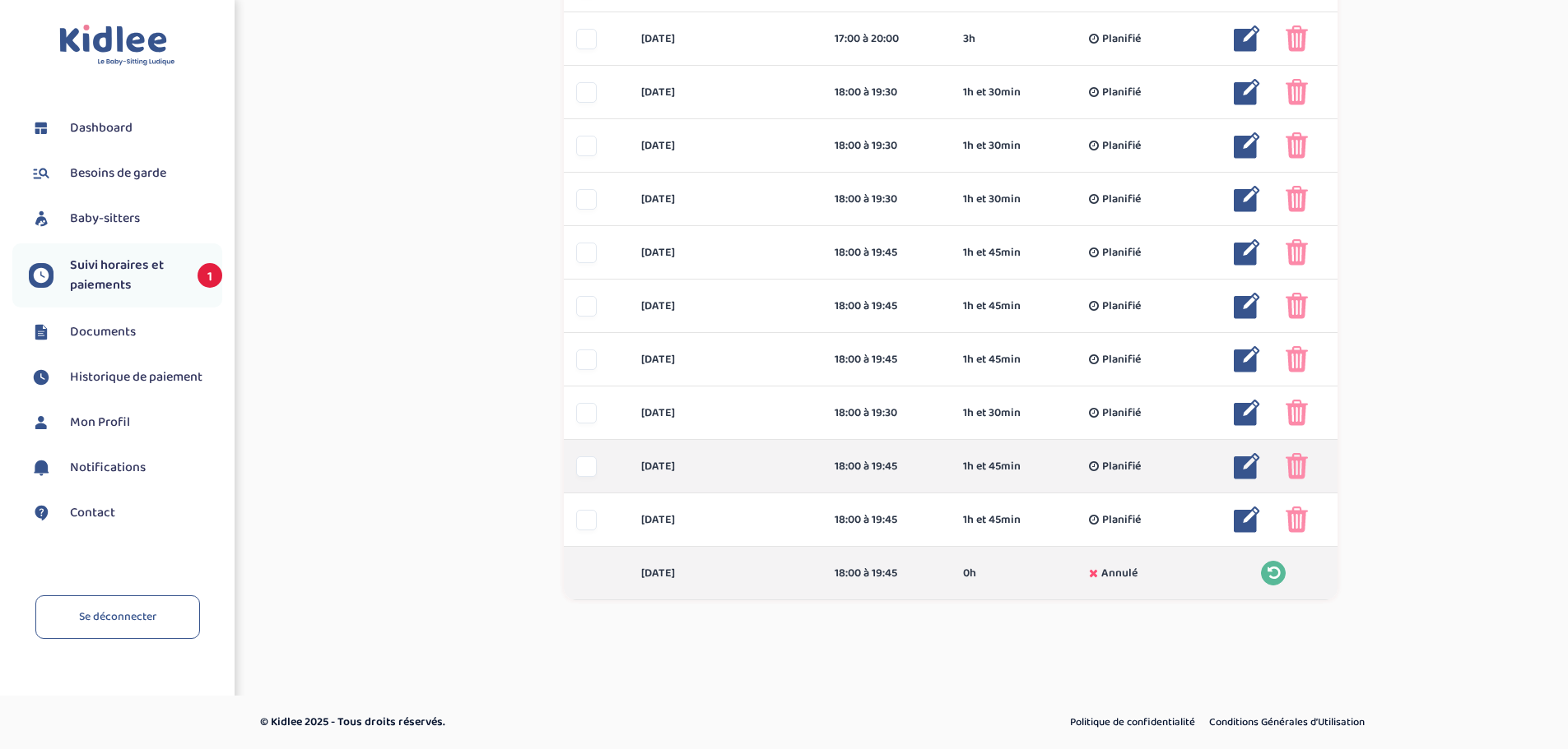
click at [1246, 469] on img at bounding box center [1246, 466] width 27 height 27
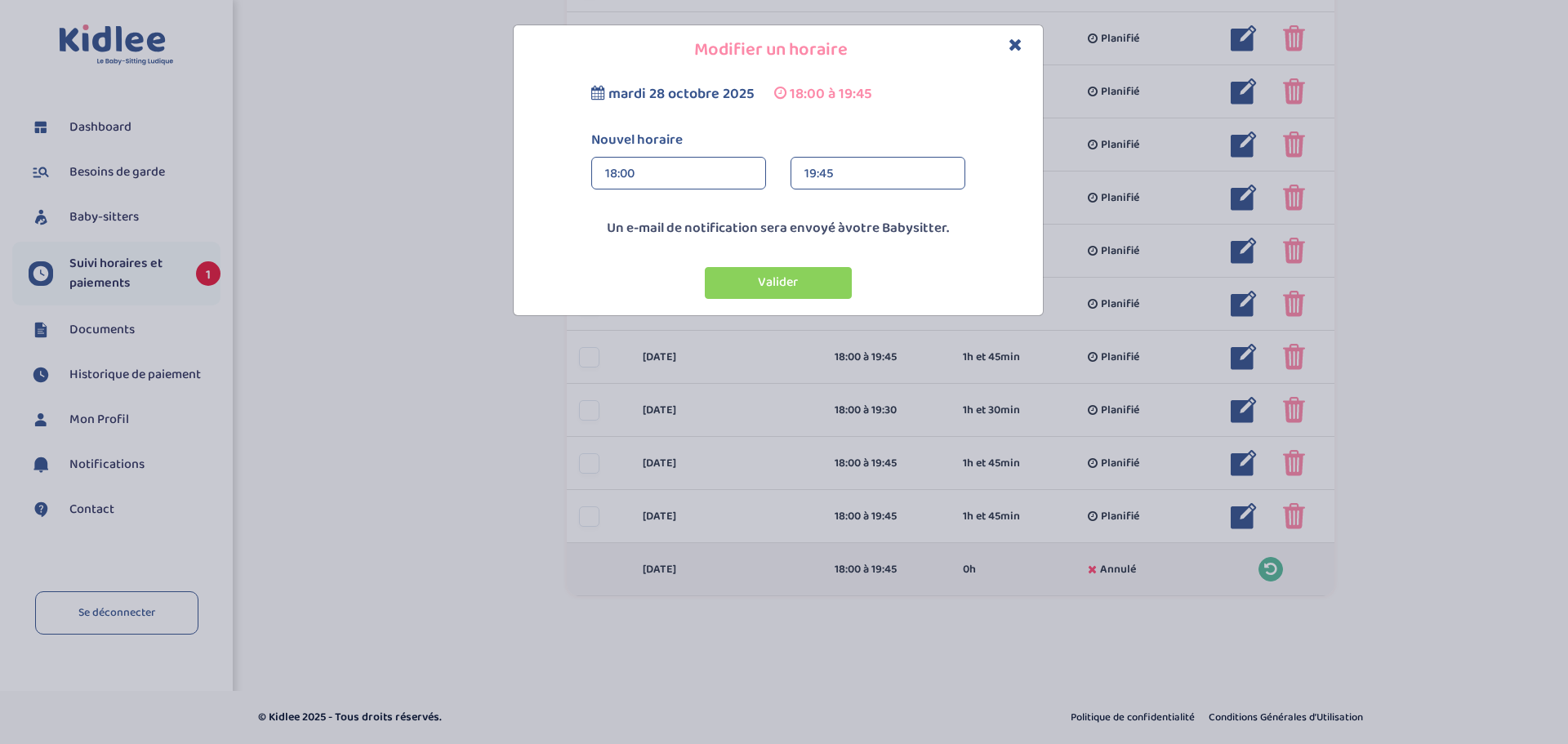
click at [855, 175] on div "19:45" at bounding box center [878, 174] width 147 height 33
click at [840, 238] on div "19:30 (1h 30min)" at bounding box center [878, 250] width 173 height 41
click at [773, 278] on button "Valider" at bounding box center [778, 283] width 147 height 32
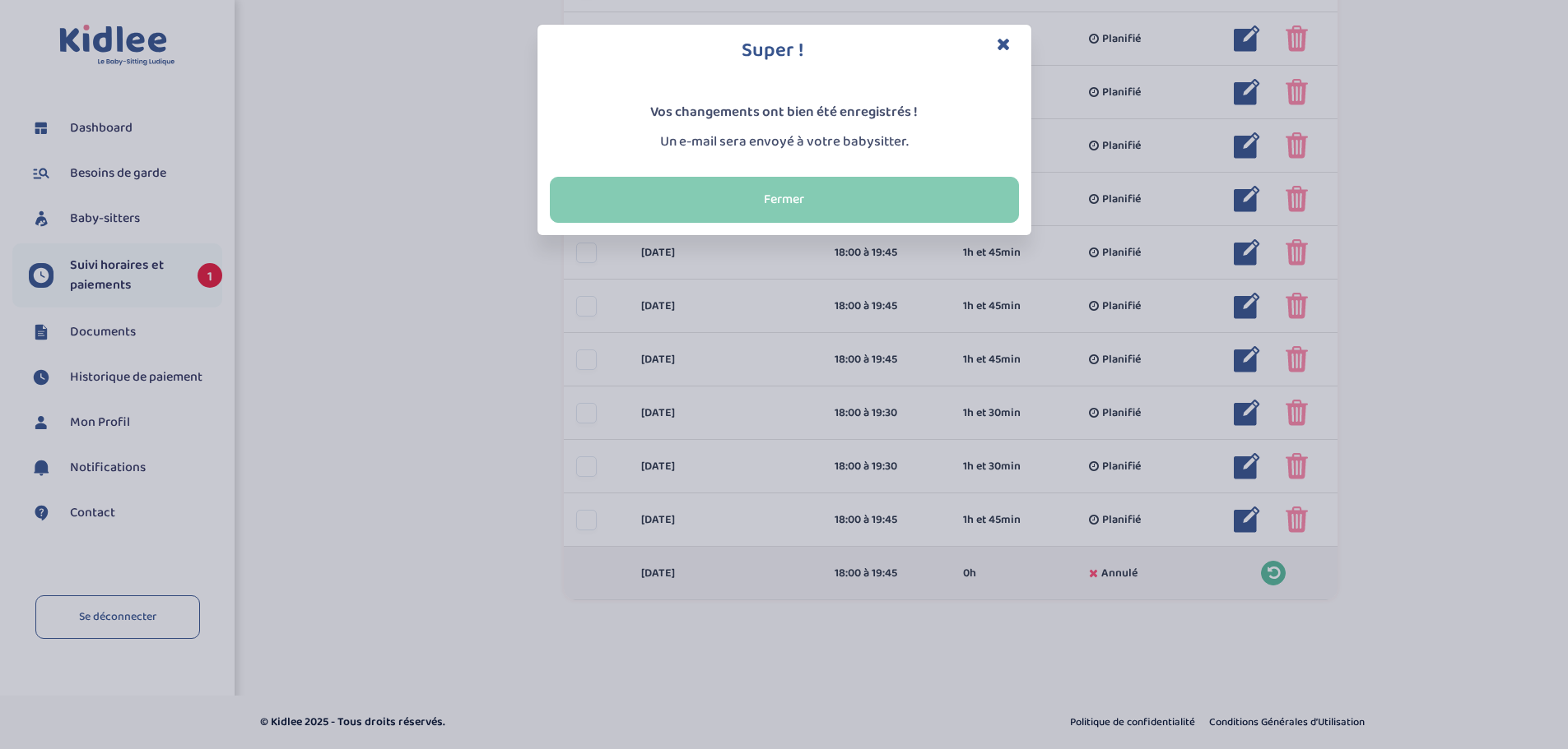
click at [730, 195] on button "Fermer" at bounding box center [784, 200] width 469 height 46
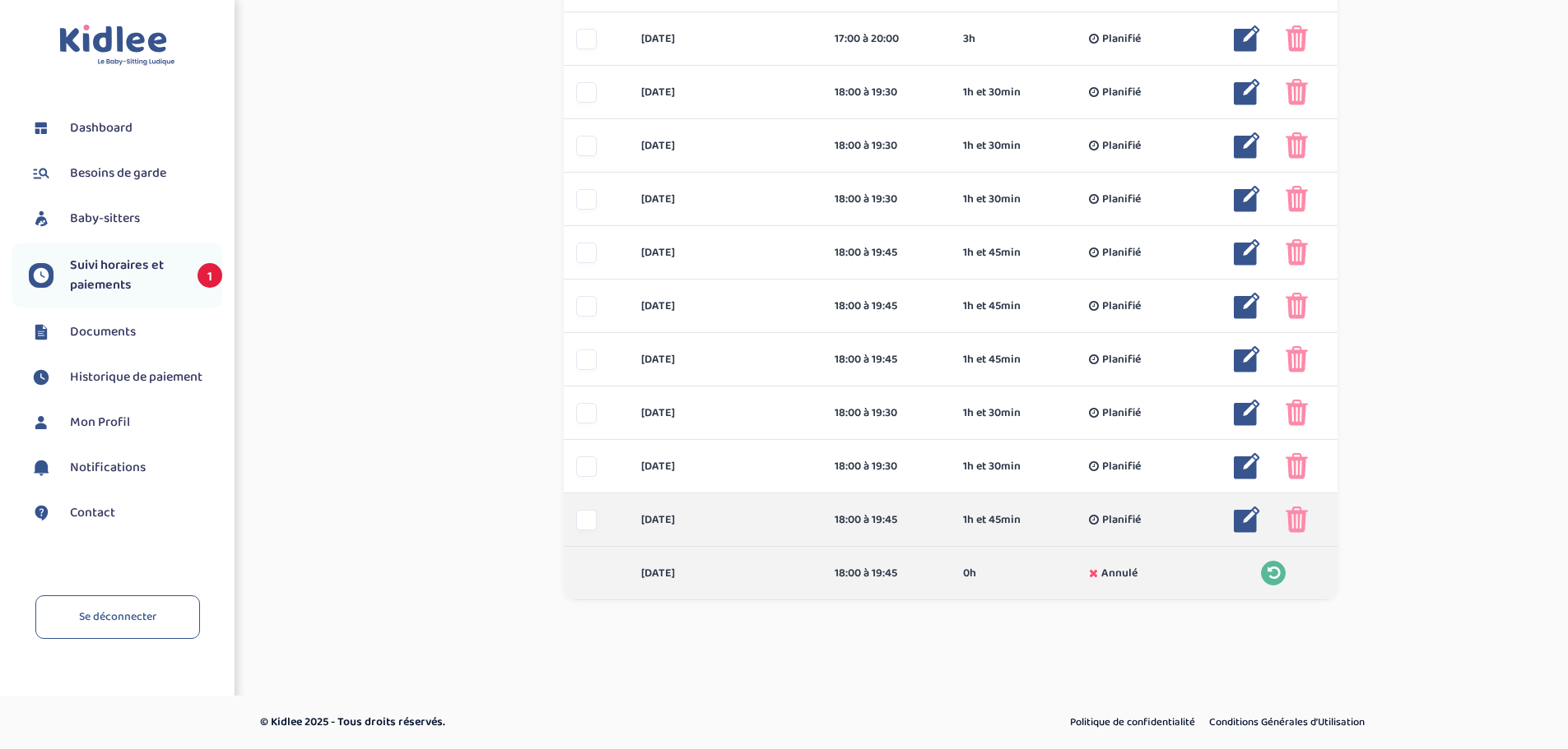
click at [1238, 521] on img at bounding box center [1246, 520] width 27 height 27
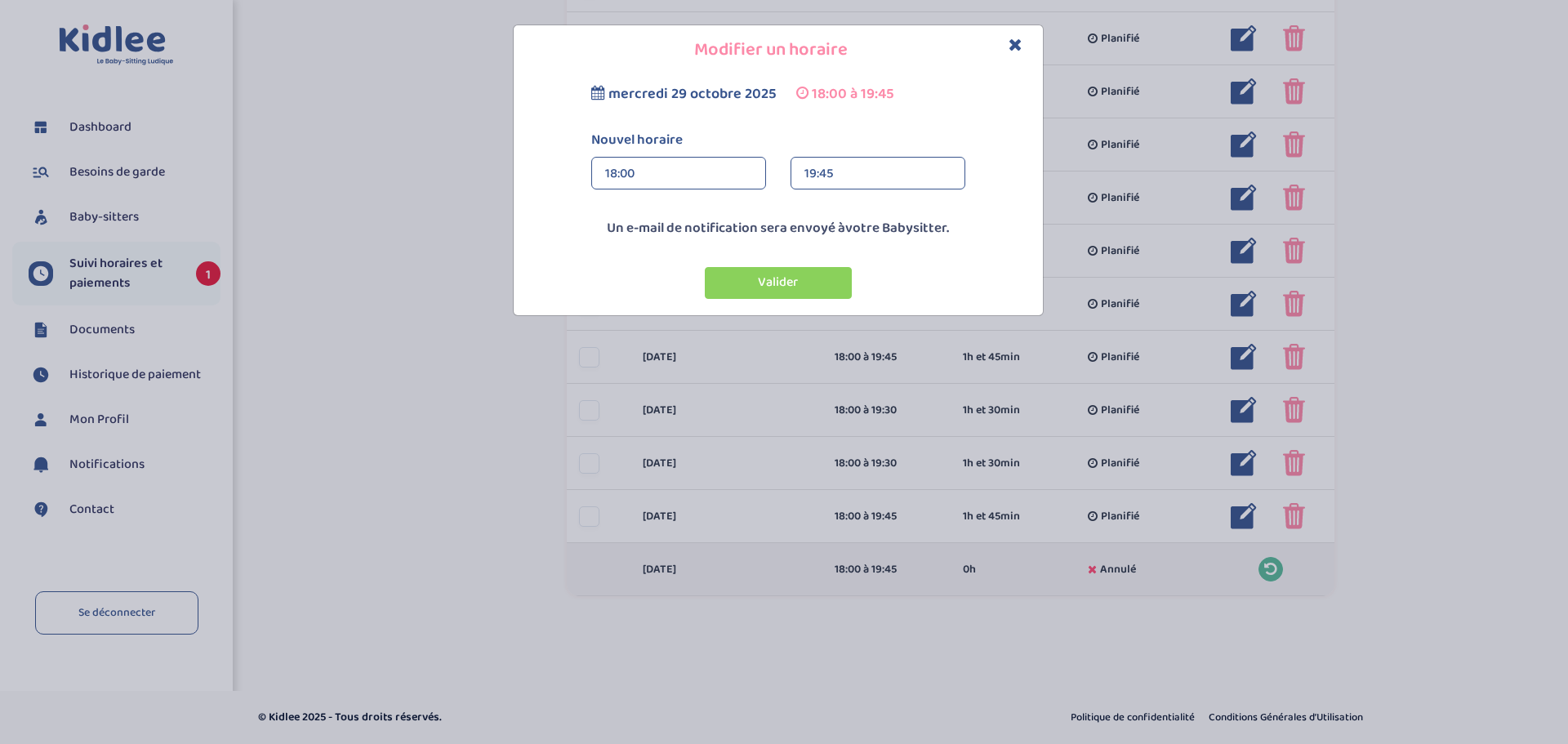
click at [841, 180] on div "19:45" at bounding box center [878, 174] width 147 height 33
click at [834, 238] on div "19:30 (1h 30min)" at bounding box center [878, 250] width 173 height 41
click at [820, 277] on button "Valider" at bounding box center [778, 283] width 147 height 32
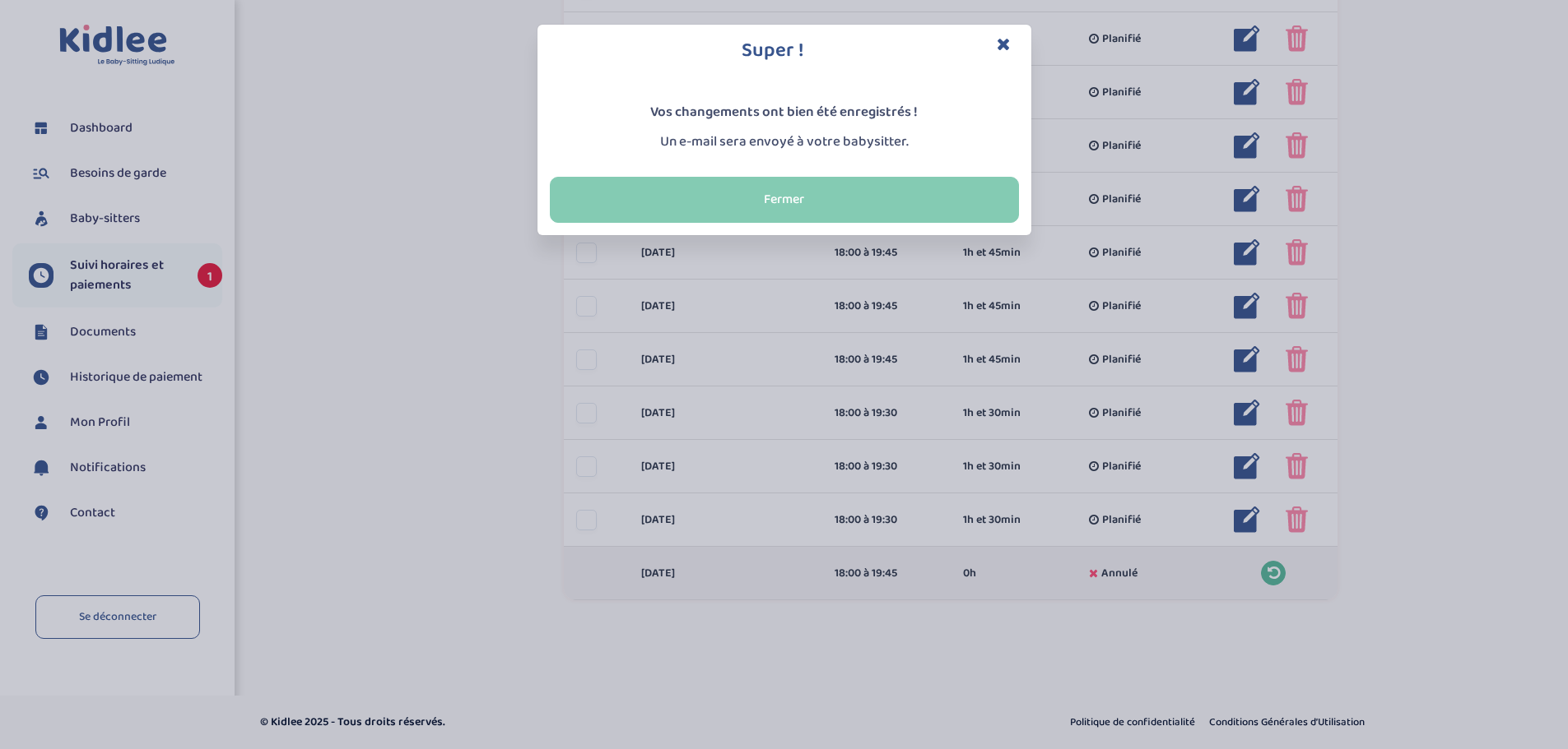
click at [890, 199] on button "Fermer" at bounding box center [784, 200] width 469 height 46
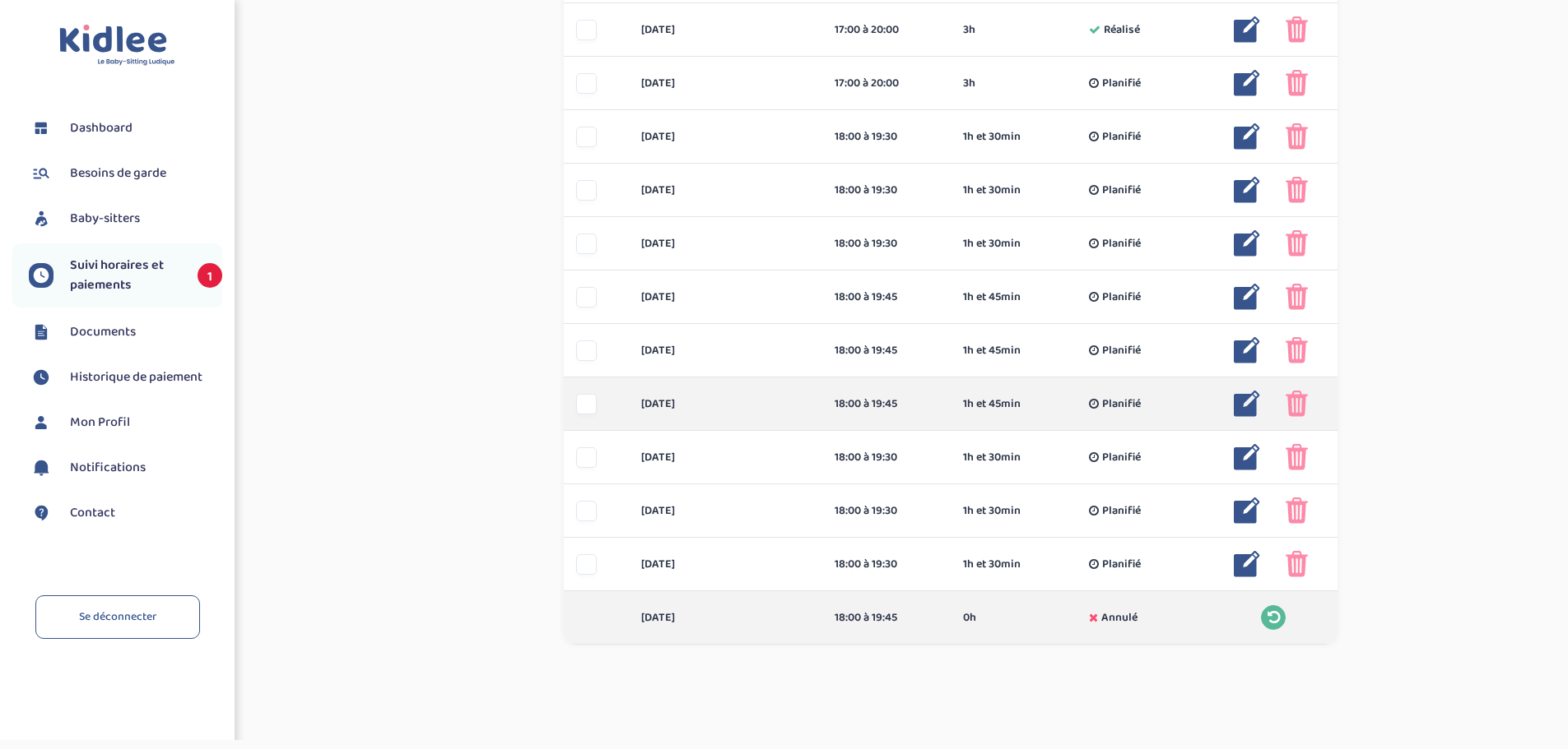
scroll to position [622, 0]
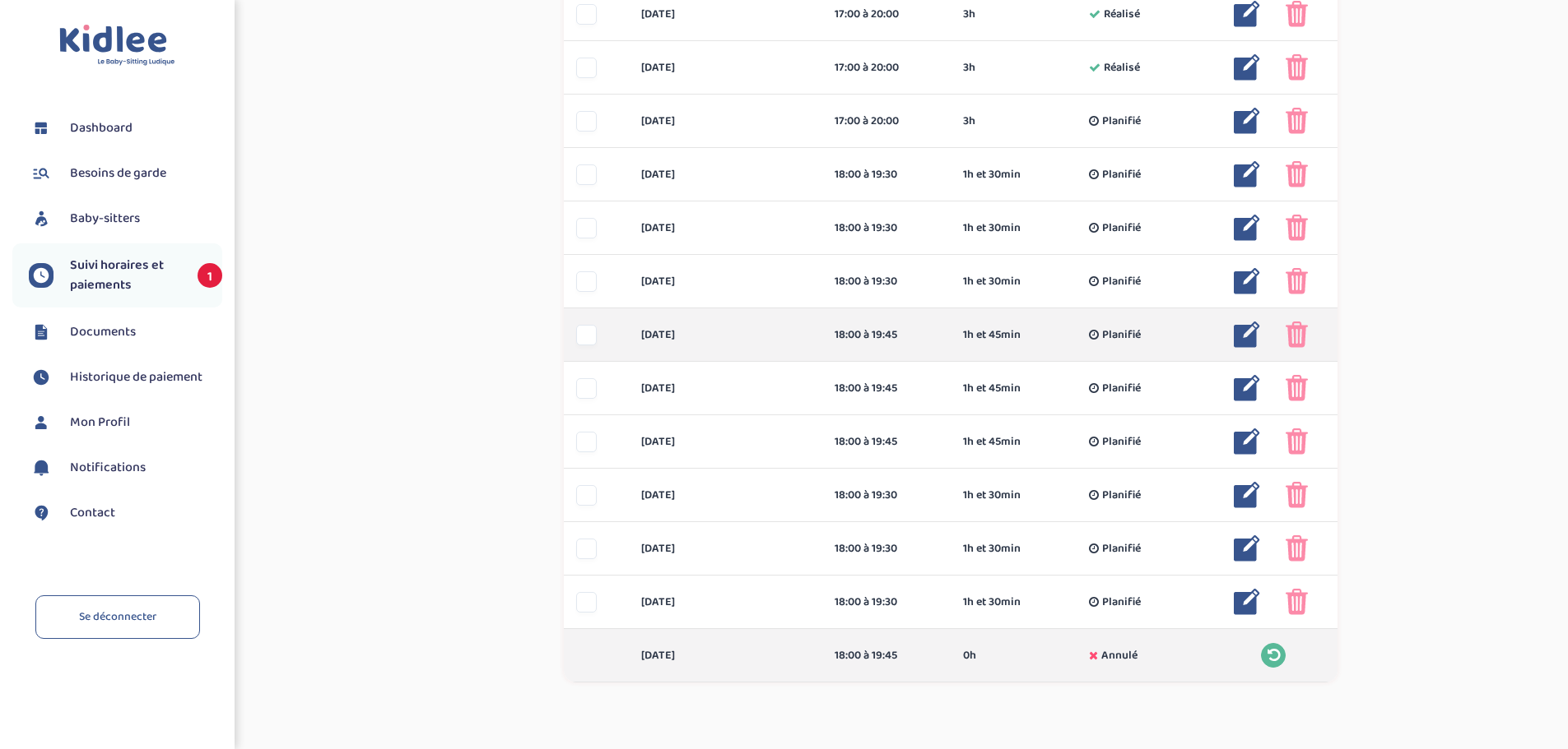
click at [1245, 335] on img at bounding box center [1246, 334] width 27 height 27
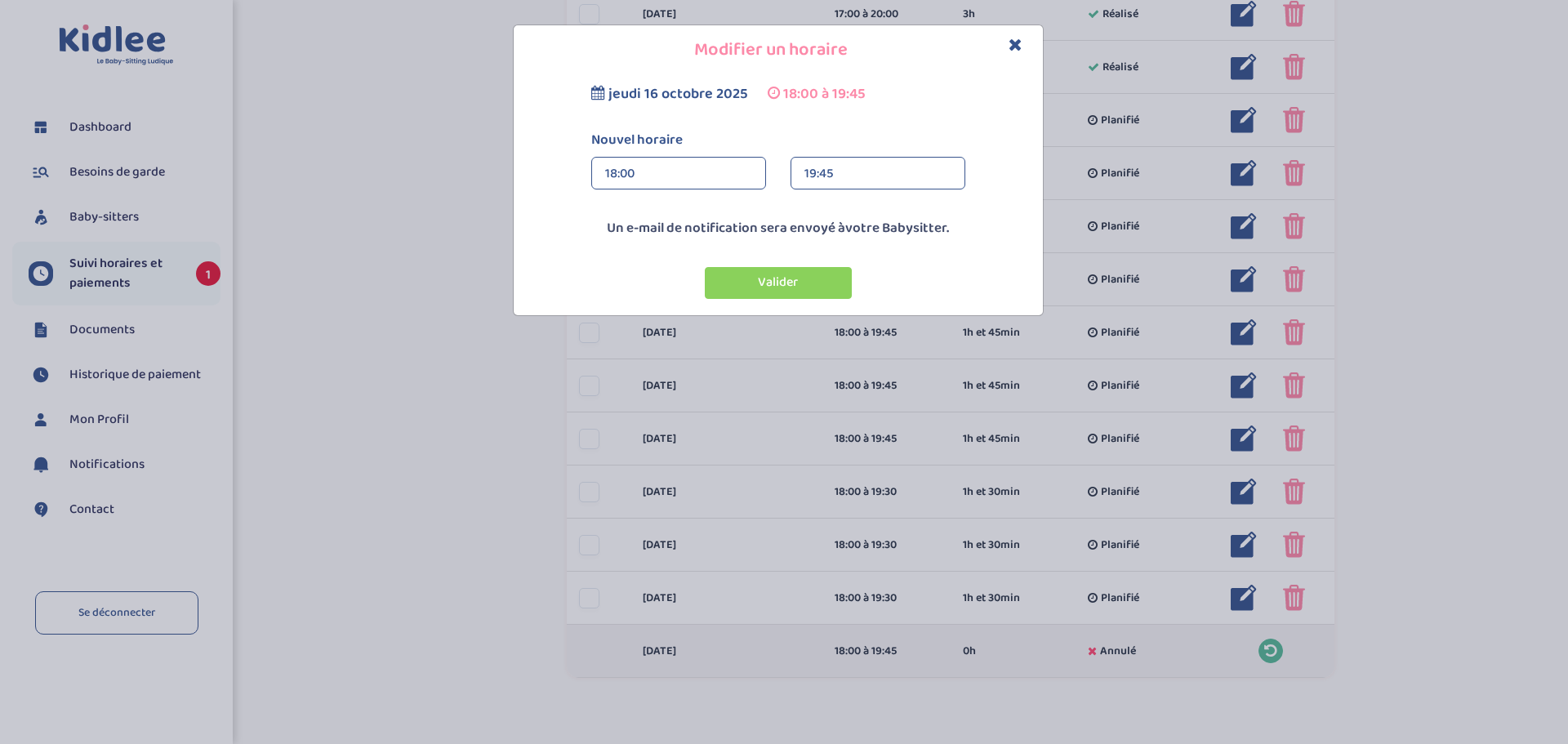
click at [864, 177] on div "19:45" at bounding box center [878, 174] width 147 height 33
click at [856, 237] on div "19:30 (1h 30min)" at bounding box center [878, 250] width 173 height 41
click at [819, 285] on button "Valider" at bounding box center [778, 283] width 147 height 32
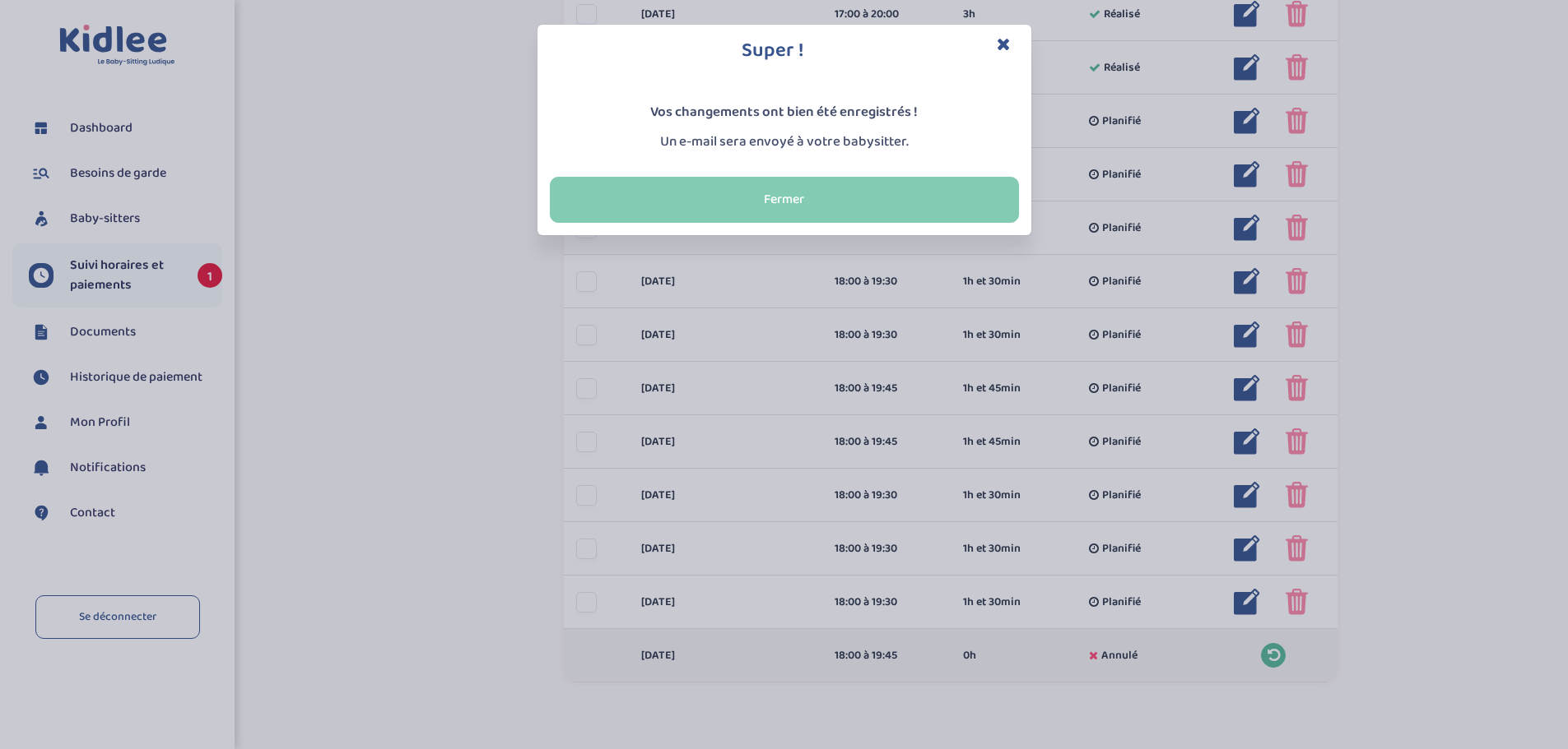
click at [725, 199] on button "Fermer" at bounding box center [784, 200] width 469 height 46
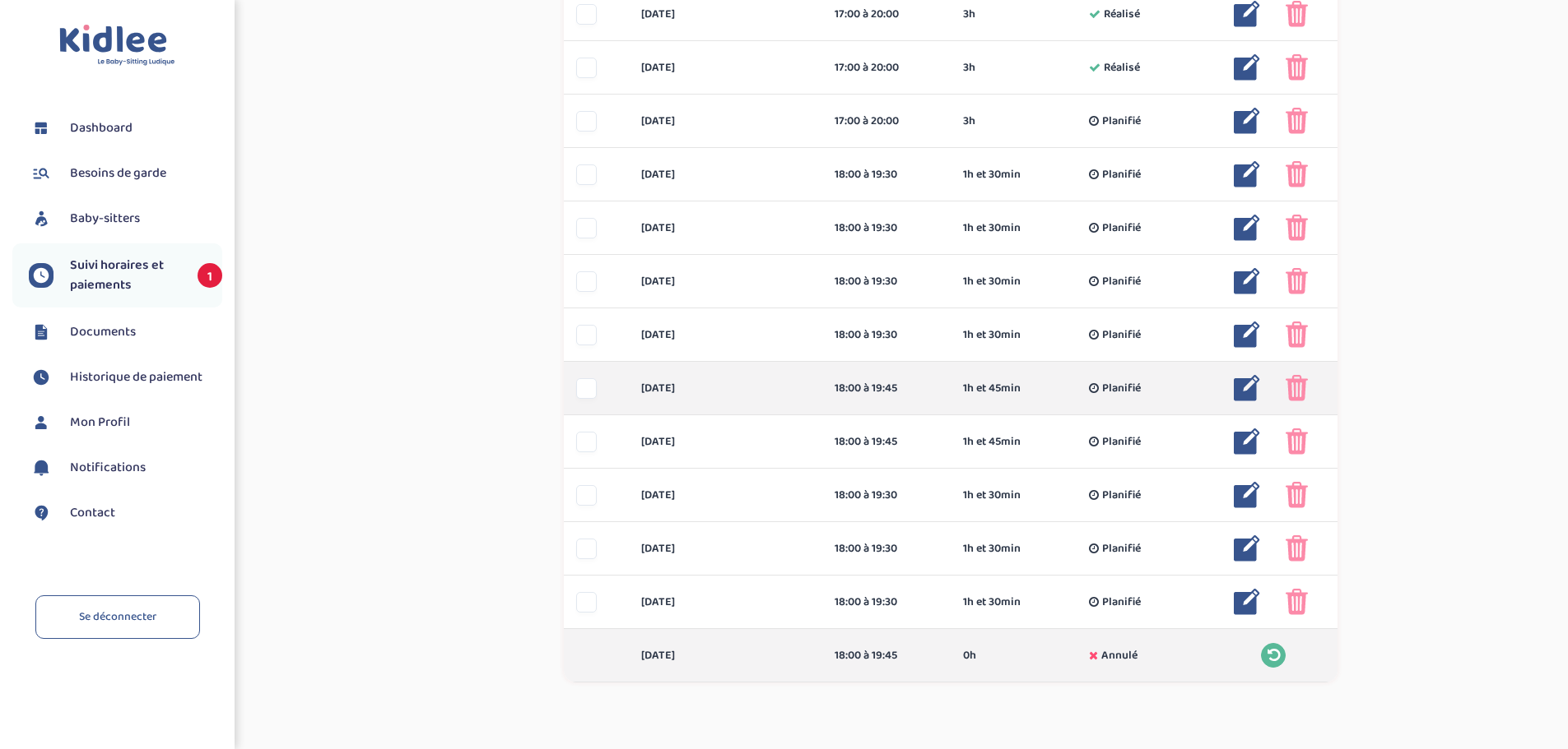
click at [1244, 391] on img at bounding box center [1246, 388] width 27 height 27
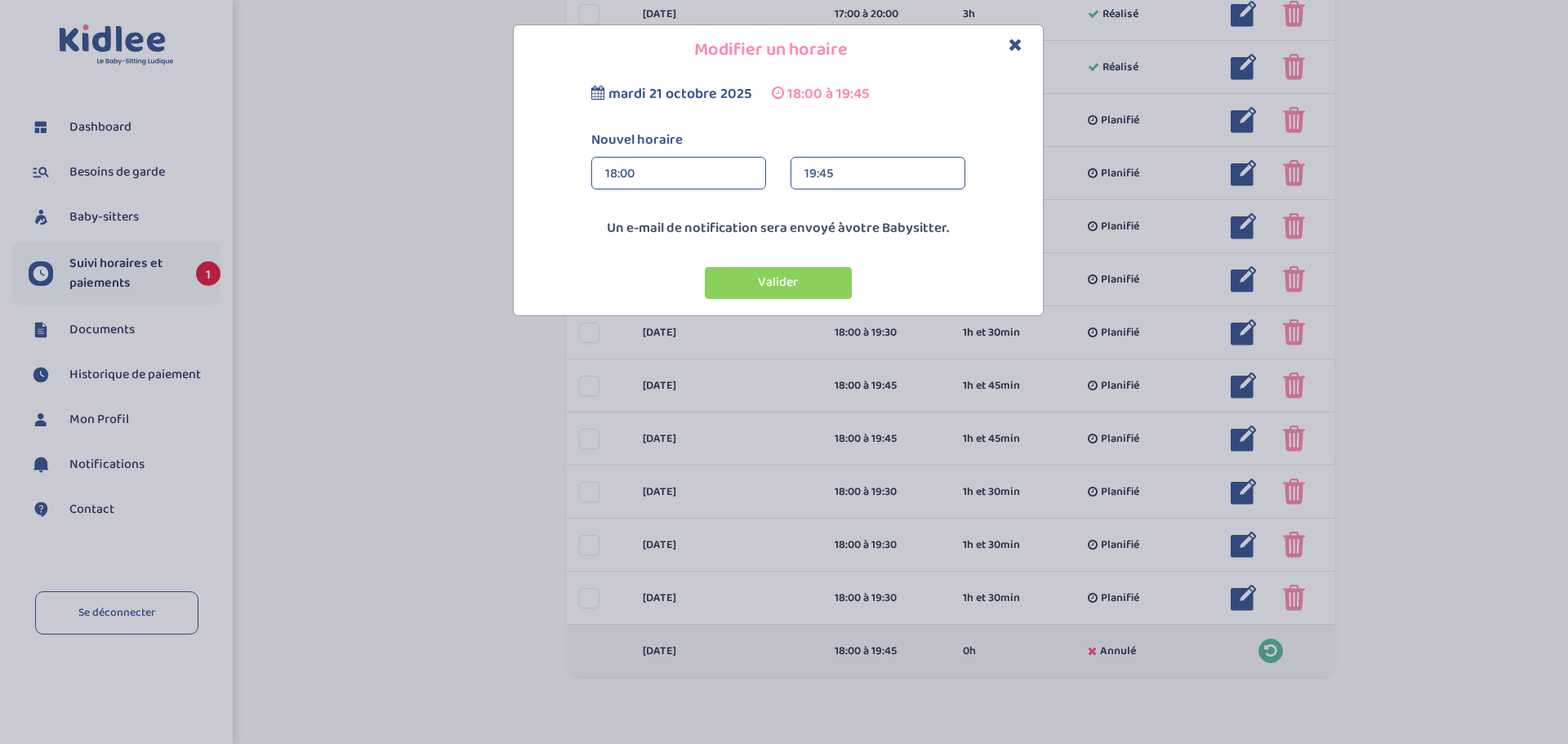
click at [873, 176] on div "19:45" at bounding box center [878, 174] width 147 height 33
click at [864, 239] on div "19:30 (1h 30min)" at bounding box center [878, 250] width 173 height 41
click at [800, 290] on button "Valider" at bounding box center [778, 283] width 147 height 32
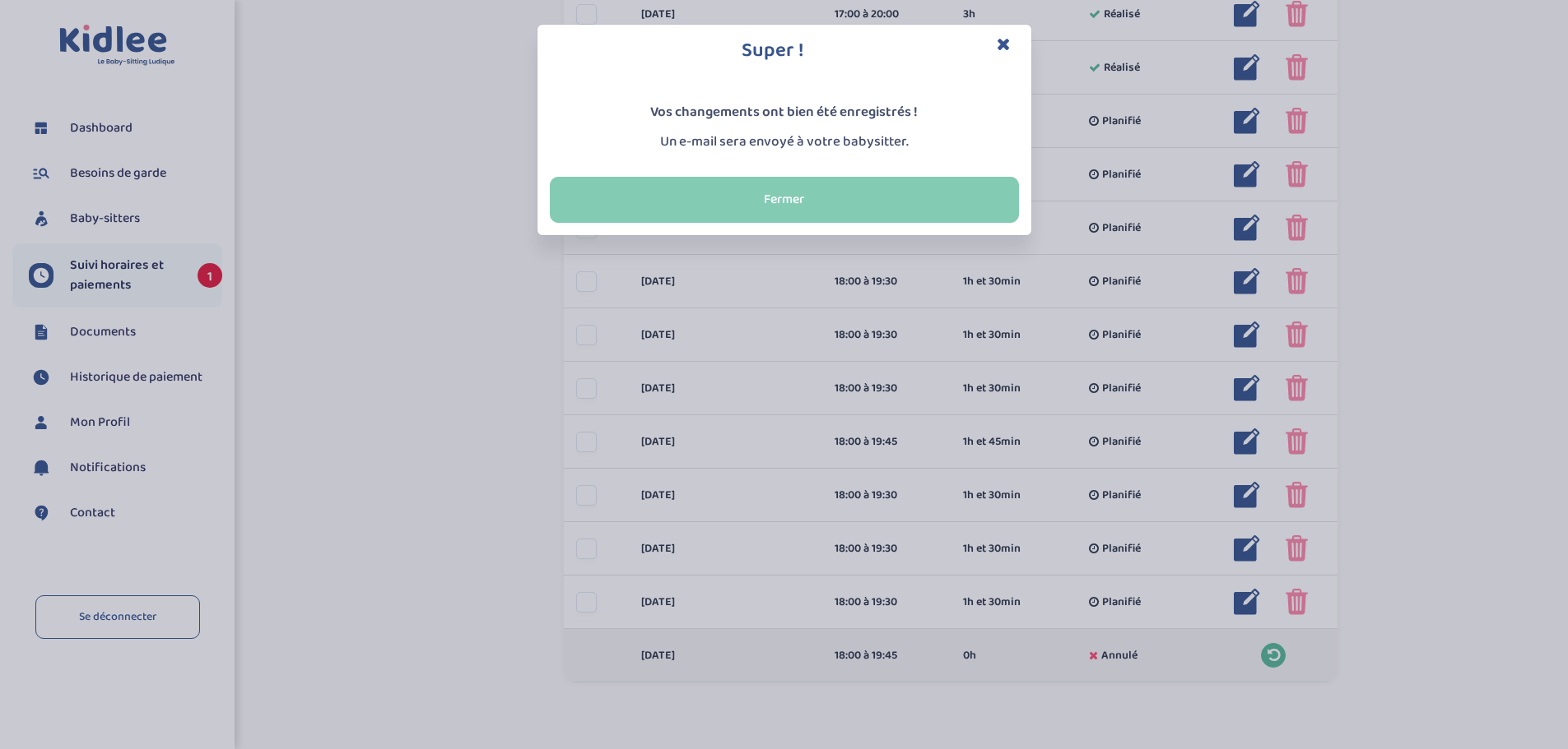
click at [775, 203] on button "Fermer" at bounding box center [784, 200] width 469 height 46
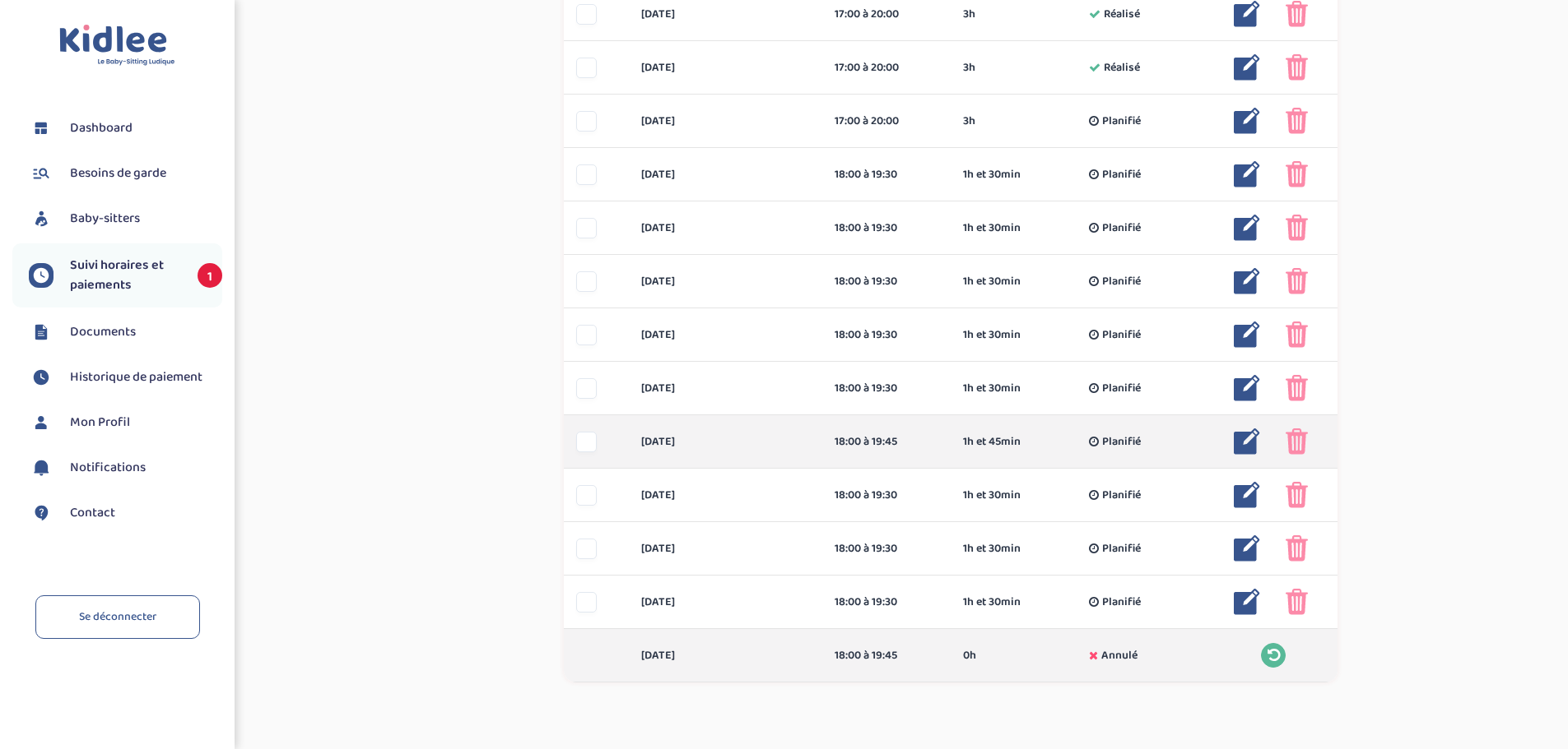
click at [1246, 439] on img at bounding box center [1246, 441] width 27 height 27
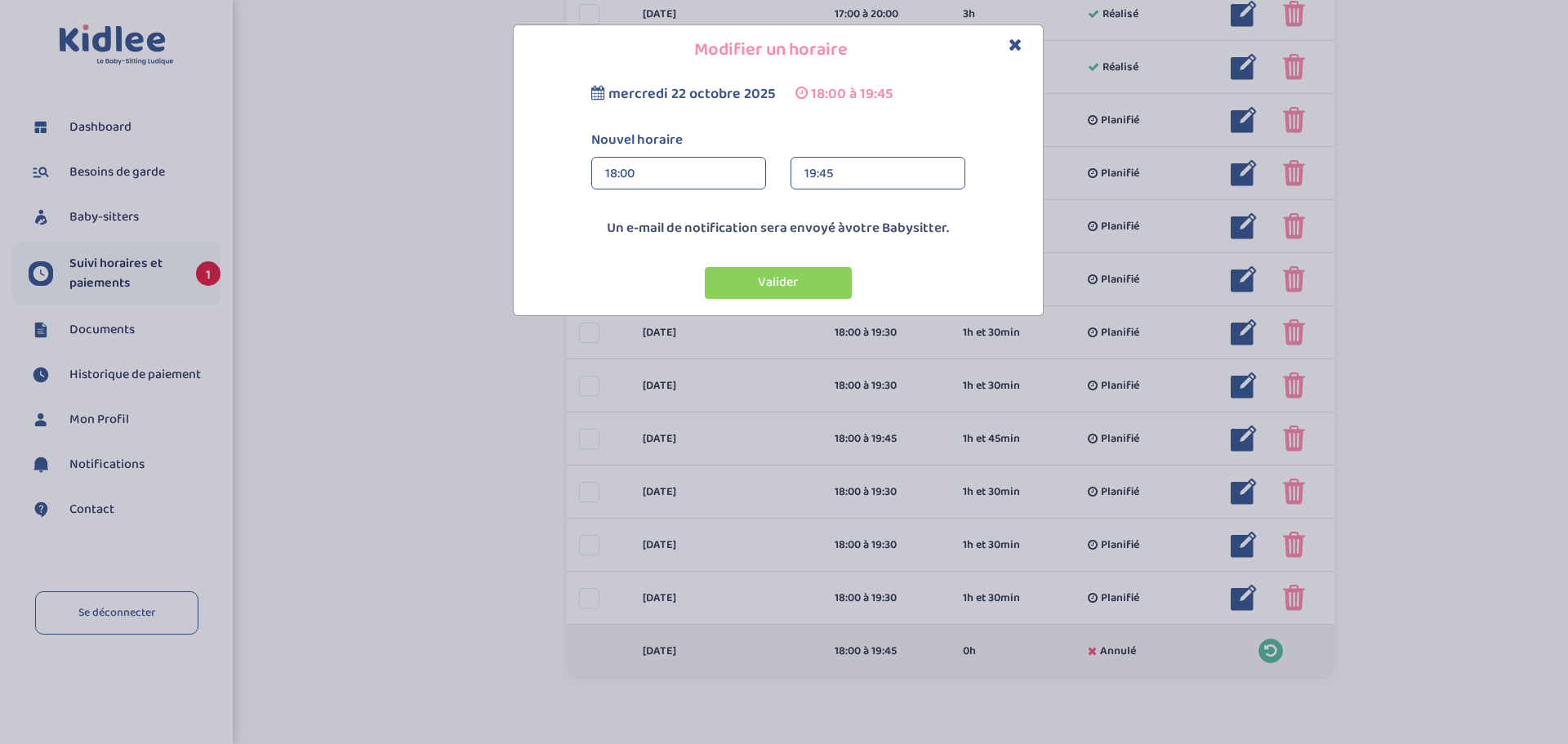
click at [865, 171] on div "19:45" at bounding box center [878, 174] width 147 height 33
click at [856, 239] on div "19:30 (1h 30min)" at bounding box center [878, 250] width 173 height 41
click at [840, 281] on button "Valider" at bounding box center [778, 283] width 147 height 32
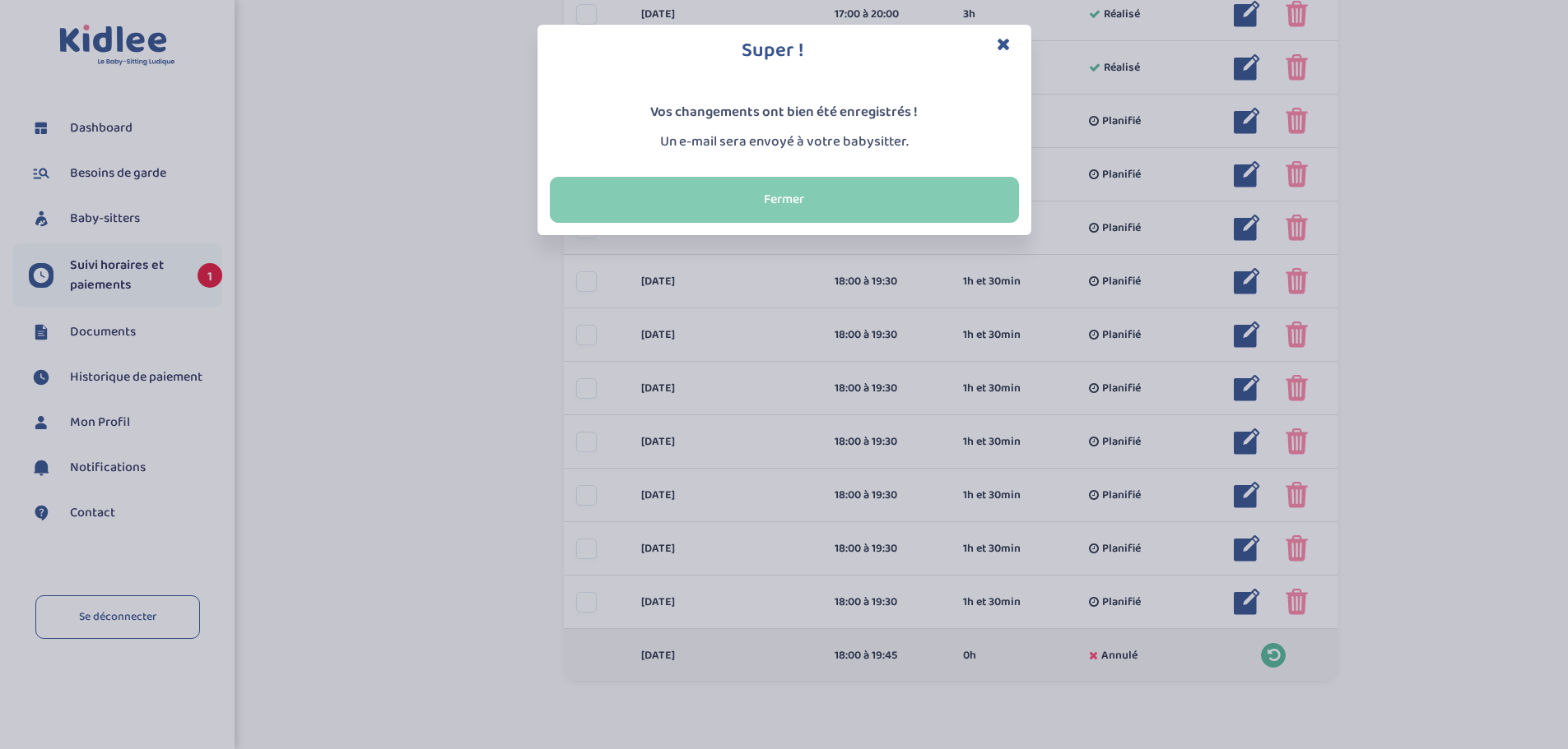
click at [869, 205] on button "Fermer" at bounding box center [784, 200] width 469 height 46
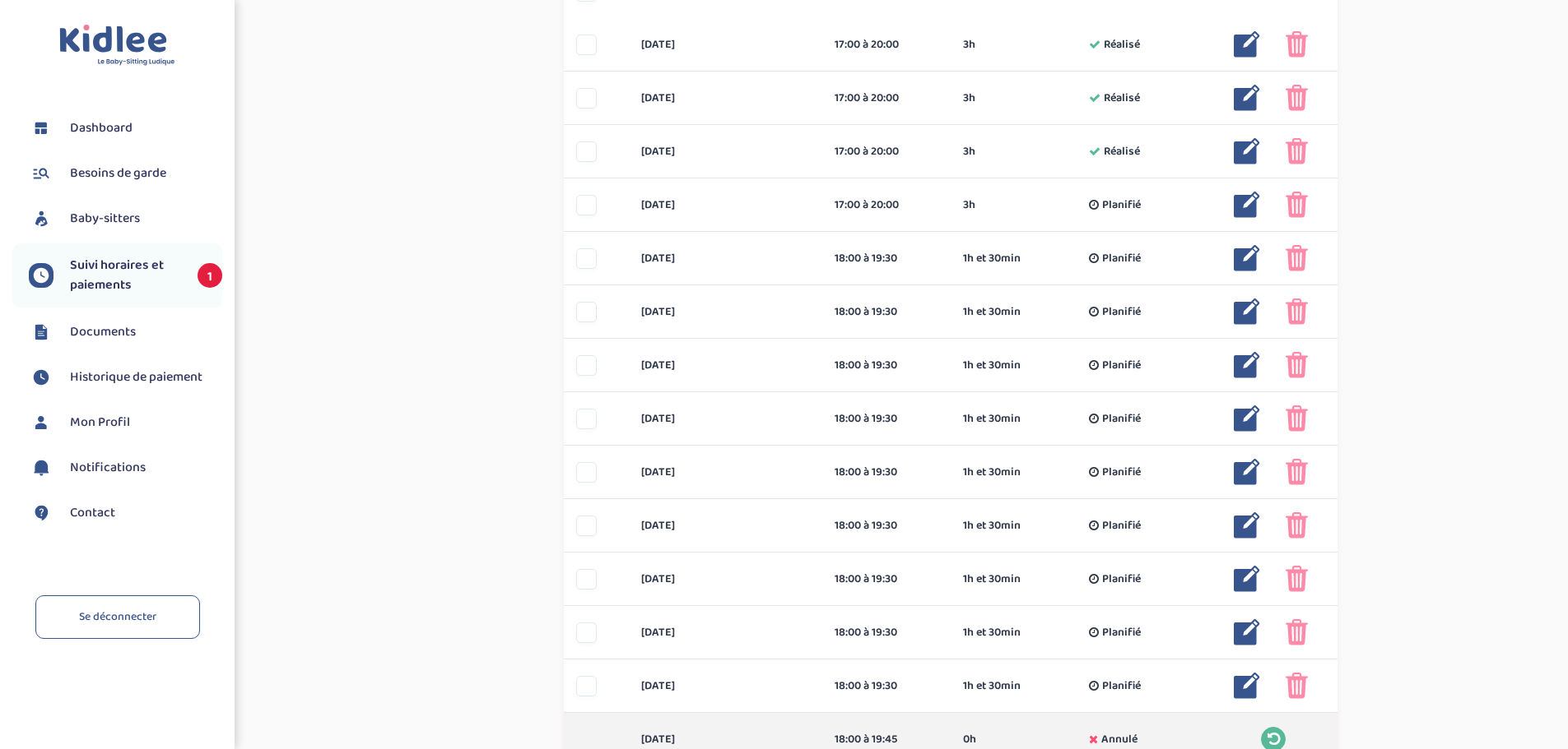
scroll to position [539, 0]
